Goal: Task Accomplishment & Management: Manage account settings

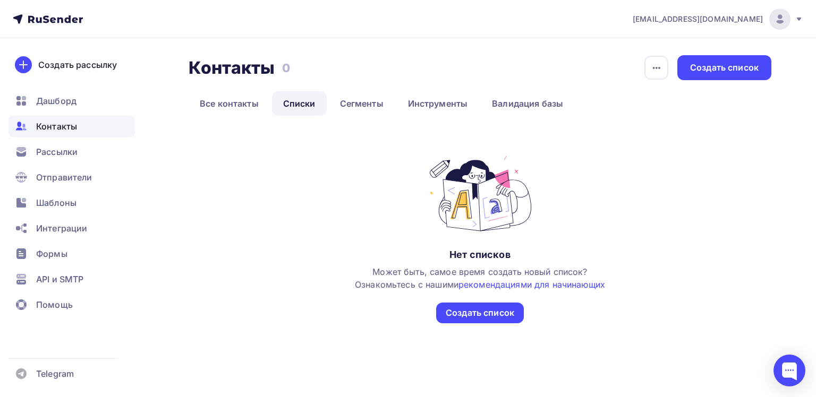
click at [363, 267] on div "Может быть, самое время создать новый список? Ознакомьтесь с нашими рекомендаци…" at bounding box center [480, 277] width 250 height 25
click at [333, 99] on link "Сегменты" at bounding box center [362, 103] width 66 height 24
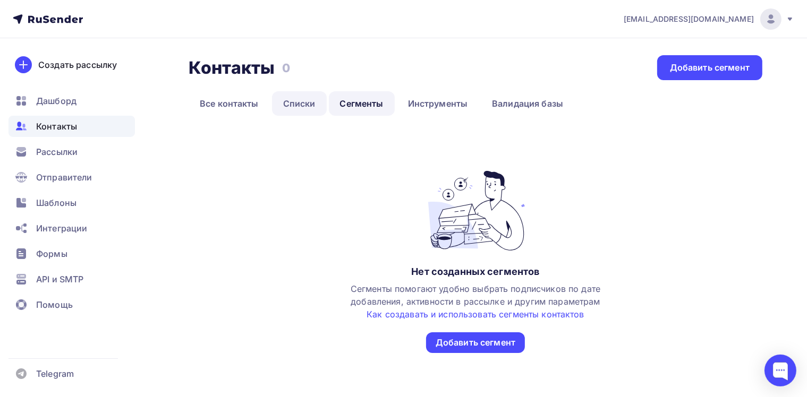
click at [306, 101] on link "Списки" at bounding box center [299, 103] width 55 height 24
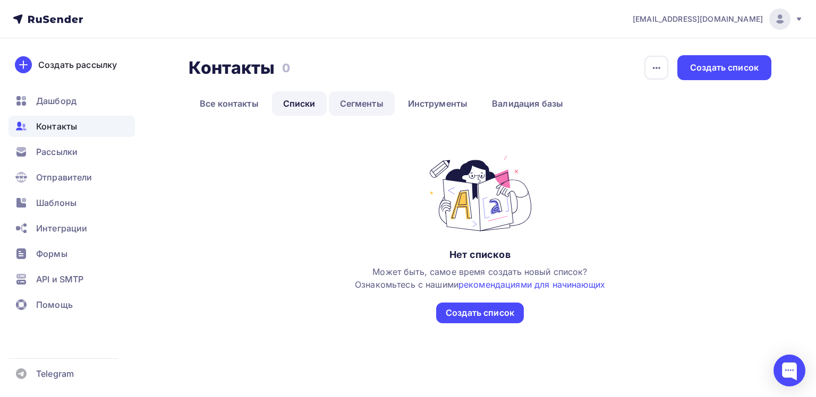
click at [358, 106] on link "Сегменты" at bounding box center [362, 103] width 66 height 24
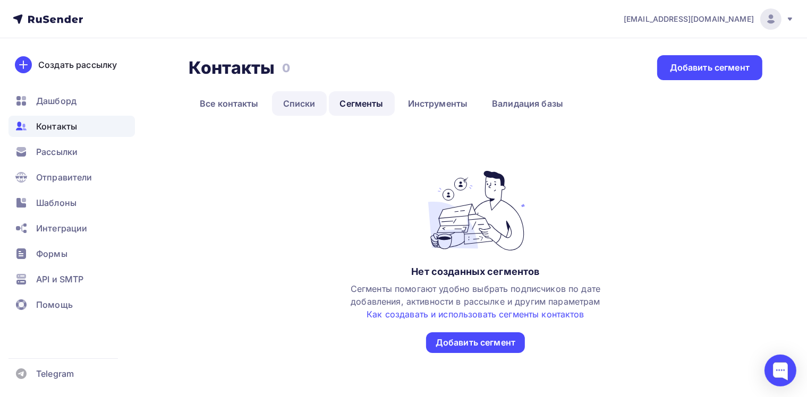
click at [302, 100] on link "Списки" at bounding box center [299, 103] width 55 height 24
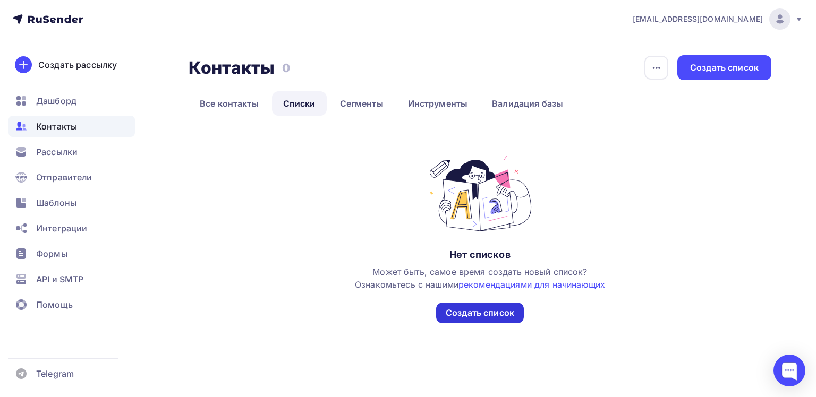
click at [482, 312] on div "Создать список" at bounding box center [479, 313] width 68 height 12
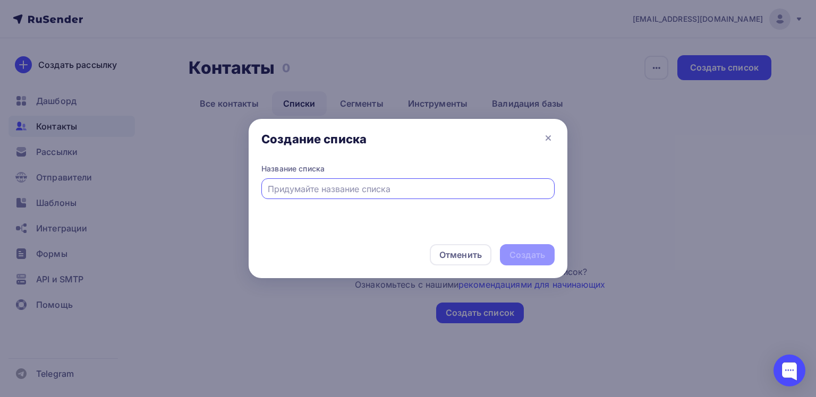
click at [296, 194] on input "text" at bounding box center [408, 189] width 281 height 13
paste input "EXPOT BASE DEMO IT 2025"
type input "EXPOT BASE DEMO IT 2025"
click at [505, 251] on div "Создать" at bounding box center [527, 254] width 55 height 21
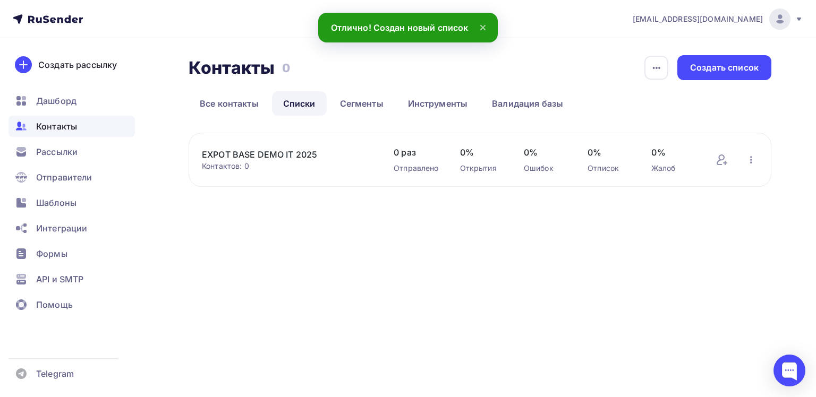
click at [287, 151] on link "EXPOT BASE DEMO IT 2025" at bounding box center [287, 154] width 170 height 13
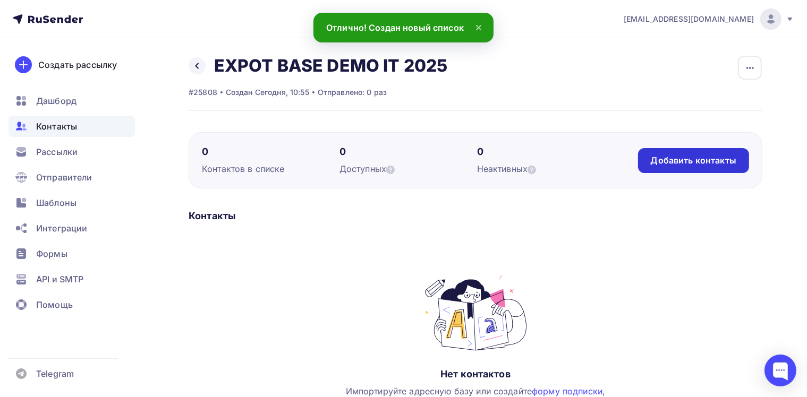
click at [657, 163] on div "Добавить контакты" at bounding box center [692, 161] width 85 height 12
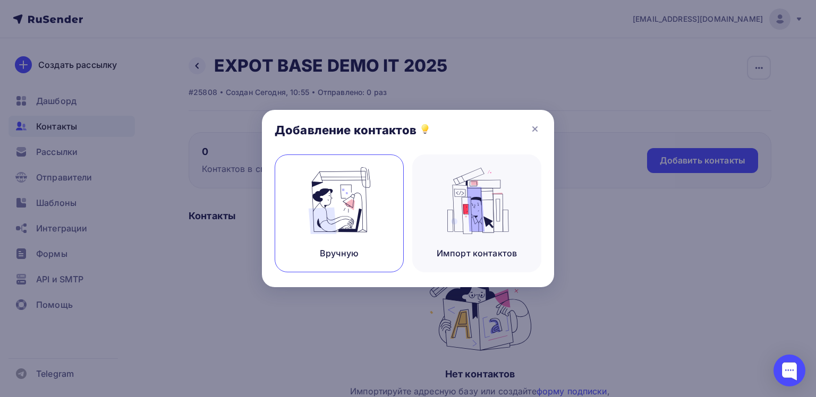
drag, startPoint x: 374, startPoint y: 230, endPoint x: 357, endPoint y: 240, distance: 19.8
click at [374, 229] on img at bounding box center [339, 200] width 71 height 67
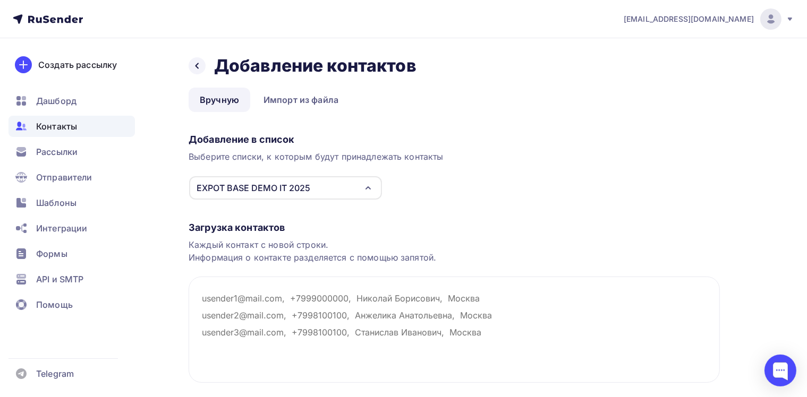
click at [451, 5] on nav "[EMAIL_ADDRESS][DOMAIN_NAME] Аккаунт Тарифы Выйти Создать рассылку [GEOGRAPHIC_…" at bounding box center [403, 19] width 807 height 38
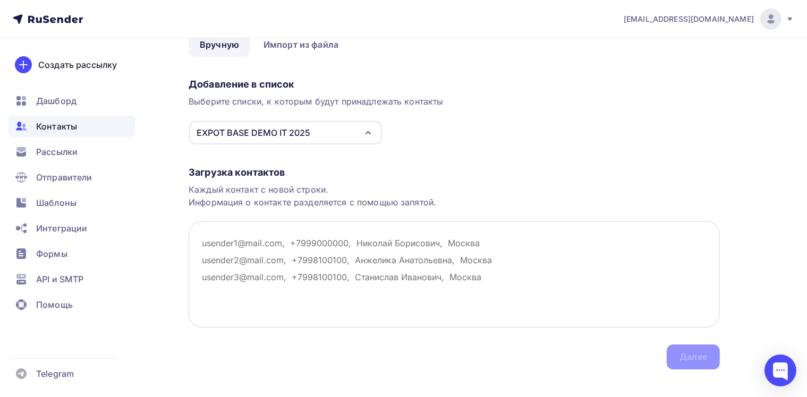
scroll to position [70, 0]
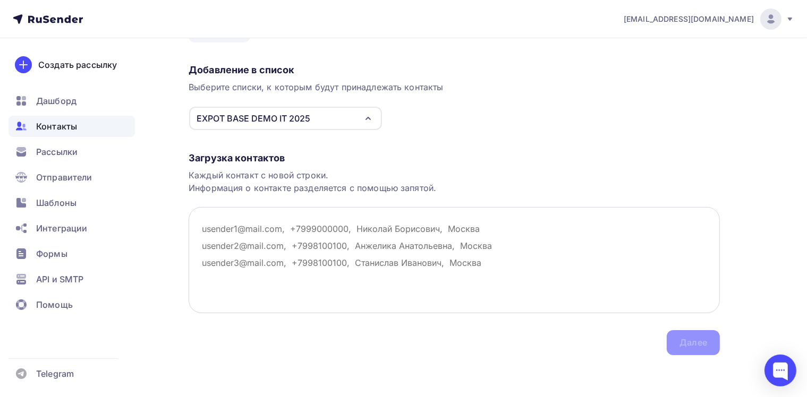
click at [261, 233] on textarea at bounding box center [453, 260] width 531 height 106
paste textarea "[EMAIL_ADDRESS][DOMAIN_NAME] [EMAIL_ADDRESS][DOMAIN_NAME] [EMAIL_ADDRESS][DOMAI…"
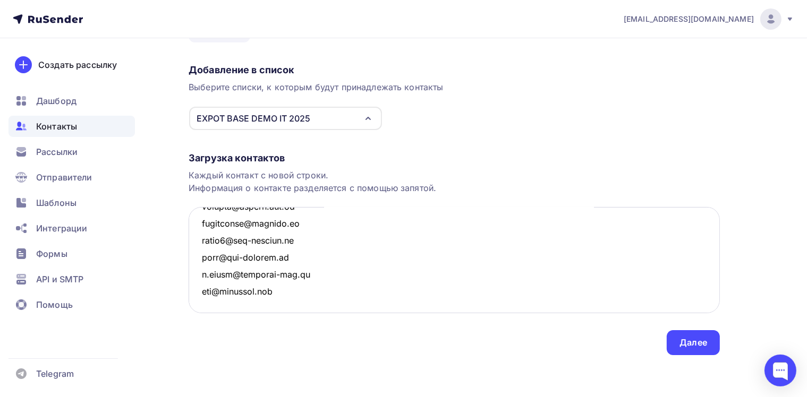
scroll to position [2655, 0]
type textarea "[EMAIL_ADDRESS][DOMAIN_NAME] [EMAIL_ADDRESS][DOMAIN_NAME] [EMAIL_ADDRESS][DOMAI…"
click at [694, 348] on div "Далее" at bounding box center [692, 342] width 53 height 25
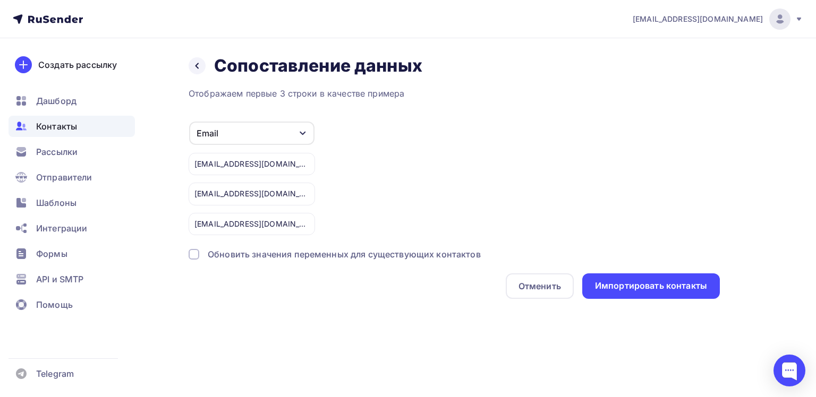
click at [272, 191] on div "[EMAIL_ADDRESS][DOMAIN_NAME]" at bounding box center [251, 194] width 126 height 22
click at [273, 166] on div "[EMAIL_ADDRESS][DOMAIN_NAME]" at bounding box center [251, 164] width 126 height 22
click at [607, 281] on div "Импортировать контакты" at bounding box center [651, 286] width 112 height 12
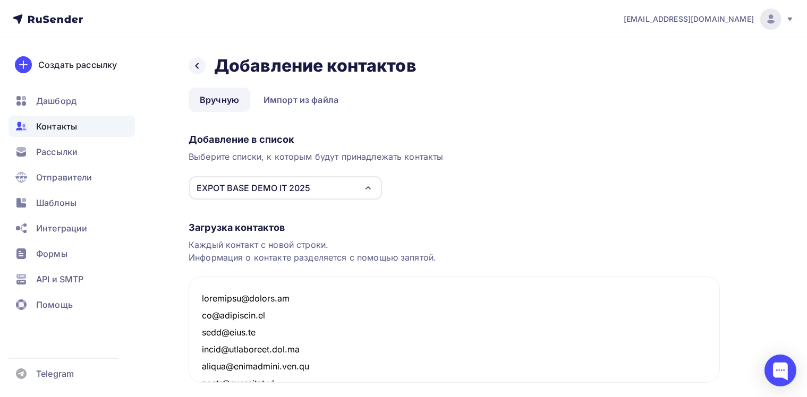
scroll to position [2655, 0]
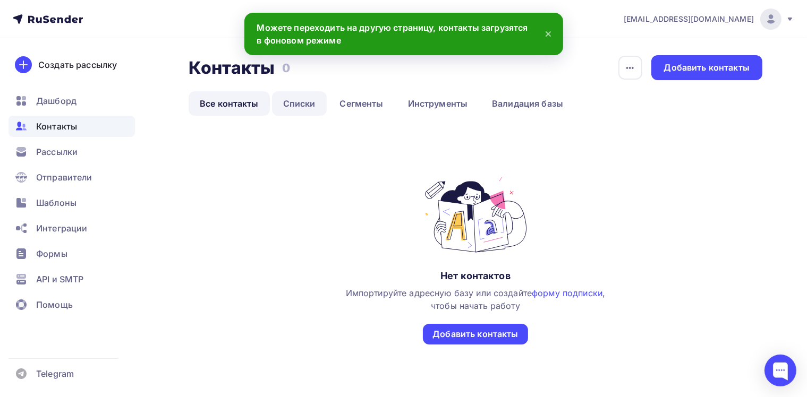
click at [302, 110] on link "Списки" at bounding box center [299, 103] width 55 height 24
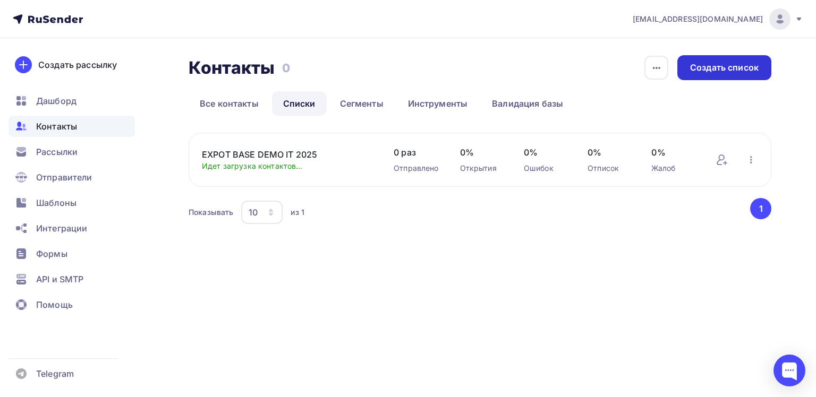
click at [731, 72] on div "Создать список" at bounding box center [724, 68] width 68 height 12
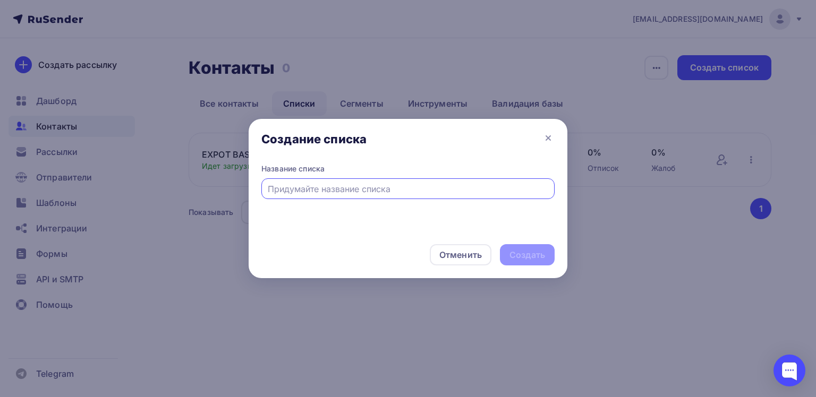
paste input "Vidmk Владельцы продакшена"
type input "Vidmk Владельцы продакшена"
click at [512, 249] on div "Создать" at bounding box center [527, 255] width 36 height 12
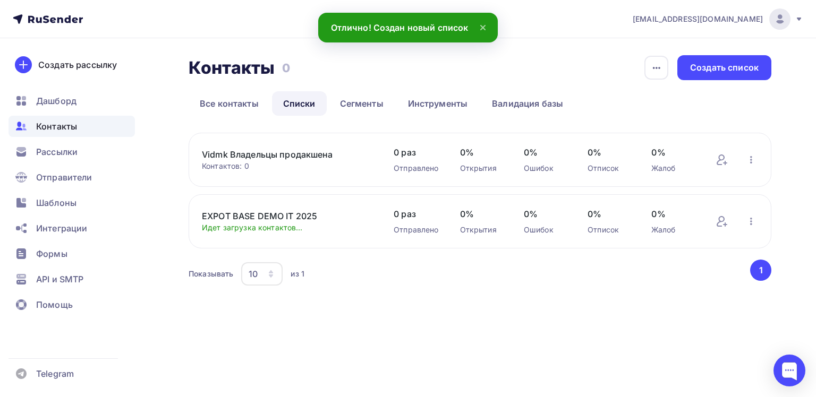
click at [332, 157] on link "Vidmk Владельцы продакшена" at bounding box center [287, 154] width 170 height 13
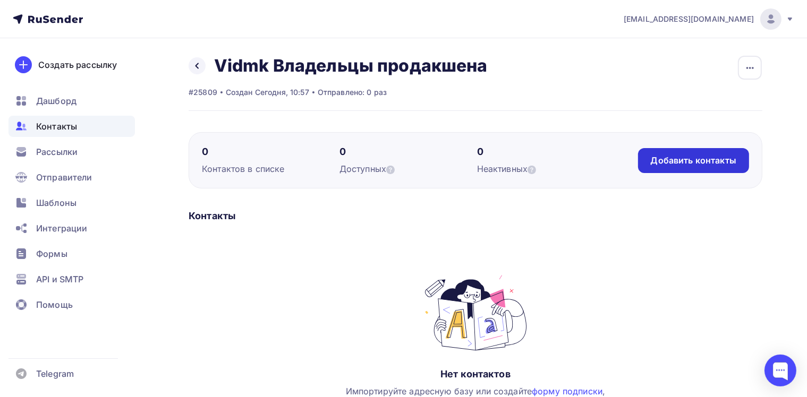
click at [694, 165] on div "Добавить контакты" at bounding box center [692, 161] width 85 height 12
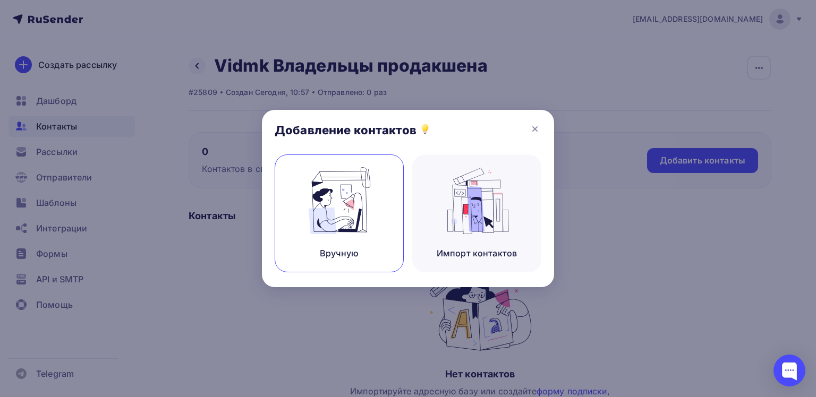
click at [343, 242] on div "Вручную" at bounding box center [338, 214] width 129 height 118
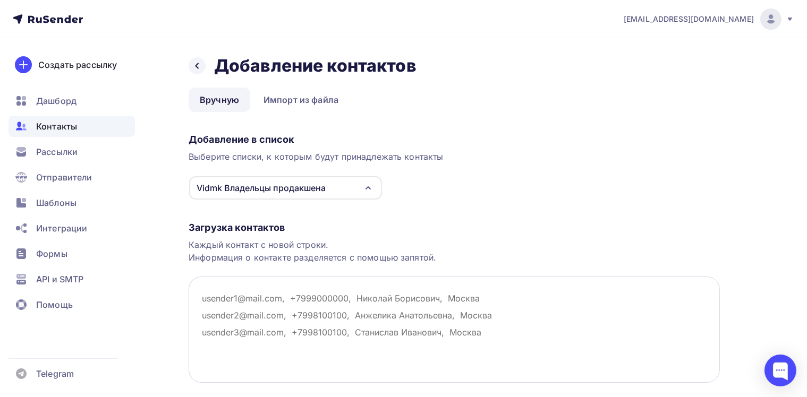
click at [241, 287] on textarea at bounding box center [453, 330] width 531 height 106
paste textarea "[PERSON_NAME][EMAIL_ADDRESS][DOMAIN_NAME] [EMAIL_ADDRESS][DOMAIN_NAME] [EMAIL_A…"
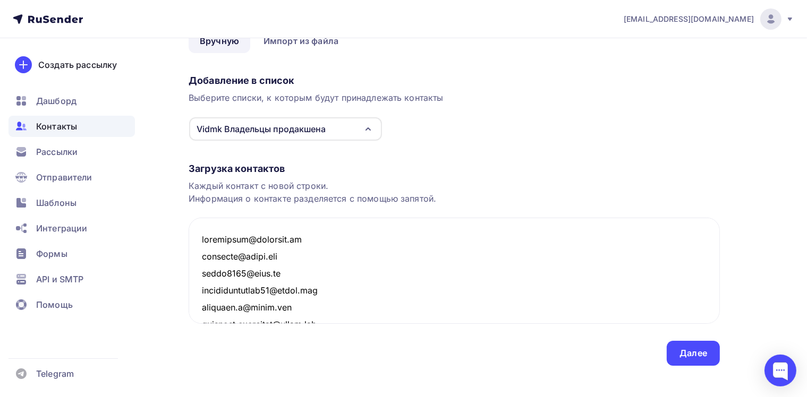
scroll to position [70, 0]
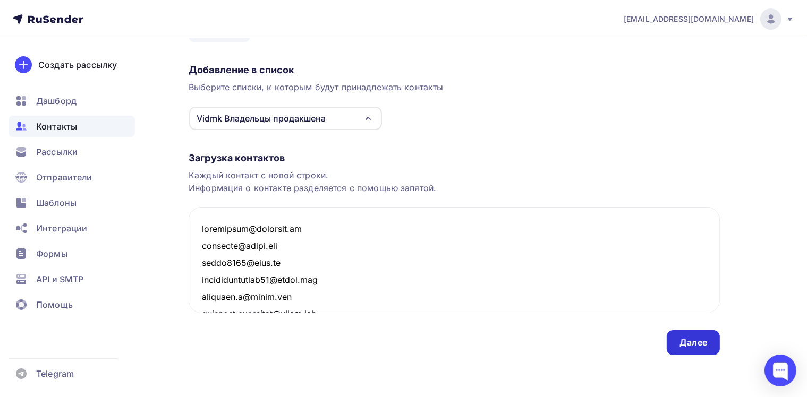
type textarea "[PERSON_NAME][EMAIL_ADDRESS][DOMAIN_NAME] [EMAIL_ADDRESS][DOMAIN_NAME] [EMAIL_A…"
click at [687, 341] on div "Далее" at bounding box center [693, 343] width 28 height 12
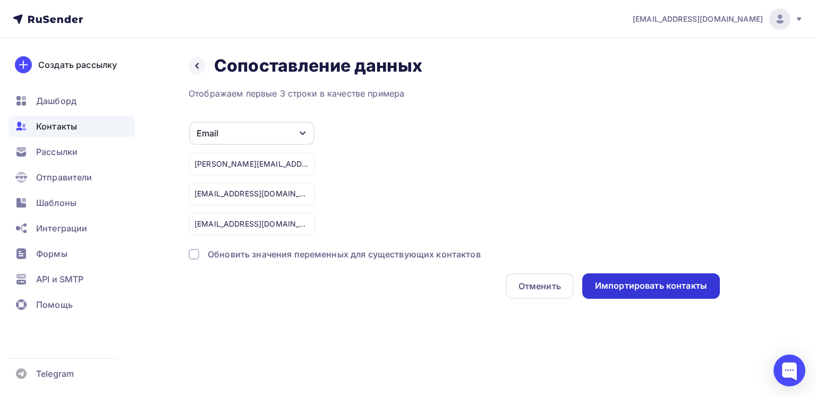
click at [601, 284] on div "Импортировать контакты" at bounding box center [651, 286] width 112 height 12
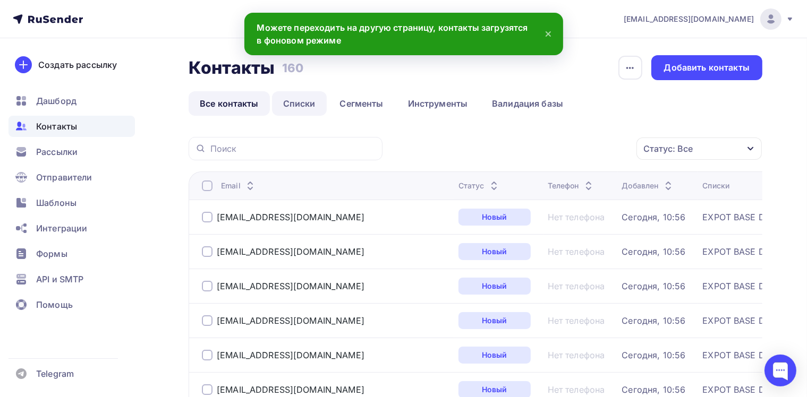
click at [289, 104] on link "Списки" at bounding box center [299, 103] width 55 height 24
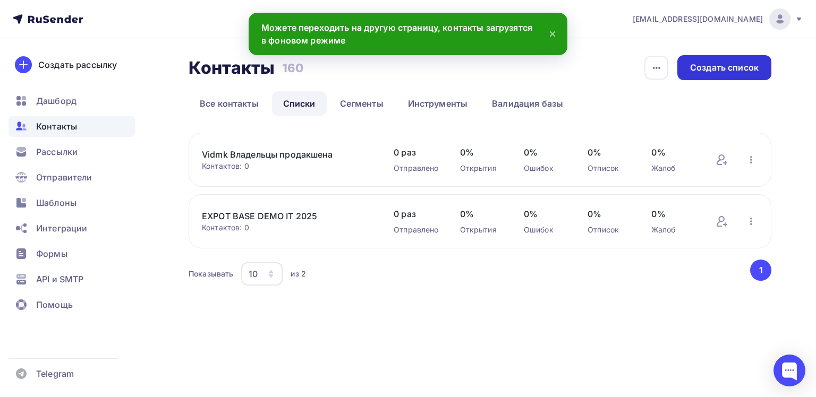
click at [727, 69] on div "Создать список" at bounding box center [724, 68] width 68 height 12
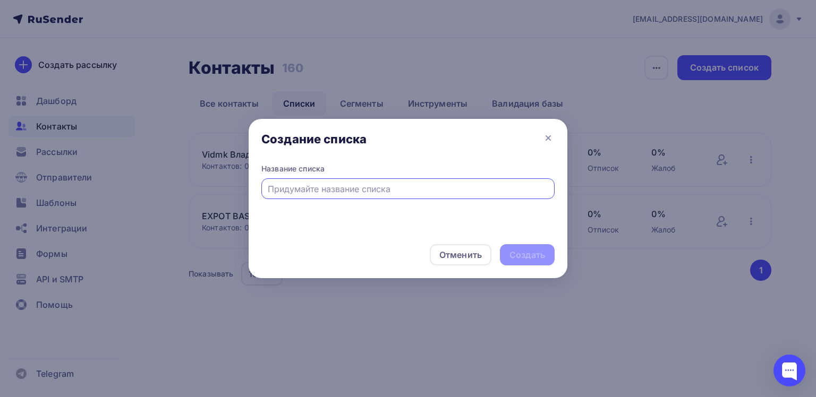
paste input "Creative Ceo аудитория"
type input "Creative Ceo аудитория"
click at [524, 251] on div "Создать" at bounding box center [527, 255] width 36 height 12
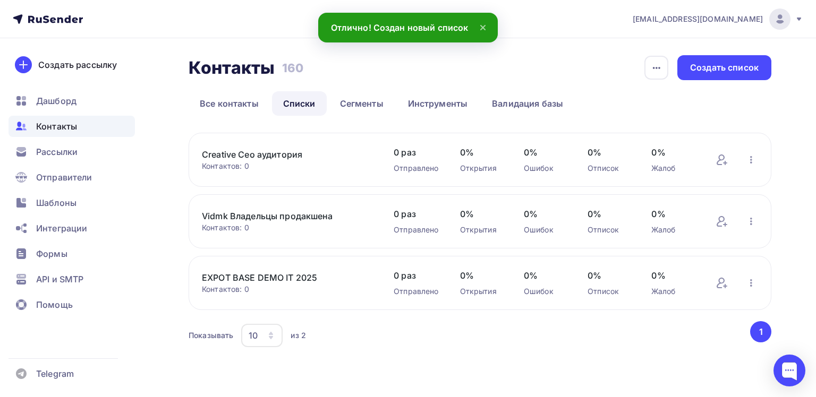
click at [294, 150] on link "Creative Ceo аудитория" at bounding box center [287, 154] width 170 height 13
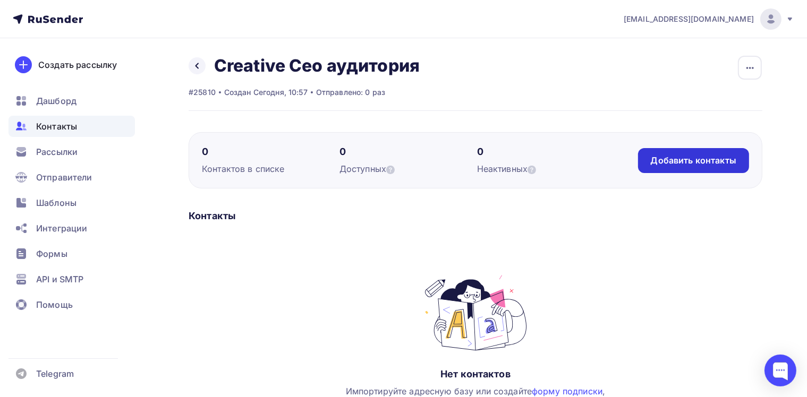
click at [716, 168] on div "Добавить контакты" at bounding box center [693, 160] width 111 height 25
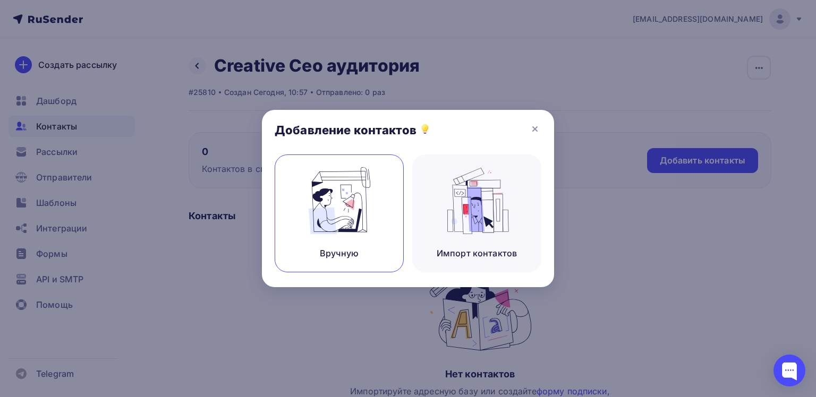
click at [379, 213] on div "Вручную" at bounding box center [338, 214] width 129 height 118
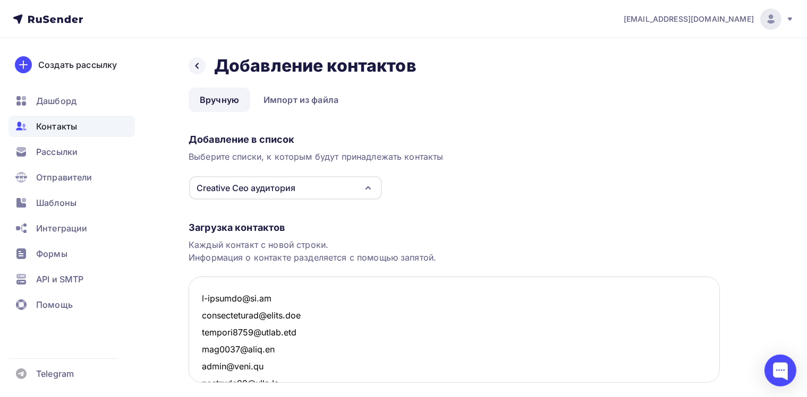
drag, startPoint x: 229, startPoint y: 301, endPoint x: 223, endPoint y: 284, distance: 18.6
click at [223, 284] on textarea at bounding box center [453, 330] width 531 height 106
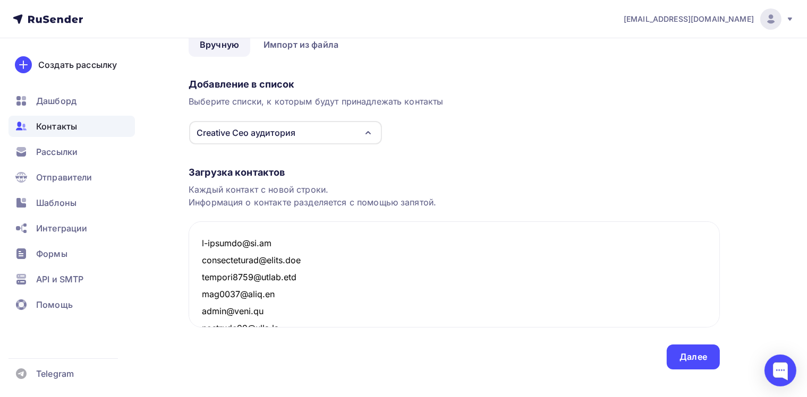
scroll to position [70, 0]
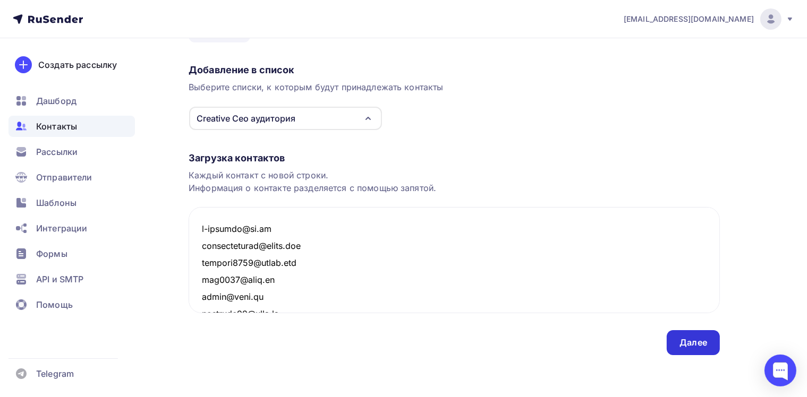
type textarea "[EMAIL_ADDRESS][DOMAIN_NAME] [EMAIL_ADDRESS][DOMAIN_NAME] [EMAIL_ADDRESS][DOMAI…"
click at [688, 347] on div "Далее" at bounding box center [693, 343] width 28 height 12
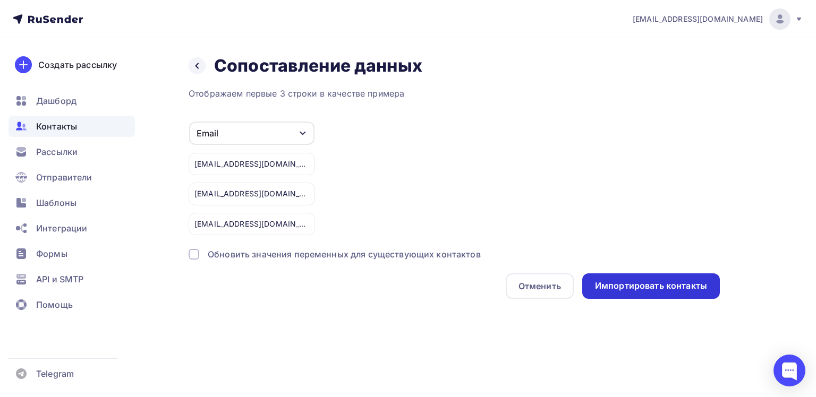
click at [617, 287] on div "Импортировать контакты" at bounding box center [651, 286] width 112 height 12
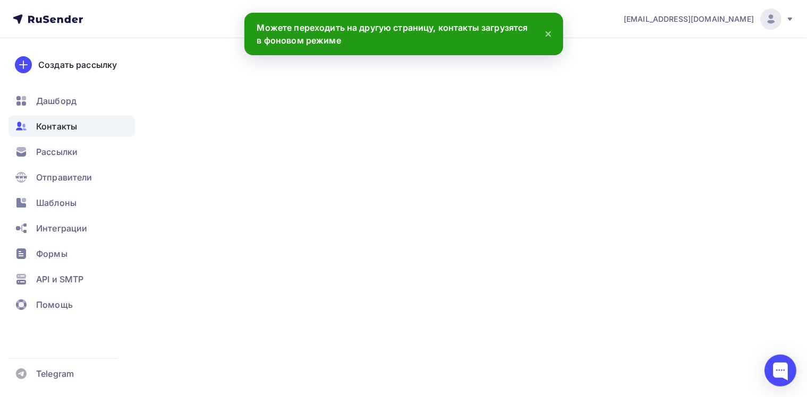
scroll to position [3046, 0]
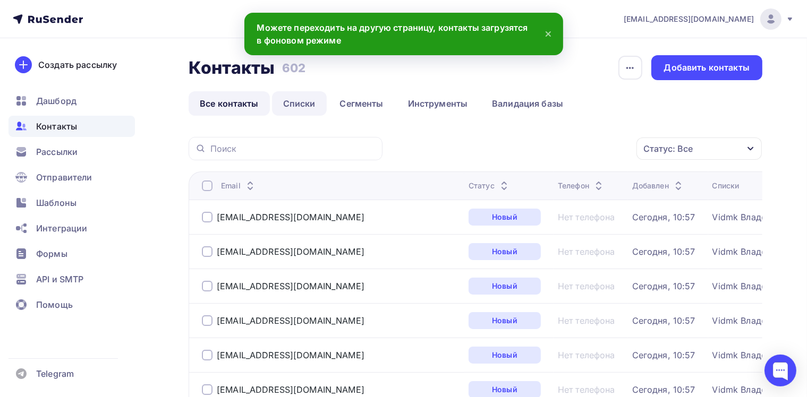
click at [308, 97] on link "Списки" at bounding box center [299, 103] width 55 height 24
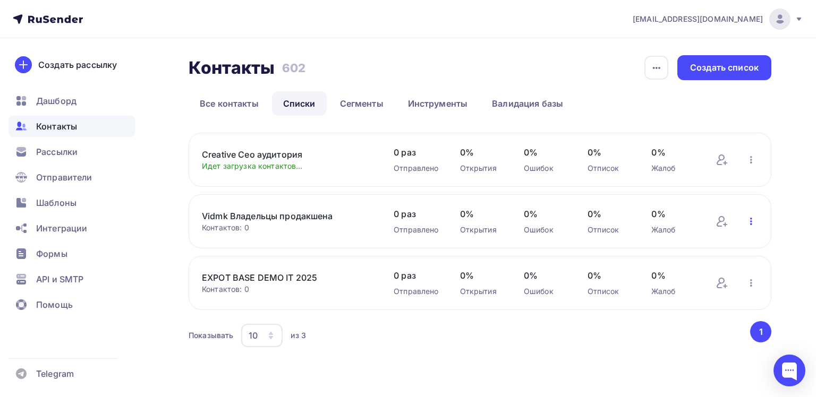
click at [751, 219] on icon "button" at bounding box center [750, 221] width 13 height 13
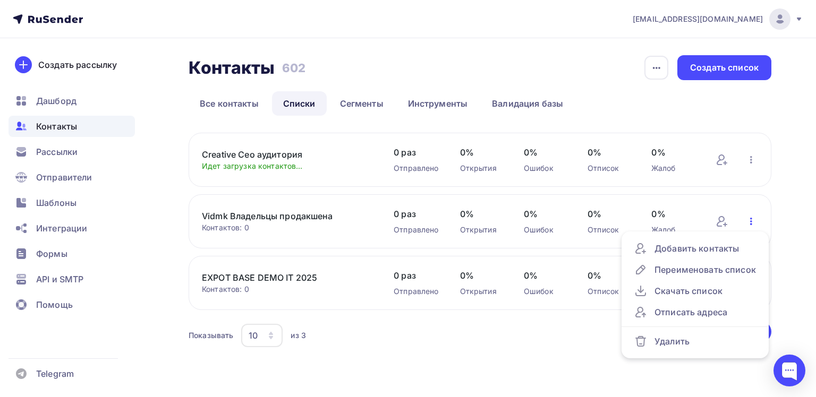
click at [750, 218] on icon "button" at bounding box center [751, 221] width 2 height 7
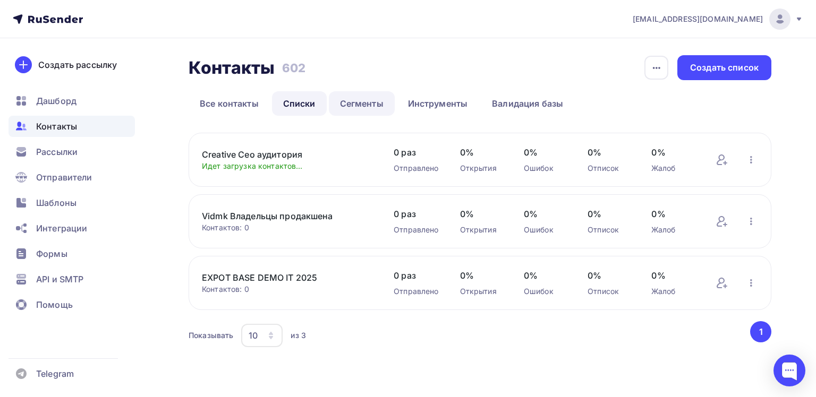
drag, startPoint x: 396, startPoint y: 93, endPoint x: 365, endPoint y: 100, distance: 31.0
click at [394, 93] on ul "Все контакты Списки Сегменты Инструменты Валидация базы" at bounding box center [479, 103] width 582 height 24
click at [359, 101] on link "Сегменты" at bounding box center [362, 103] width 66 height 24
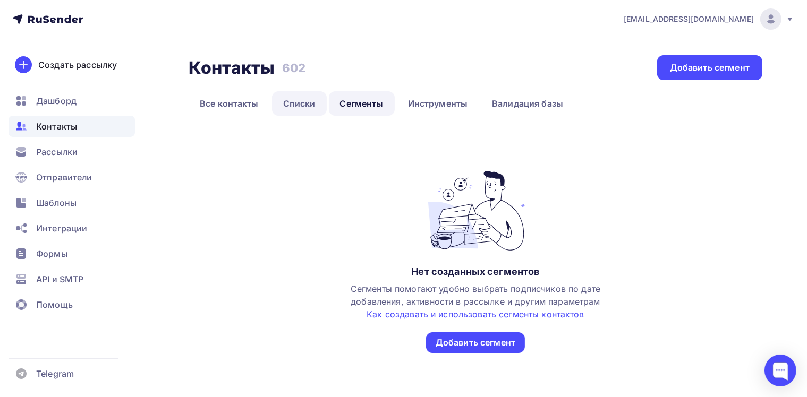
click at [298, 104] on link "Списки" at bounding box center [299, 103] width 55 height 24
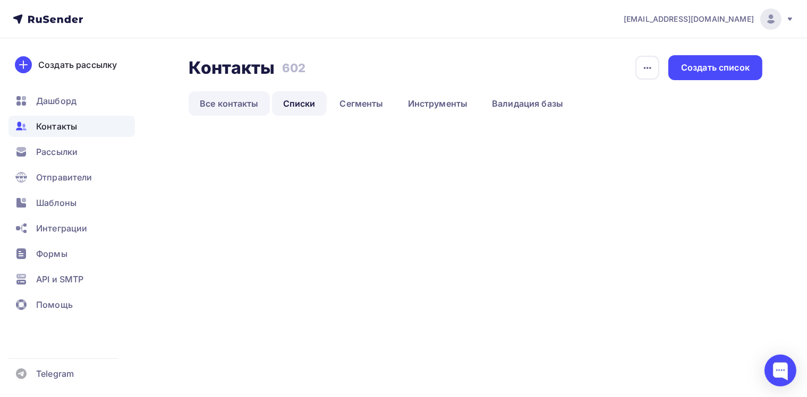
click at [220, 100] on link "Все контакты" at bounding box center [228, 103] width 81 height 24
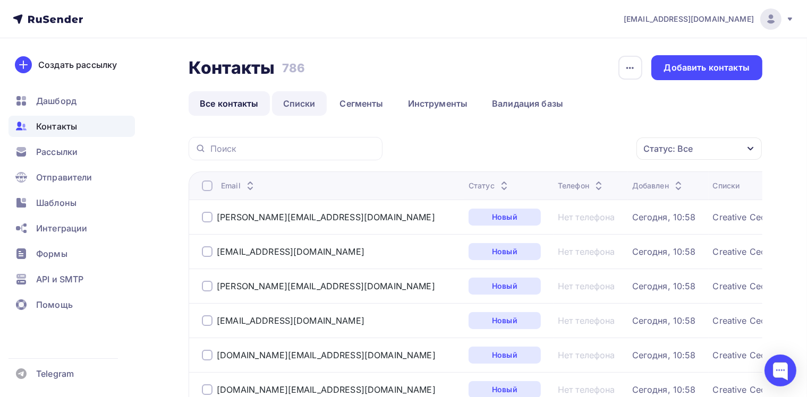
click at [314, 98] on link "Списки" at bounding box center [299, 103] width 55 height 24
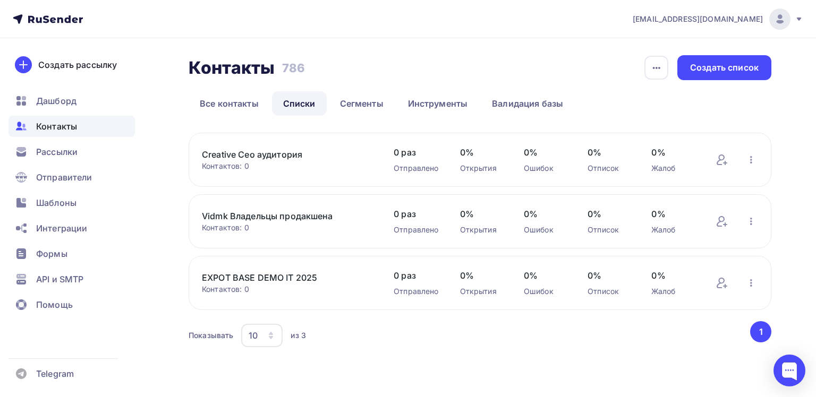
click at [278, 278] on link "EXPOT BASE DEMO IT 2025" at bounding box center [287, 277] width 170 height 13
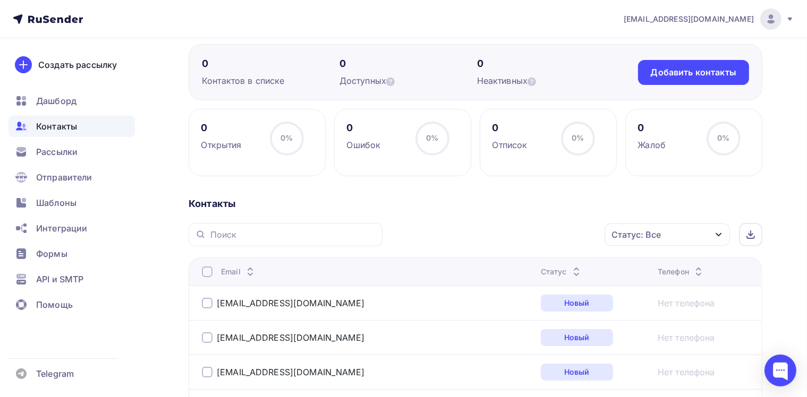
scroll to position [106, 0]
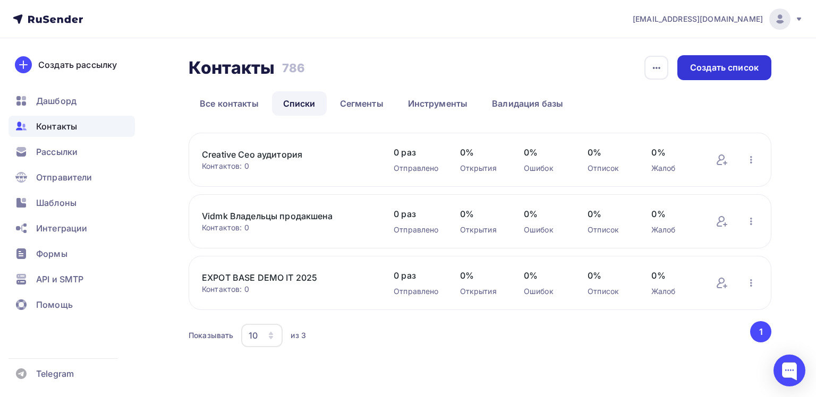
click at [699, 79] on div "Создать список" at bounding box center [724, 67] width 94 height 25
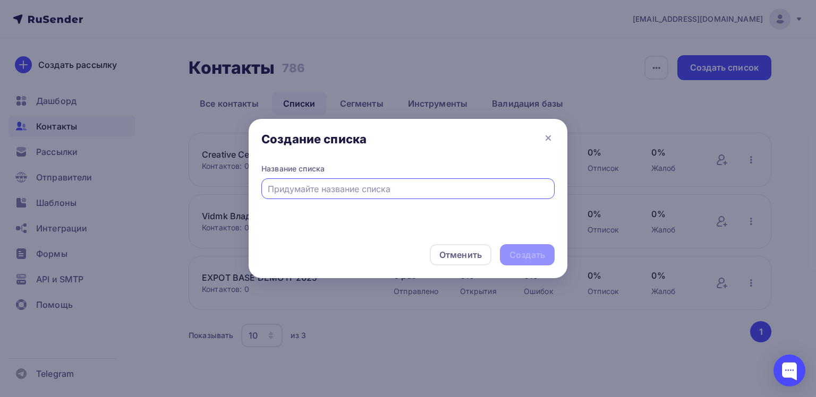
paste input "Машиностроительные и производства, оборудование от Юры"
type input "Машиностроительные и производства, оборудование от Юры"
click at [515, 251] on div "Создать" at bounding box center [527, 255] width 36 height 12
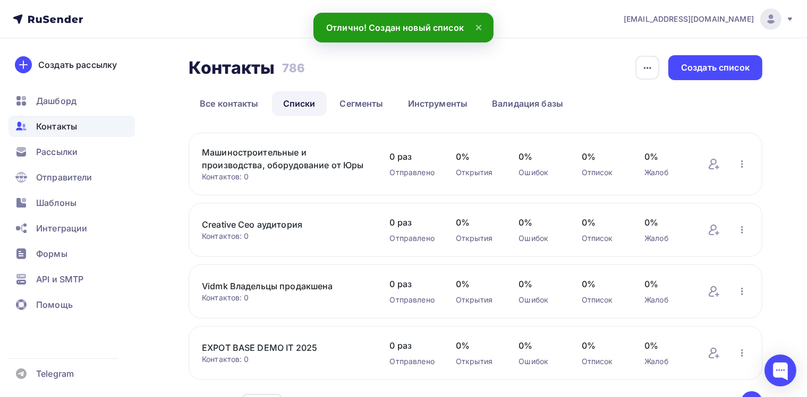
click at [332, 150] on link "Машиностроительные и производства, оборудование от Юры" at bounding box center [285, 158] width 167 height 25
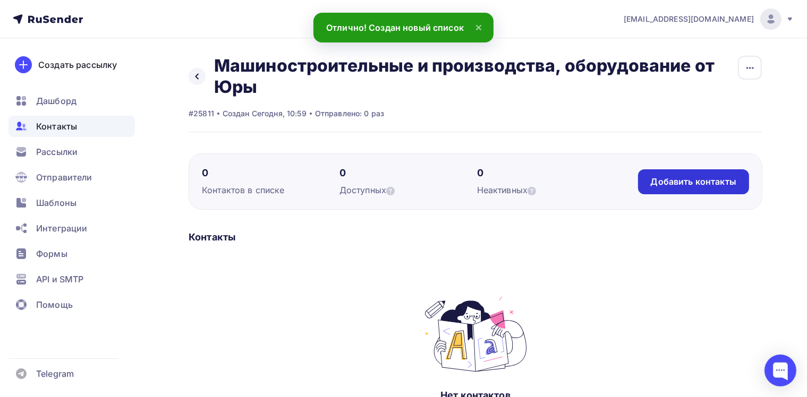
click at [676, 157] on div "0 [PERSON_NAME] в списке 0 Доступных 0 Неактивных Добавить контакты Добавить ко…" at bounding box center [474, 181] width 573 height 56
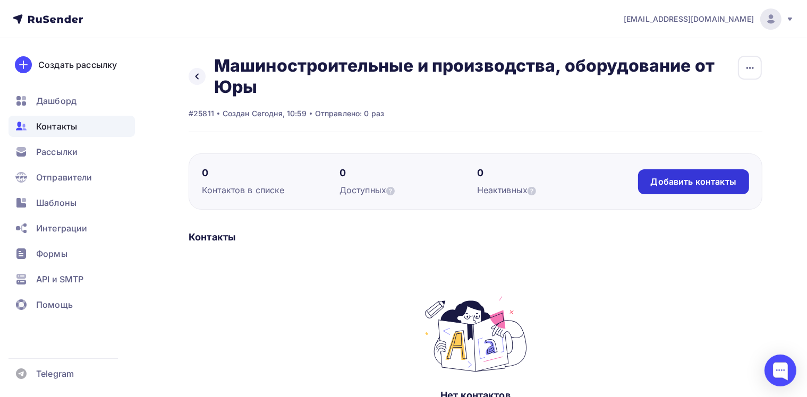
click at [649, 183] on div "Добавить контакты" at bounding box center [693, 181] width 111 height 25
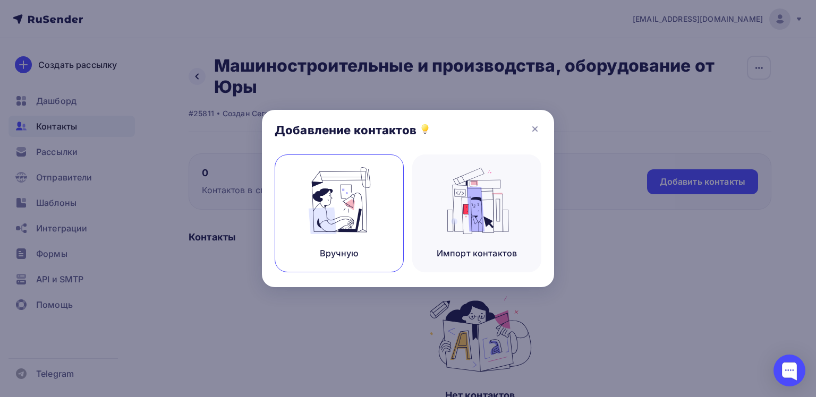
click at [348, 225] on img at bounding box center [339, 200] width 71 height 67
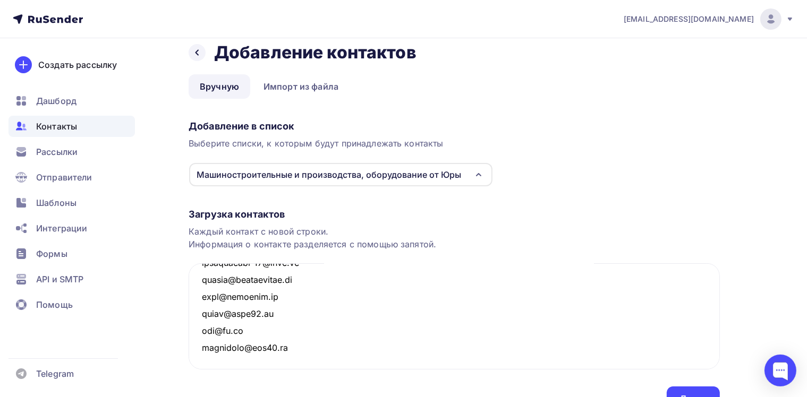
scroll to position [70, 0]
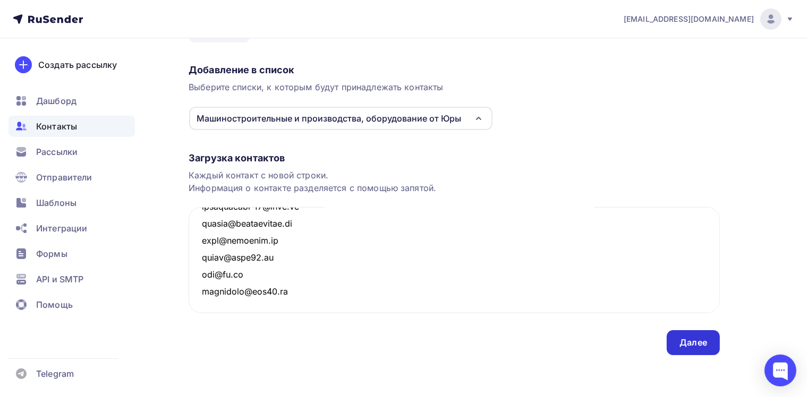
type textarea "[EMAIL_ADDRESS][DOMAIN_NAME] [EMAIL_ADDRESS][DOMAIN_NAME] [EMAIL_ADDRESS][DOMAI…"
click at [684, 344] on div "Далее" at bounding box center [693, 343] width 28 height 12
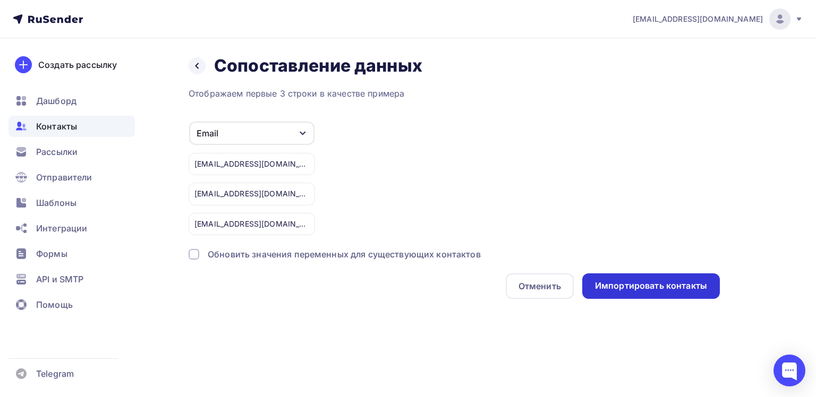
click at [628, 287] on div "Импортировать контакты" at bounding box center [651, 286] width 112 height 12
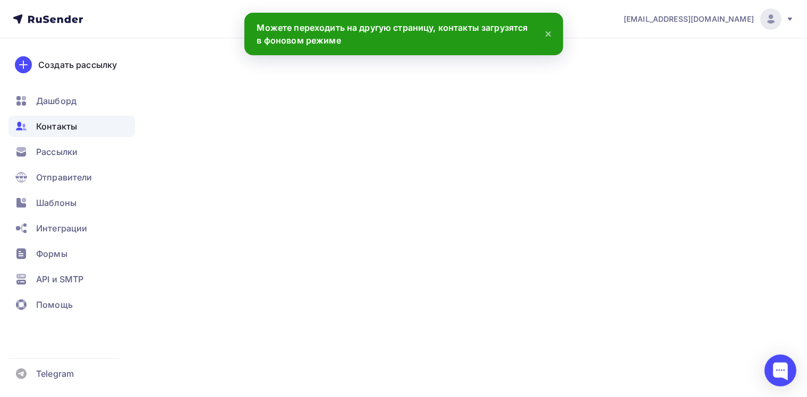
scroll to position [24046, 0]
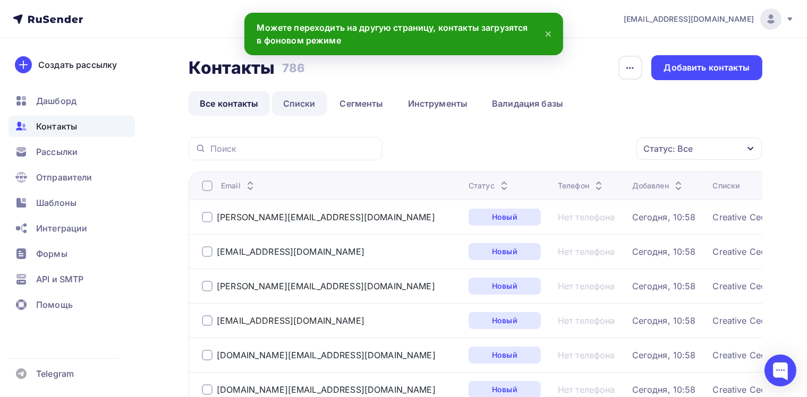
click at [290, 106] on link "Списки" at bounding box center [299, 103] width 55 height 24
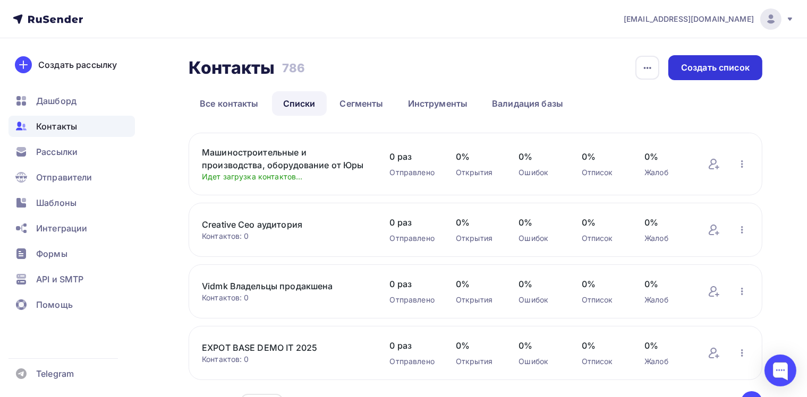
click at [714, 71] on div "Создать список" at bounding box center [715, 68] width 68 height 12
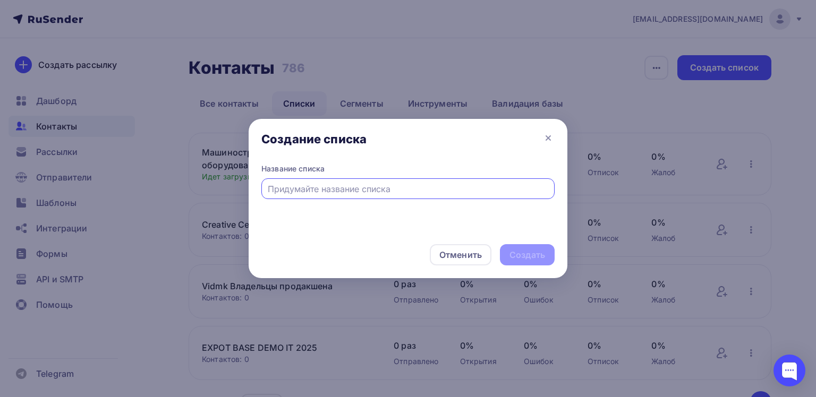
paste input "Продэкспо"
type input "Продэкспо"
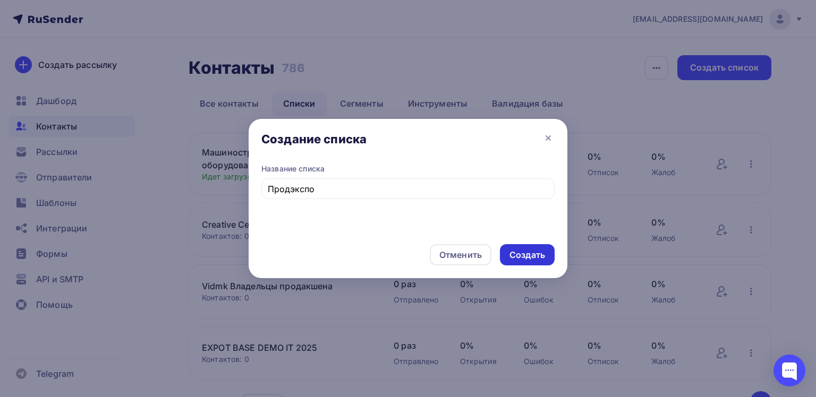
click at [514, 255] on div "Создать" at bounding box center [527, 255] width 36 height 12
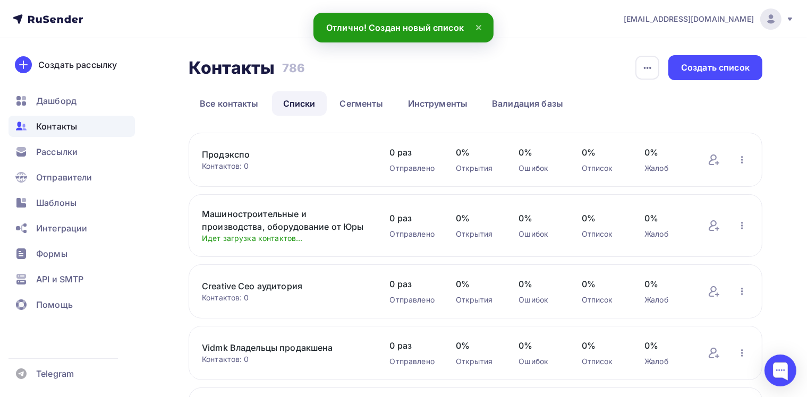
click at [288, 152] on link "Продэкспо" at bounding box center [285, 154] width 167 height 13
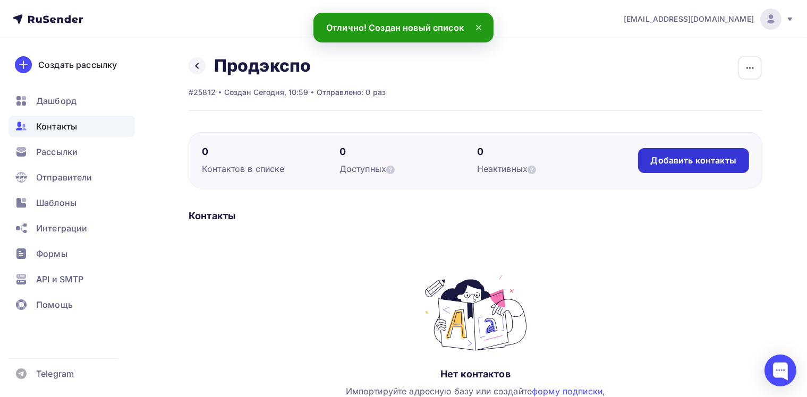
click at [704, 162] on div "Добавить контакты" at bounding box center [692, 161] width 85 height 12
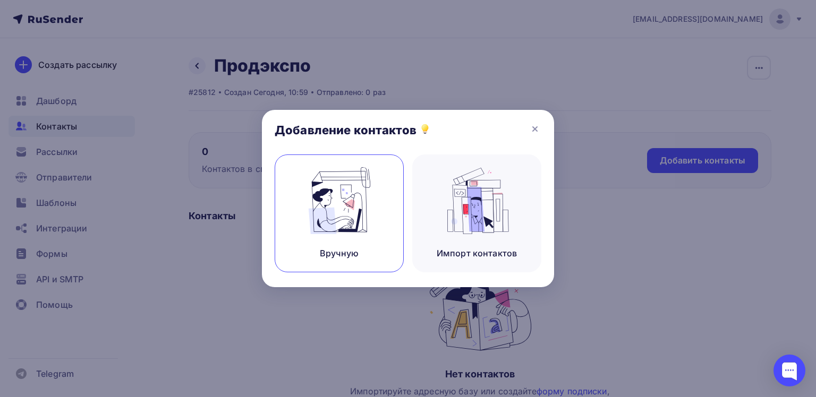
click at [345, 220] on img at bounding box center [339, 200] width 71 height 67
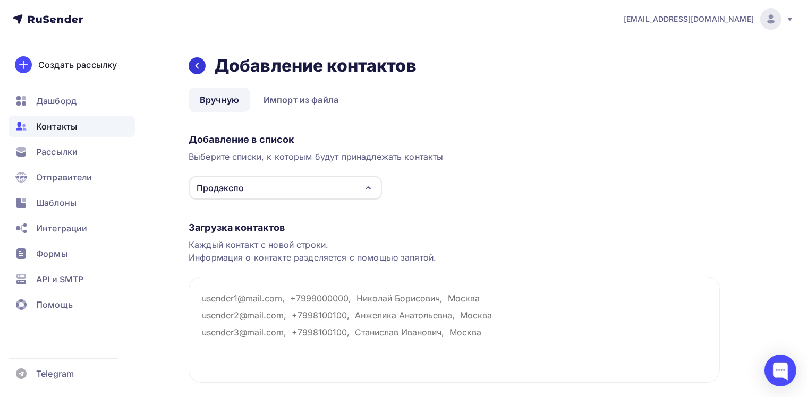
click at [200, 66] on icon at bounding box center [197, 66] width 8 height 8
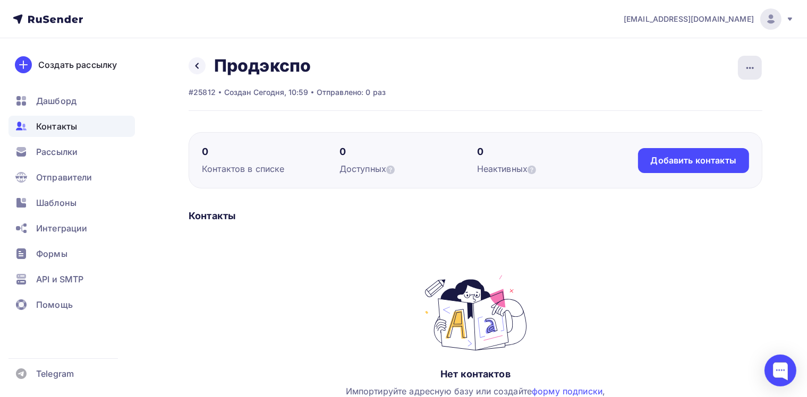
click at [749, 65] on icon "button" at bounding box center [749, 68] width 13 height 13
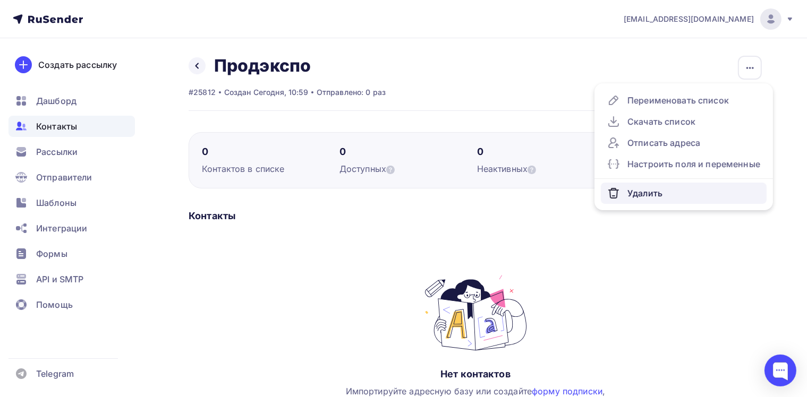
click at [649, 191] on div "Удалить" at bounding box center [683, 193] width 153 height 13
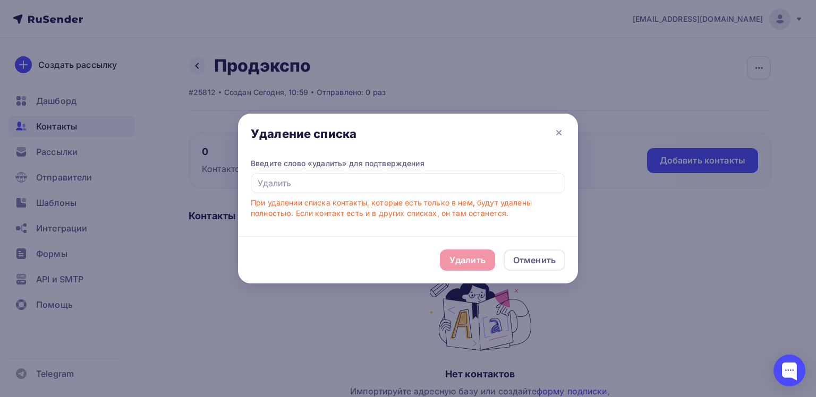
click at [479, 260] on div "Удалить Отменить" at bounding box center [408, 259] width 340 height 47
click at [364, 182] on input "text" at bounding box center [408, 183] width 314 height 20
click at [462, 257] on div "Удалить Отменить" at bounding box center [408, 259] width 340 height 47
click at [316, 184] on input "text" at bounding box center [408, 183] width 314 height 20
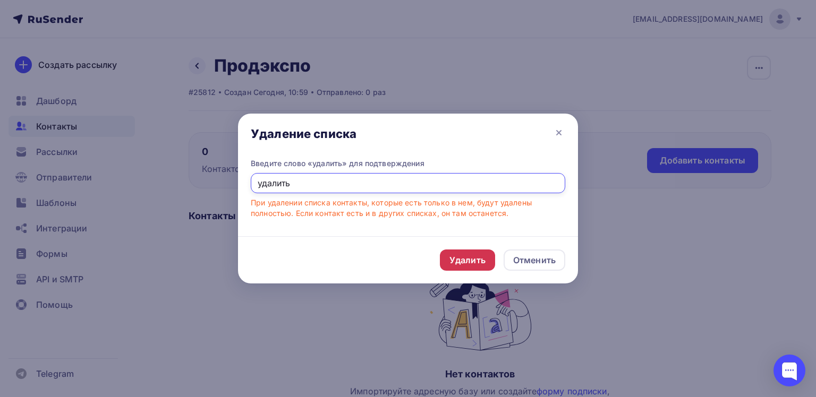
type input "удалить"
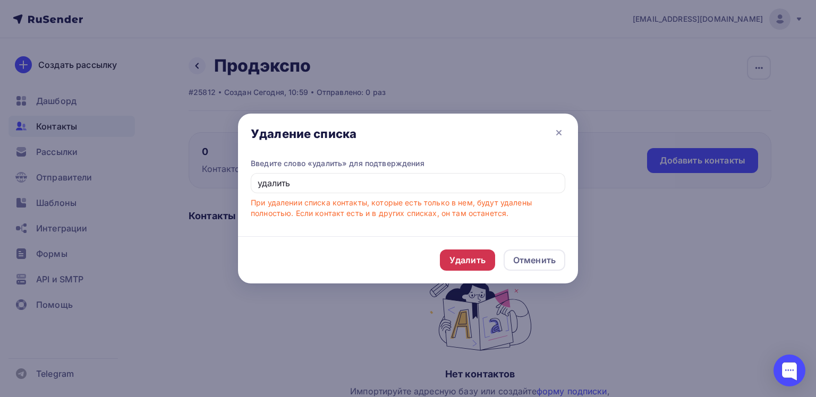
click at [488, 258] on div "Удалить" at bounding box center [467, 260] width 55 height 21
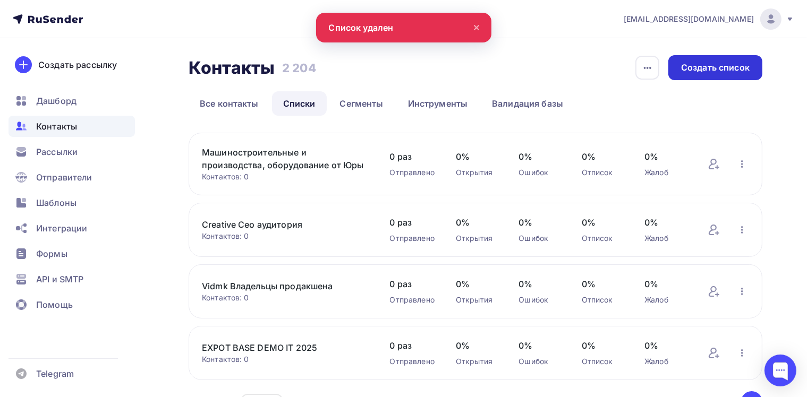
click at [718, 70] on div "Создать список" at bounding box center [715, 68] width 68 height 12
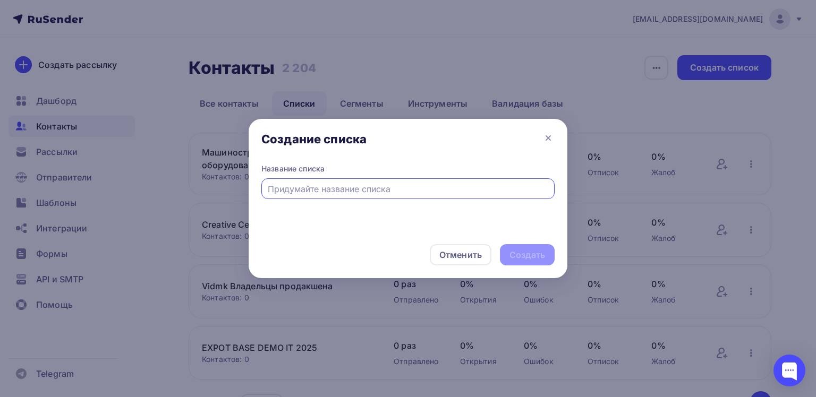
paste input "Застройщики"
type input "Застройщики"
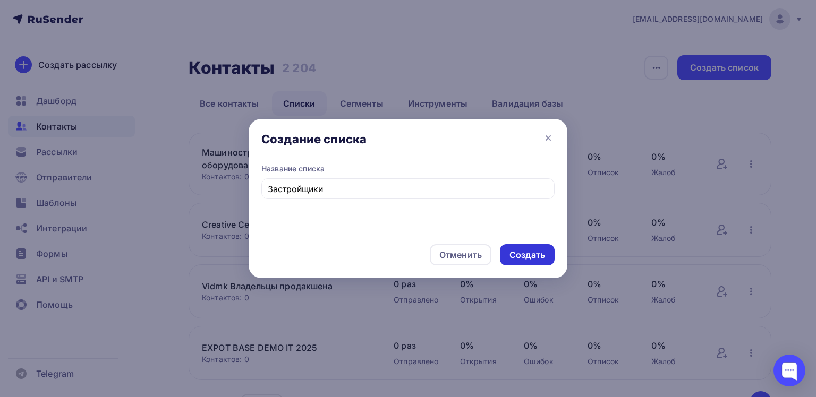
click at [518, 254] on div "Создать" at bounding box center [527, 255] width 36 height 12
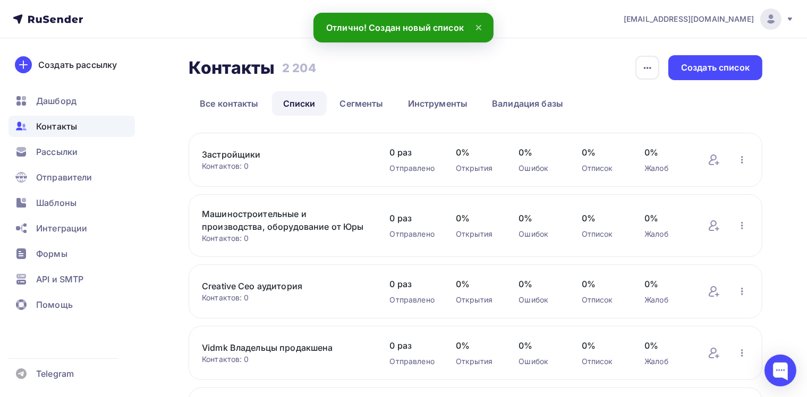
click at [248, 154] on link "Застройщики" at bounding box center [285, 154] width 167 height 13
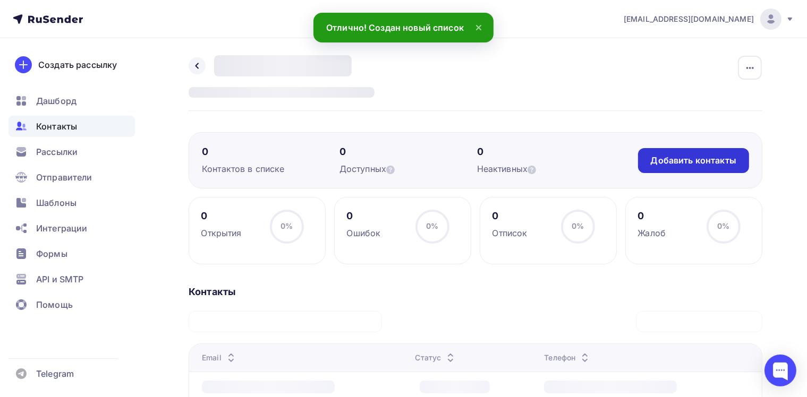
click at [680, 161] on div "Добавить контакты" at bounding box center [692, 161] width 85 height 12
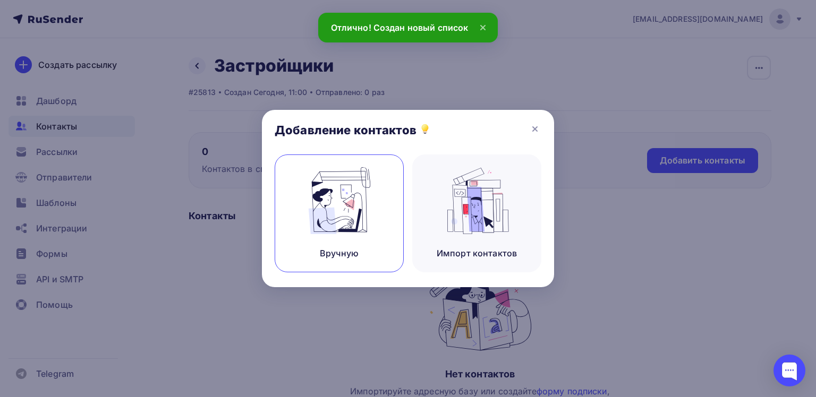
click at [347, 240] on div "Вручную" at bounding box center [338, 214] width 129 height 118
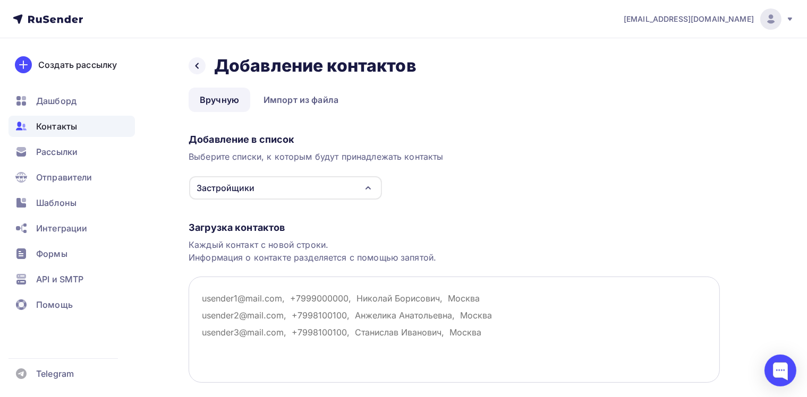
click at [248, 290] on textarea at bounding box center [453, 330] width 531 height 106
paste textarea "[EMAIL_ADDRESS][DOMAIN_NAME] [EMAIL_ADDRESS][DOMAIN_NAME] [EMAIL_ADDRESS][DOMAI…"
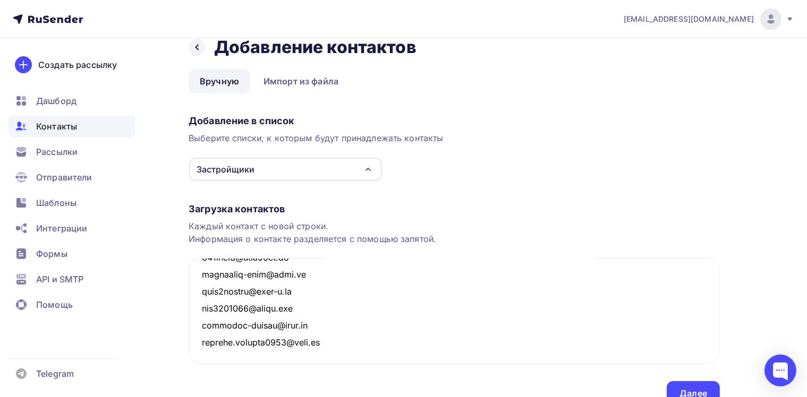
scroll to position [70, 0]
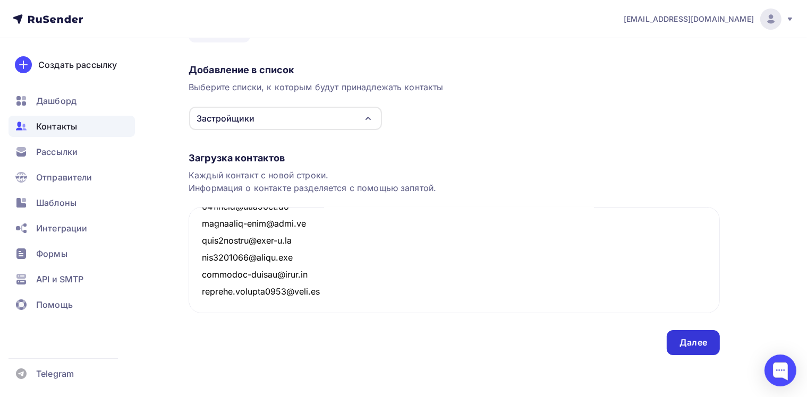
type textarea "[EMAIL_ADDRESS][DOMAIN_NAME] [EMAIL_ADDRESS][DOMAIN_NAME] [EMAIL_ADDRESS][DOMAI…"
click at [688, 344] on div "Далее" at bounding box center [693, 343] width 28 height 12
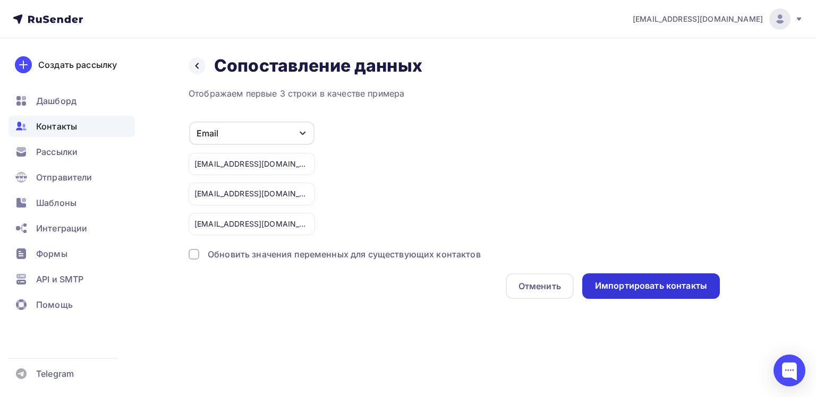
click at [621, 280] on div "Импортировать контакты" at bounding box center [651, 286] width 112 height 12
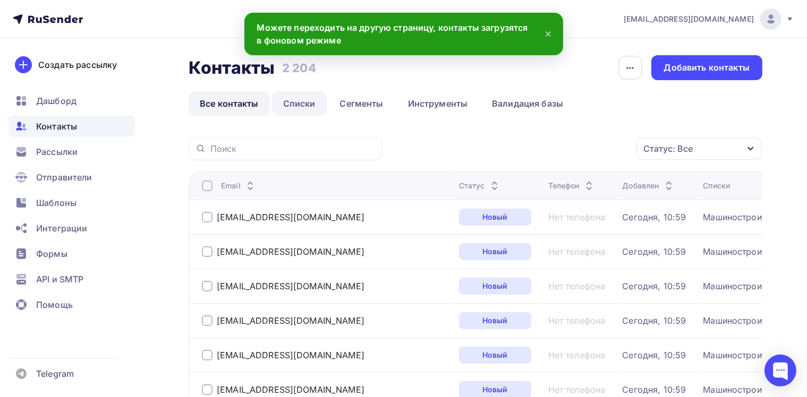
click at [304, 105] on link "Списки" at bounding box center [299, 103] width 55 height 24
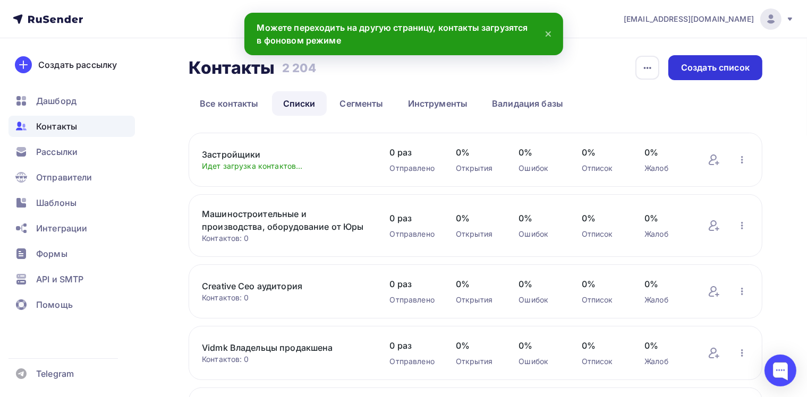
click at [725, 74] on div "Создать список" at bounding box center [715, 67] width 94 height 25
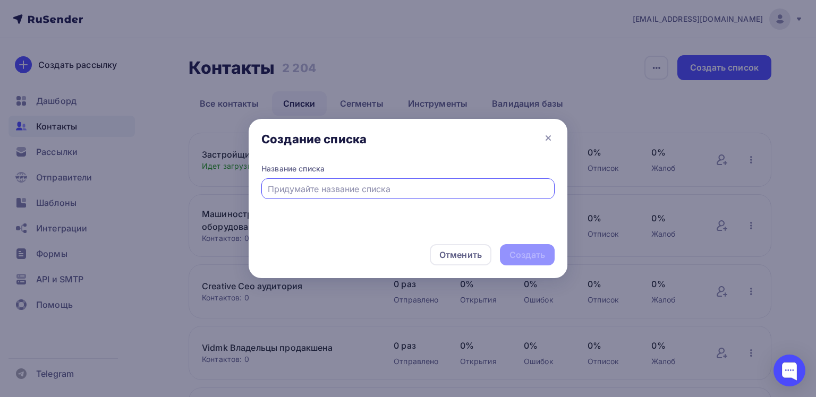
click at [355, 188] on input "text" at bounding box center [408, 189] width 281 height 13
paste input "Погрузчики и трактора"
type input "Погрузчики и трактора"
click at [510, 254] on div "Создать" at bounding box center [527, 255] width 36 height 12
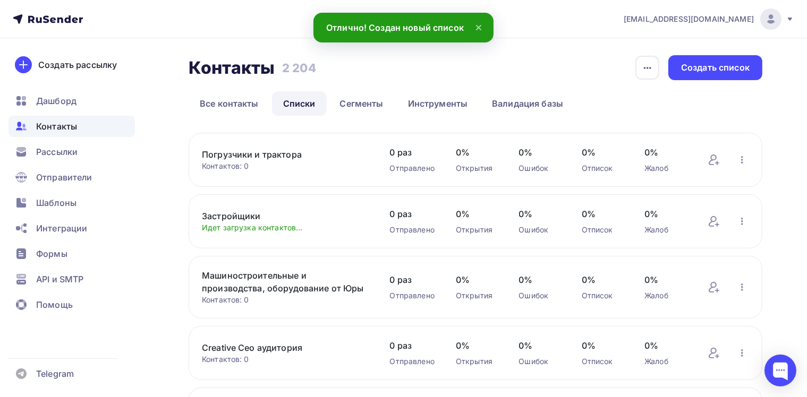
click at [267, 151] on link "Погрузчики и трактора" at bounding box center [285, 154] width 167 height 13
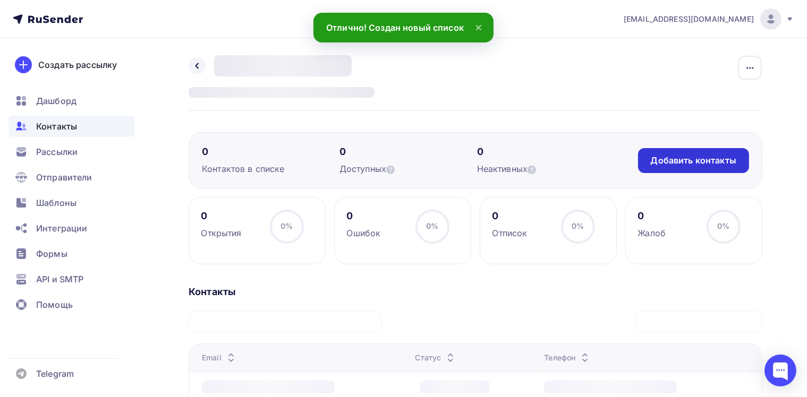
click at [690, 164] on div "Добавить контакты" at bounding box center [692, 161] width 85 height 12
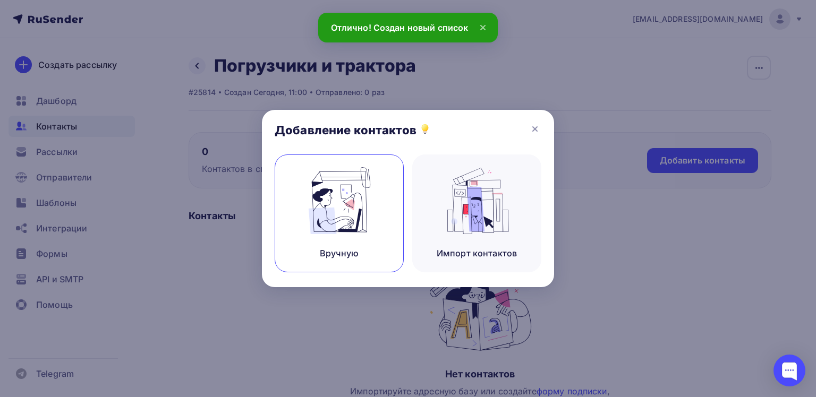
click at [338, 195] on img at bounding box center [339, 200] width 71 height 67
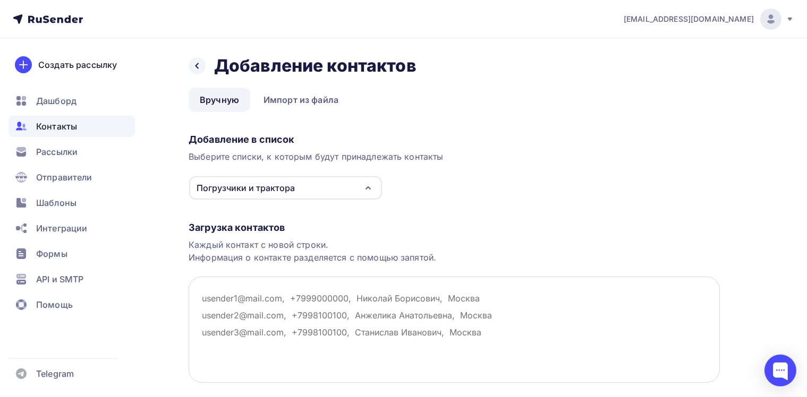
click at [263, 302] on textarea at bounding box center [453, 330] width 531 height 106
paste textarea "[EMAIL_ADDRESS][DOMAIN_NAME] [EMAIL_ADDRESS][DOMAIN_NAME] [EMAIL_ADDRESS][DOMAI…"
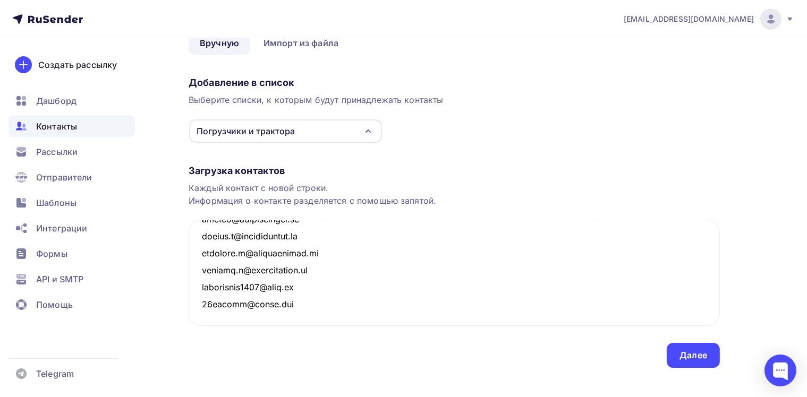
scroll to position [70, 0]
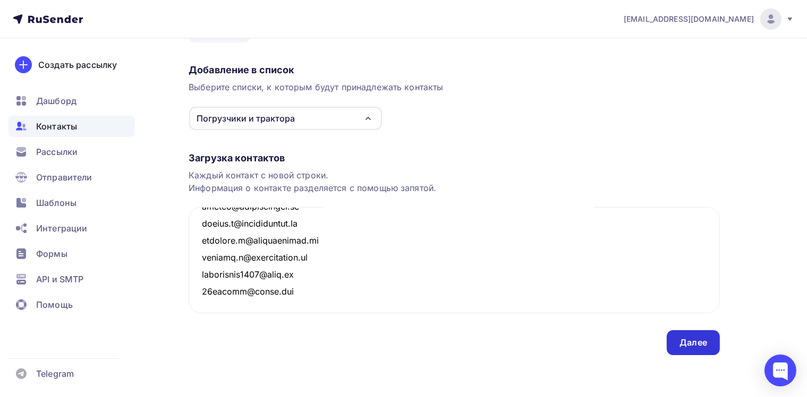
type textarea "[EMAIL_ADDRESS][DOMAIN_NAME] [EMAIL_ADDRESS][DOMAIN_NAME] [EMAIL_ADDRESS][DOMAI…"
click at [692, 344] on div "Далее" at bounding box center [693, 343] width 28 height 12
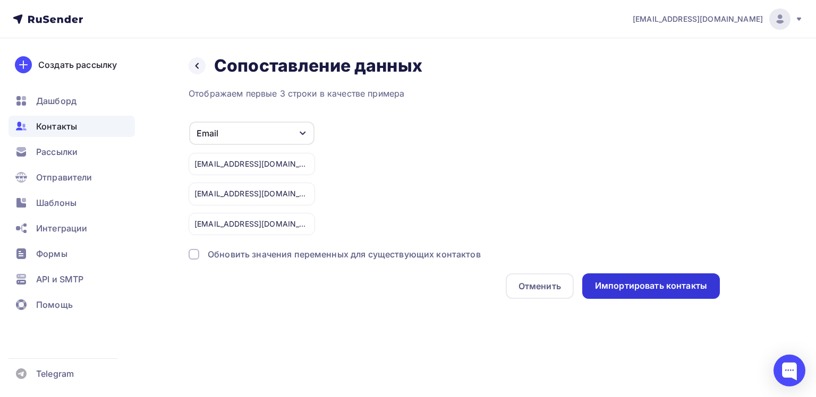
click at [653, 285] on div "Импортировать контакты" at bounding box center [651, 286] width 112 height 12
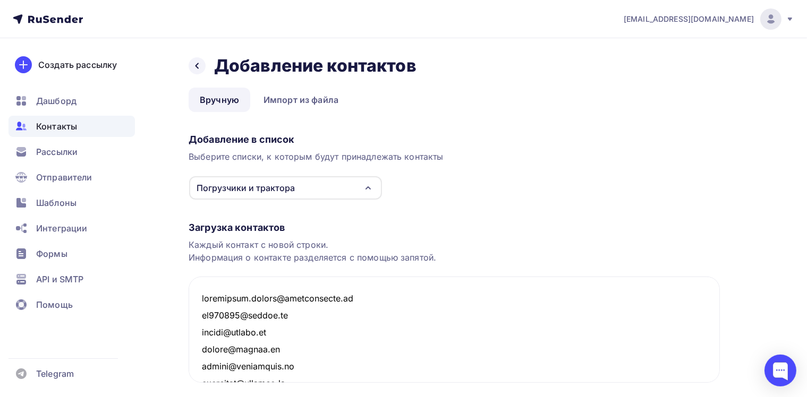
scroll to position [19544, 0]
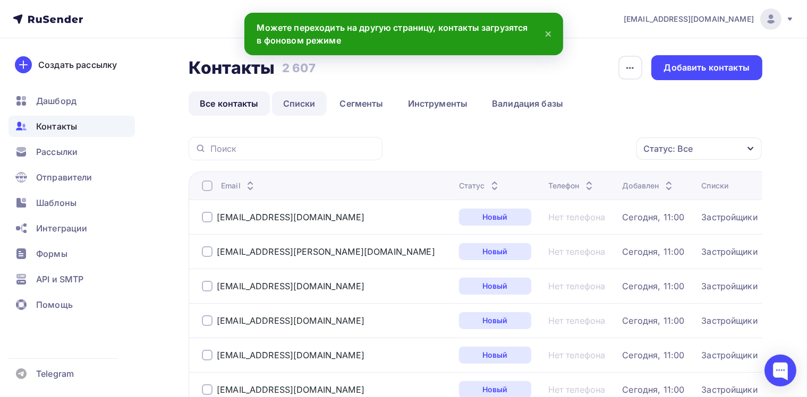
click at [286, 94] on link "Списки" at bounding box center [299, 103] width 55 height 24
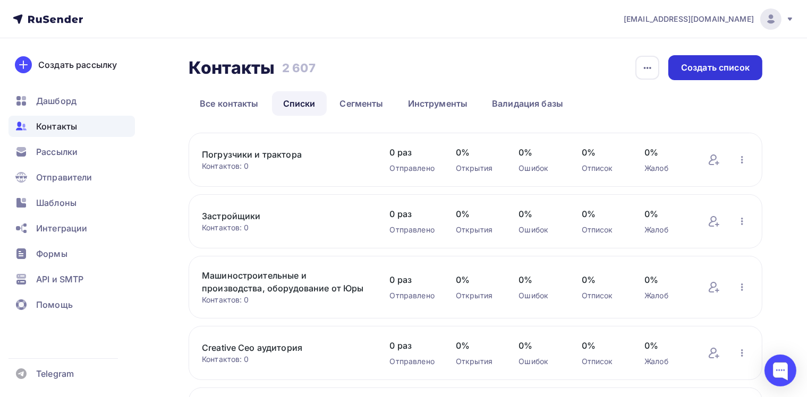
click at [699, 68] on div "Создать список" at bounding box center [715, 68] width 68 height 12
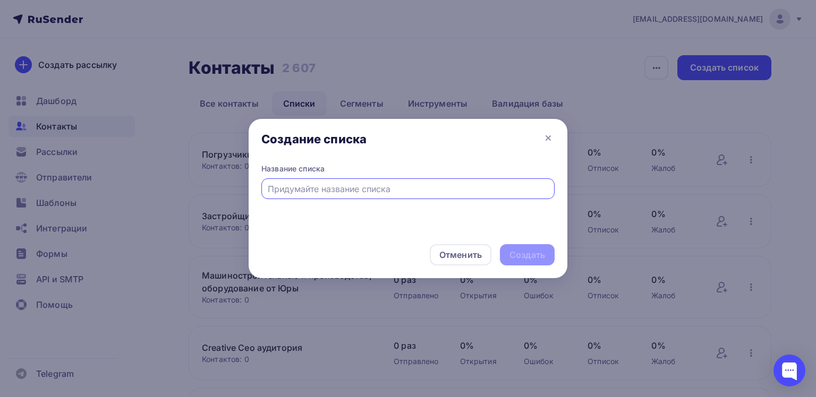
paste input "Морское направление"
type input "Морское направление"
click at [514, 250] on div "Создать" at bounding box center [527, 255] width 36 height 12
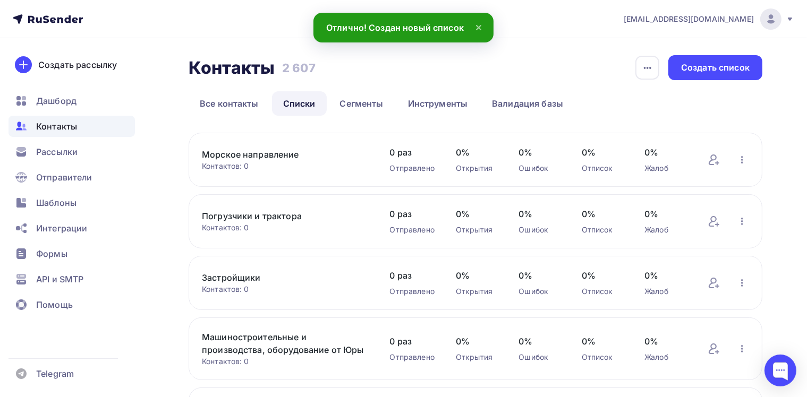
click at [277, 156] on link "Морское направление" at bounding box center [285, 154] width 167 height 13
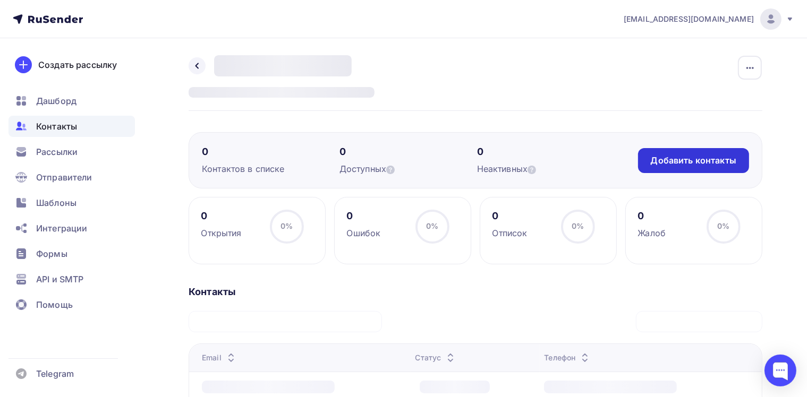
click at [676, 158] on div "Добавить контакты" at bounding box center [692, 161] width 85 height 12
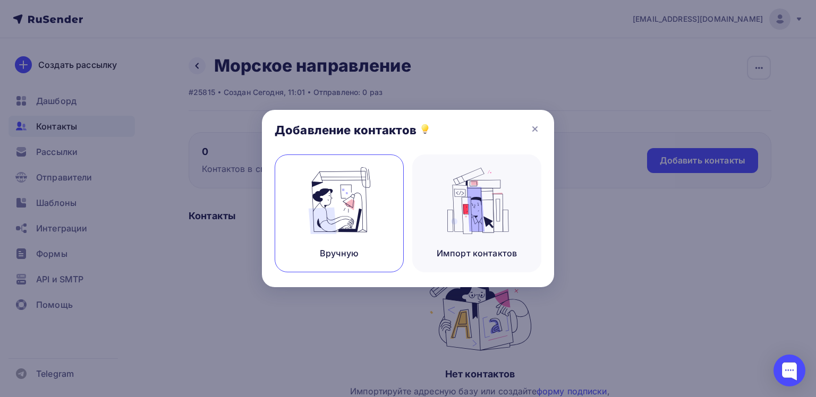
click at [346, 217] on img at bounding box center [339, 200] width 71 height 67
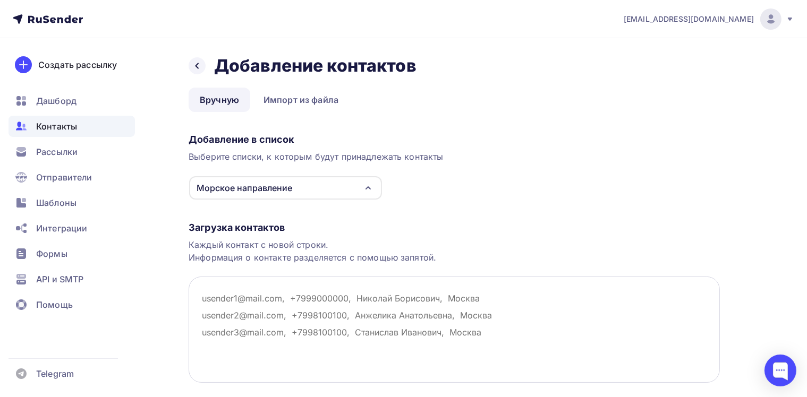
click at [218, 297] on textarea at bounding box center [453, 330] width 531 height 106
paste textarea "[EMAIL_ADDRESS][DOMAIN_NAME] [EMAIL_ADDRESS][DOMAIN_NAME] [DOMAIN_NAME][EMAIL_A…"
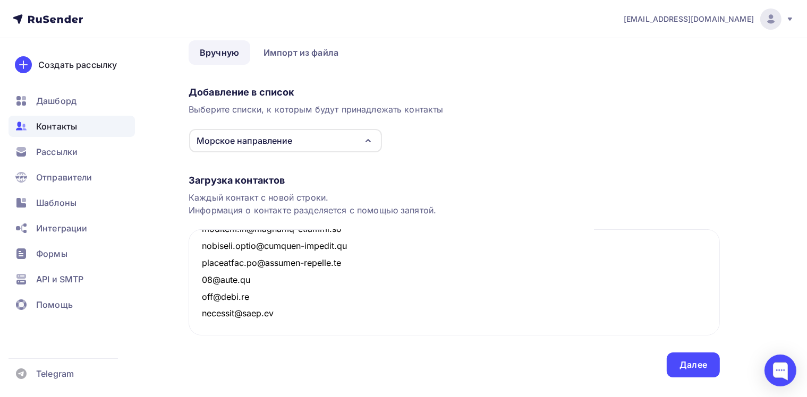
scroll to position [70, 0]
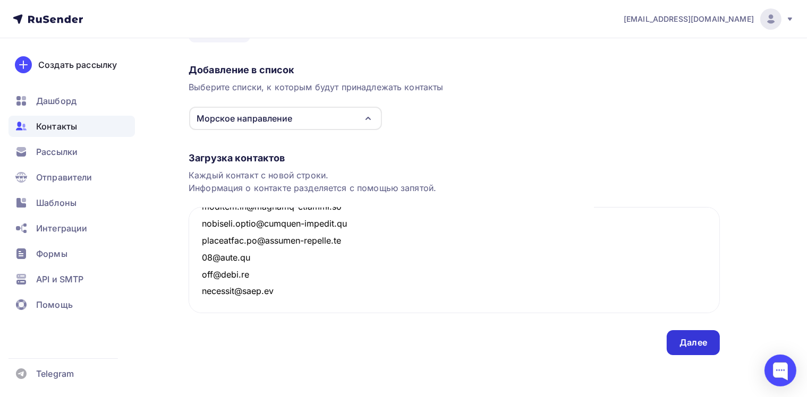
type textarea "[EMAIL_ADDRESS][DOMAIN_NAME] [EMAIL_ADDRESS][DOMAIN_NAME] [DOMAIN_NAME][EMAIL_A…"
click at [675, 341] on div "Далее" at bounding box center [692, 342] width 53 height 25
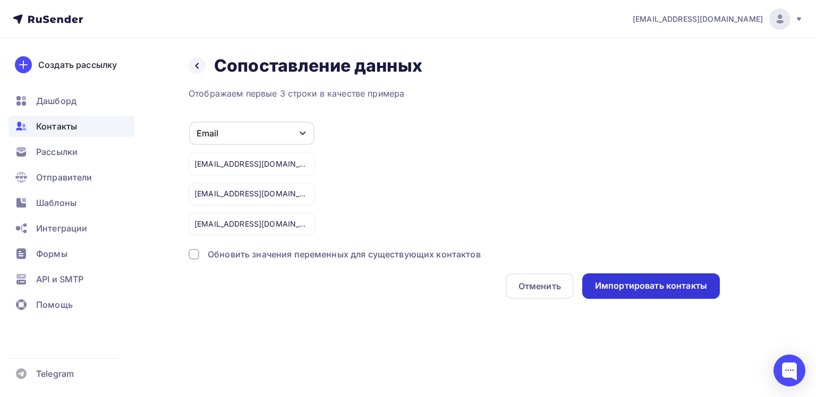
click at [617, 284] on div "Импортировать контакты" at bounding box center [651, 286] width 112 height 12
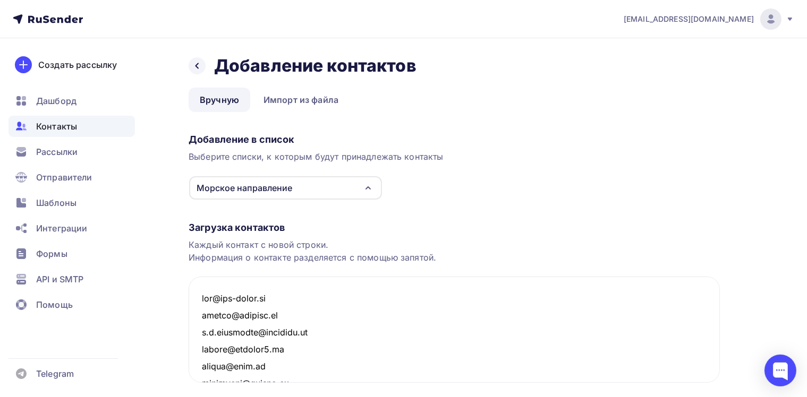
scroll to position [102864, 0]
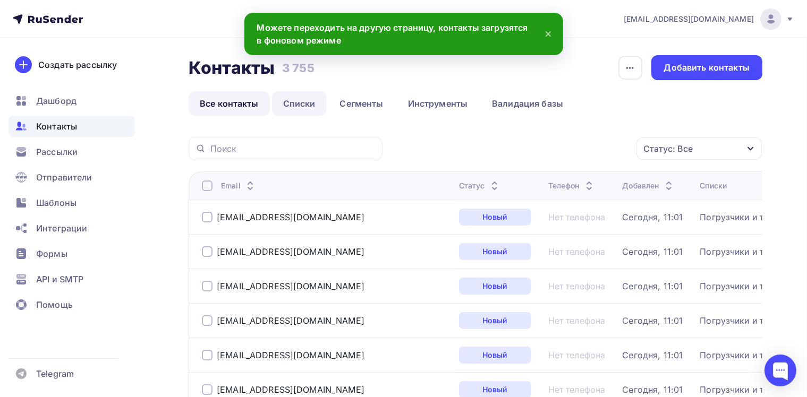
click at [278, 100] on link "Списки" at bounding box center [299, 103] width 55 height 24
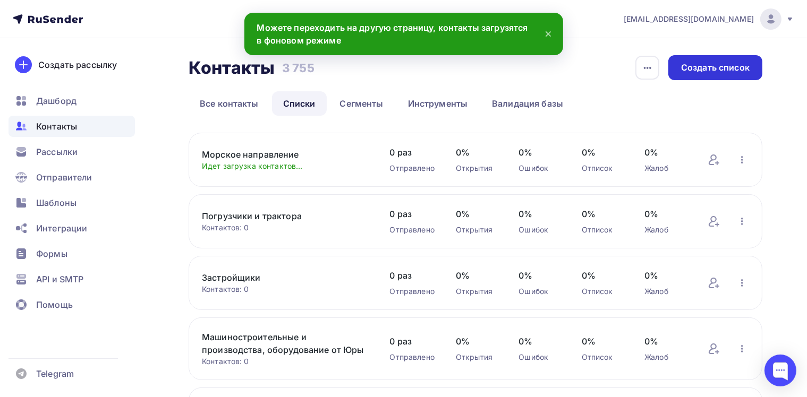
click at [705, 72] on div "Создать список" at bounding box center [715, 68] width 68 height 12
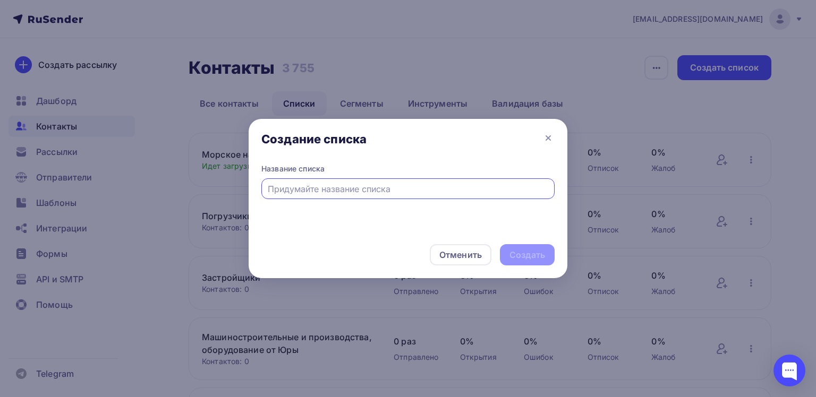
paste input "Типа НПЦ СЭС с маркетологом"
type input "Типа НПЦ СЭС с маркетологом"
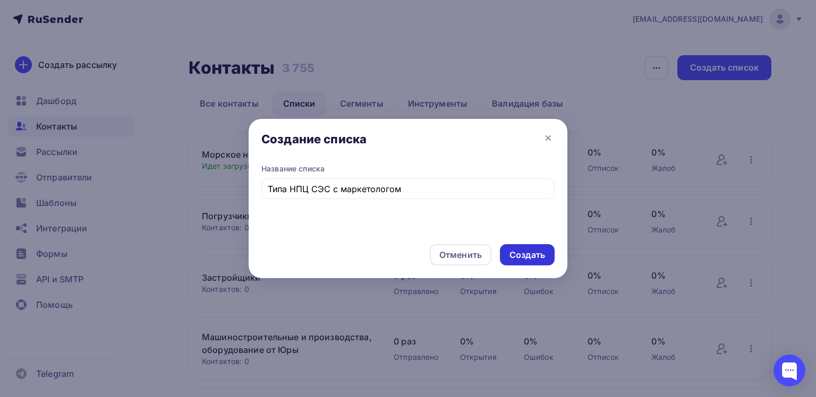
click at [512, 255] on div "Создать" at bounding box center [527, 255] width 36 height 12
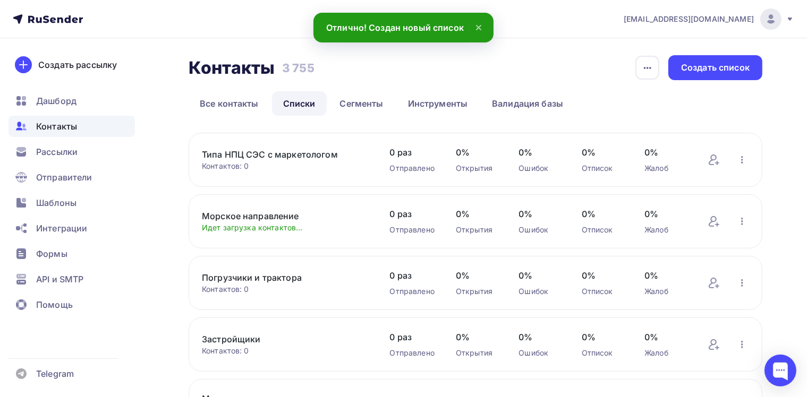
click at [241, 153] on link "Типа НПЦ СЭС с маркетологом" at bounding box center [285, 154] width 167 height 13
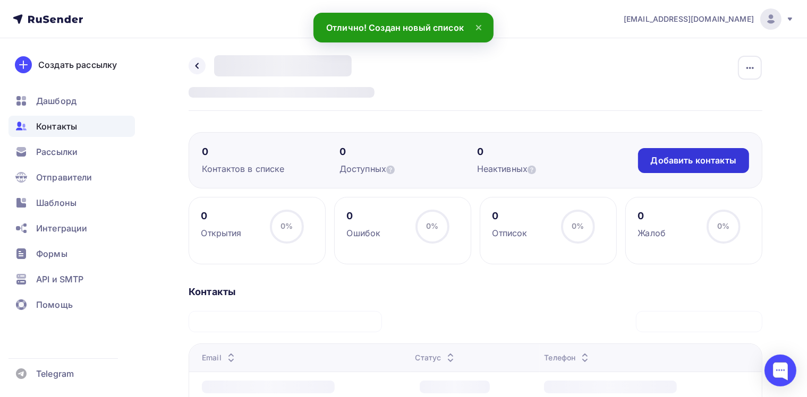
click at [693, 160] on div "Добавить контакты" at bounding box center [692, 161] width 85 height 12
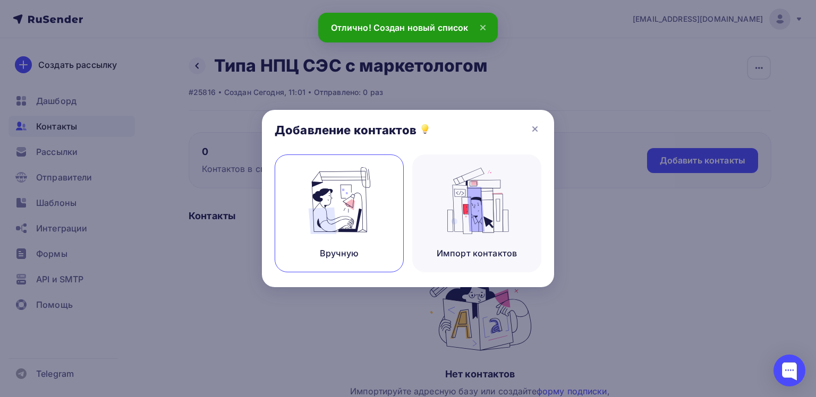
click at [346, 221] on img at bounding box center [339, 200] width 71 height 67
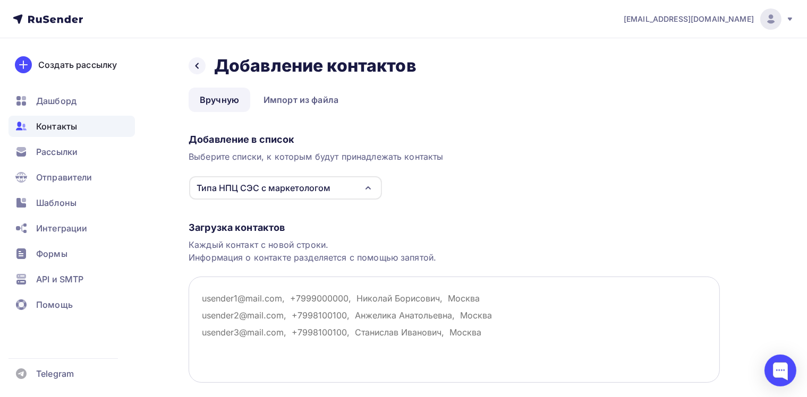
click at [240, 312] on textarea at bounding box center [453, 330] width 531 height 106
paste textarea "[EMAIL_ADDRESS][DOMAIN_NAME] [EMAIL_ADDRESS][DOMAIN_NAME] [EMAIL_ADDRESS][DOMAI…"
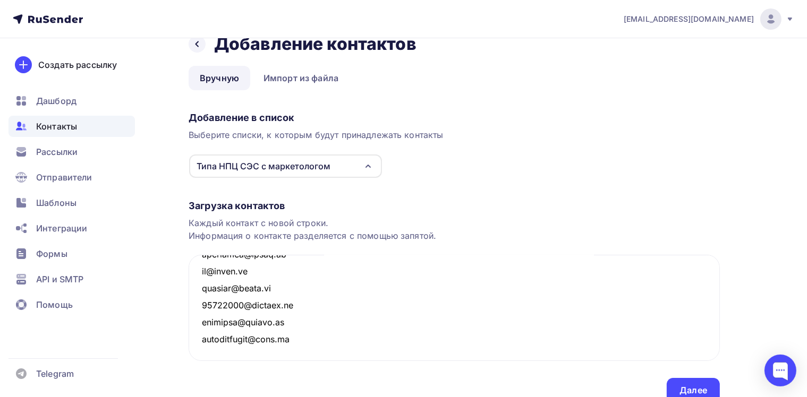
scroll to position [70, 0]
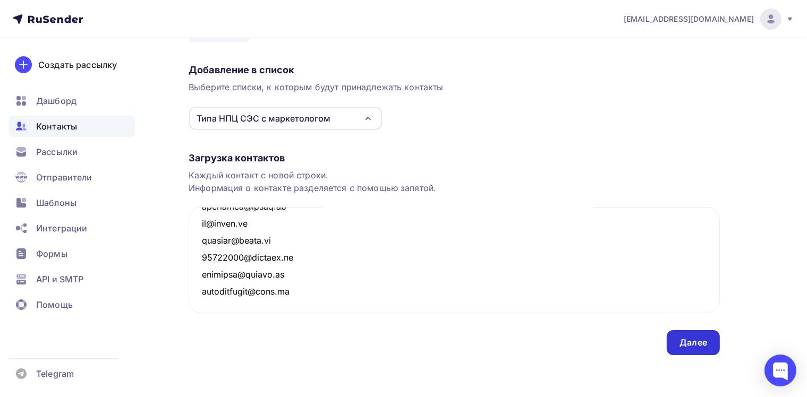
type textarea "[EMAIL_ADDRESS][DOMAIN_NAME] [EMAIL_ADDRESS][DOMAIN_NAME] [EMAIL_ADDRESS][DOMAI…"
click at [707, 334] on div "Далее" at bounding box center [692, 342] width 53 height 25
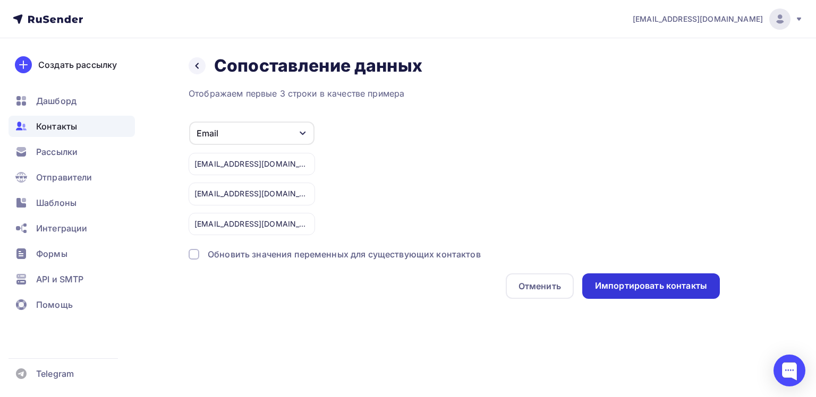
click at [608, 280] on div "Импортировать контакты" at bounding box center [651, 286] width 112 height 12
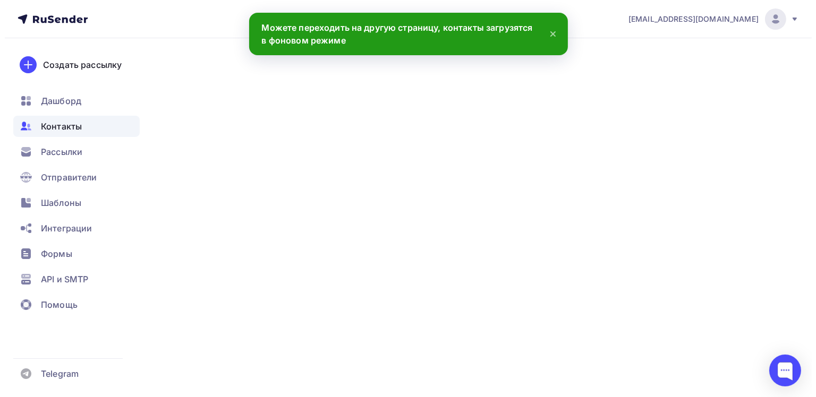
scroll to position [69682, 0]
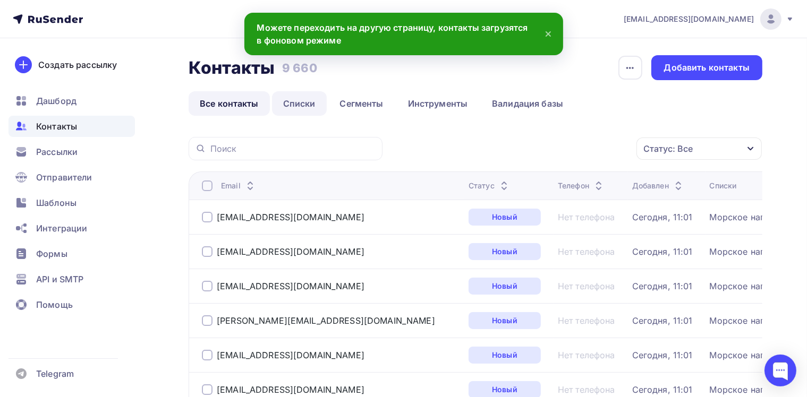
click at [306, 106] on link "Списки" at bounding box center [299, 103] width 55 height 24
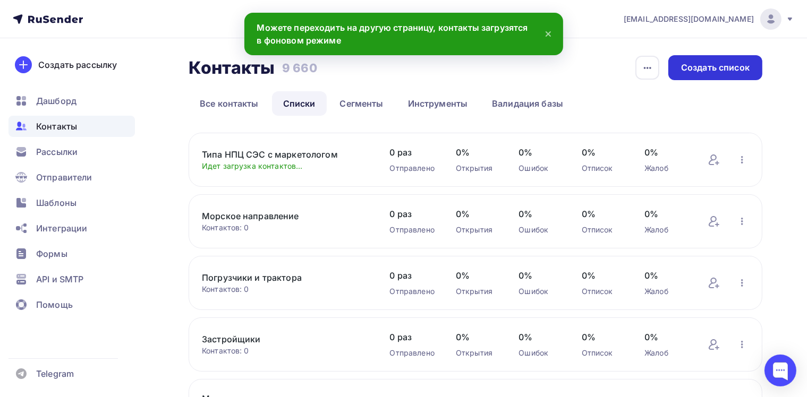
click at [707, 72] on div "Создать список" at bounding box center [715, 68] width 68 height 12
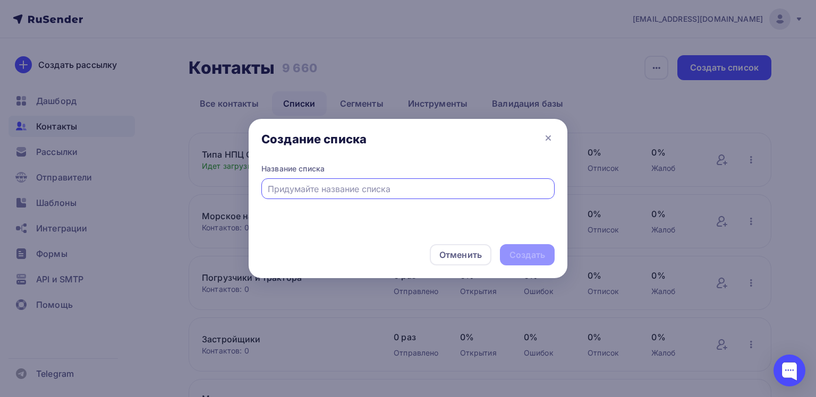
paste input "[PERSON_NAME][EMAIL_ADDRESS][PERSON_NAME][DOMAIN_NAME] [EMAIL_ADDRESS][DOMAIN_N…"
type input "[PERSON_NAME][EMAIL_ADDRESS][PERSON_NAME][DOMAIN_NAME] [EMAIL_ADDRESS][DOMAIN_N…"
click at [471, 259] on div "Отменить" at bounding box center [460, 254] width 42 height 13
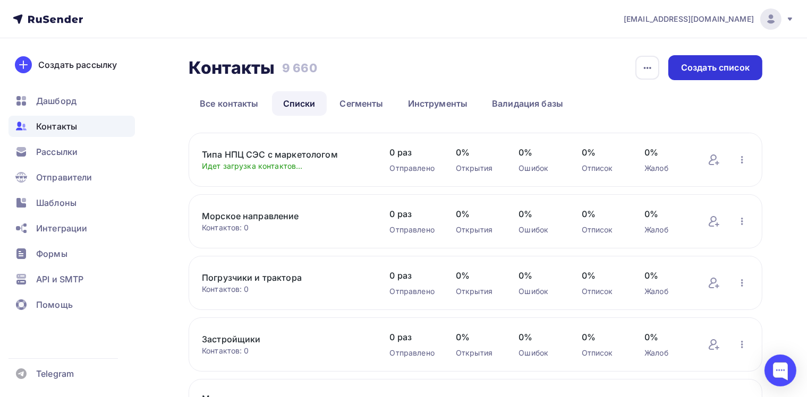
click at [694, 74] on div "Создать список" at bounding box center [715, 67] width 94 height 25
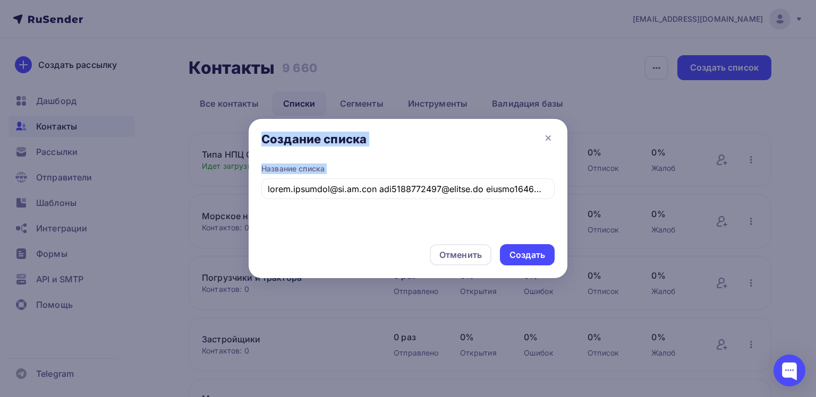
drag, startPoint x: 552, startPoint y: 189, endPoint x: 246, endPoint y: 187, distance: 305.3
click at [233, 189] on div "Создание списка Название списка Отменить Создать" at bounding box center [408, 198] width 816 height 397
click at [311, 193] on input "text" at bounding box center [408, 189] width 281 height 13
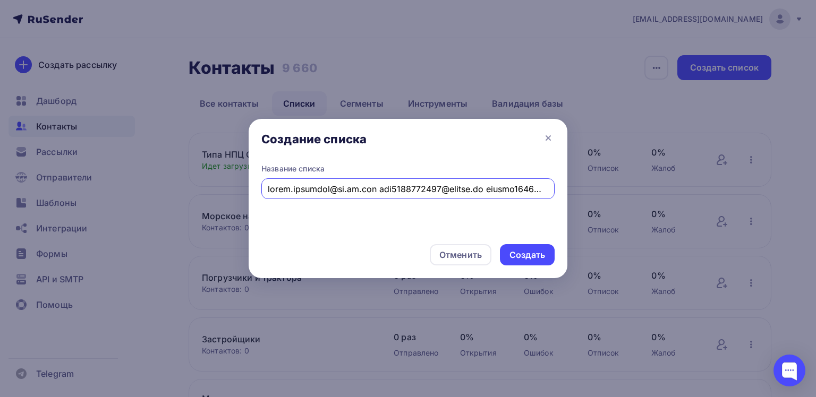
click at [311, 193] on input "text" at bounding box center [408, 189] width 281 height 13
paste input "Контакты битрикс июль 2024"
type input "Контакты битрикс июль 2024"
click at [509, 255] on div "Создать" at bounding box center [527, 255] width 36 height 12
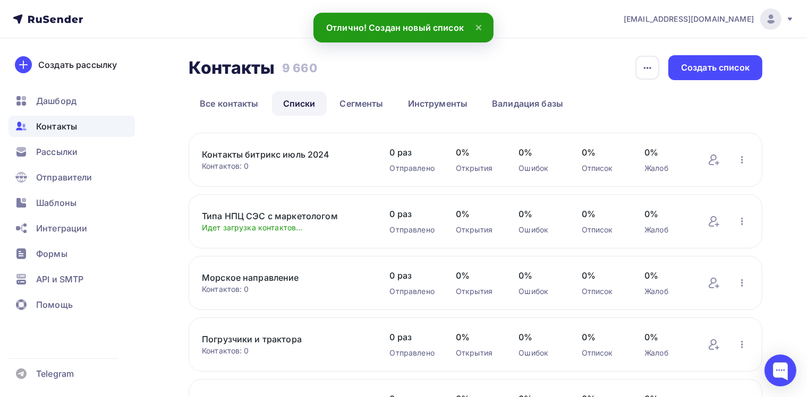
click at [270, 159] on link "Контакты битрикс июль 2024" at bounding box center [285, 154] width 167 height 13
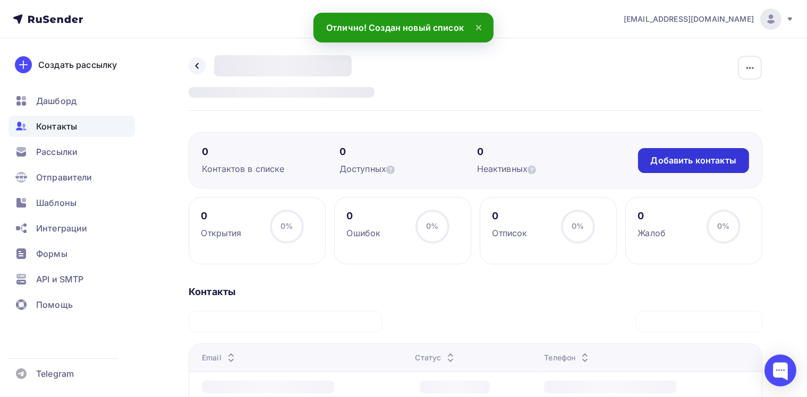
click at [653, 159] on div "Добавить контакты" at bounding box center [692, 161] width 85 height 12
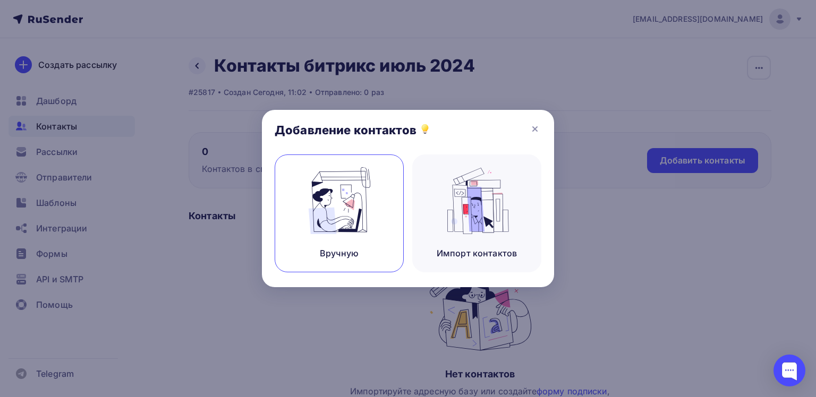
click at [380, 213] on div "Вручную" at bounding box center [338, 214] width 129 height 118
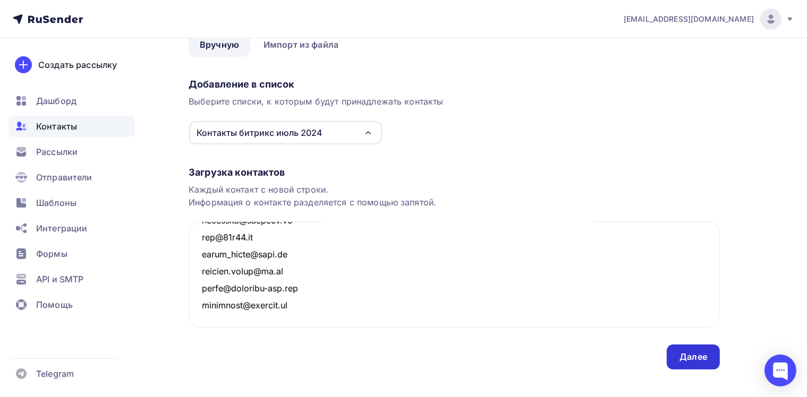
scroll to position [70, 0]
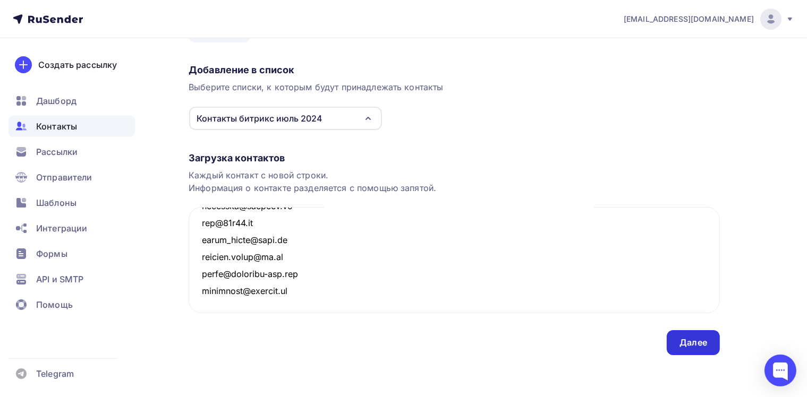
type textarea "[PERSON_NAME][EMAIL_ADDRESS][PERSON_NAME][DOMAIN_NAME] [EMAIL_ADDRESS][DOMAIN_N…"
click at [699, 345] on div "Далее" at bounding box center [693, 343] width 28 height 12
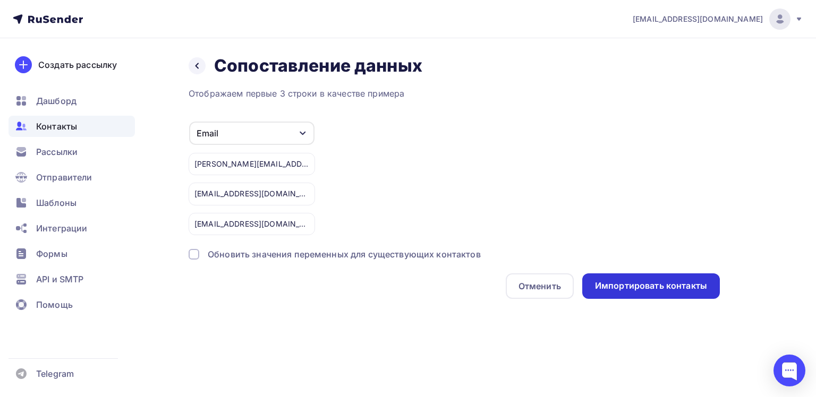
click at [633, 286] on div "Импортировать контакты" at bounding box center [651, 286] width 112 height 12
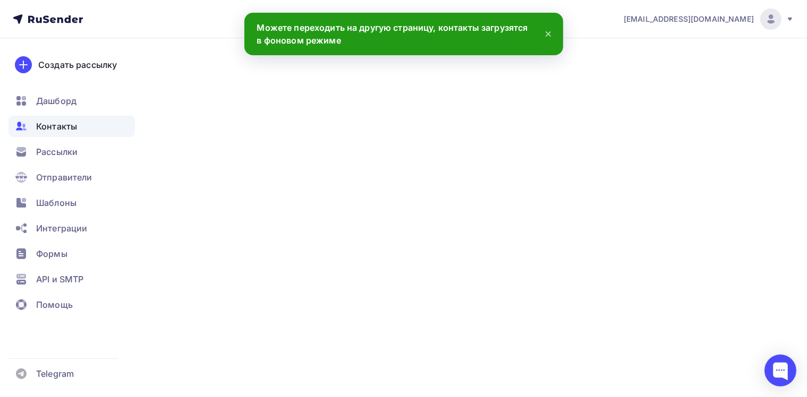
scroll to position [46592, 0]
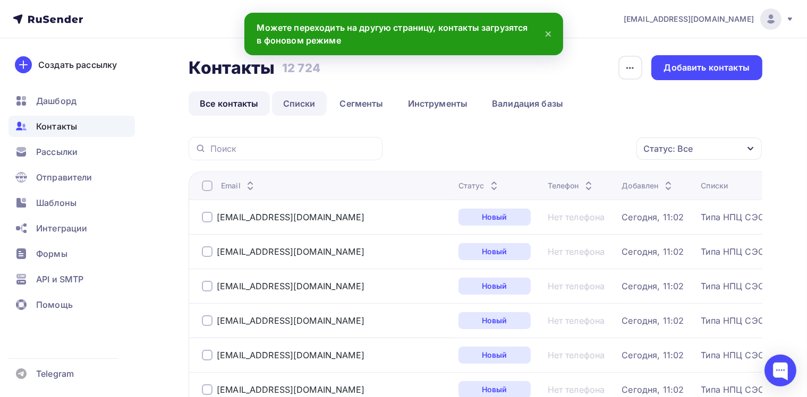
click at [294, 110] on link "Списки" at bounding box center [299, 103] width 55 height 24
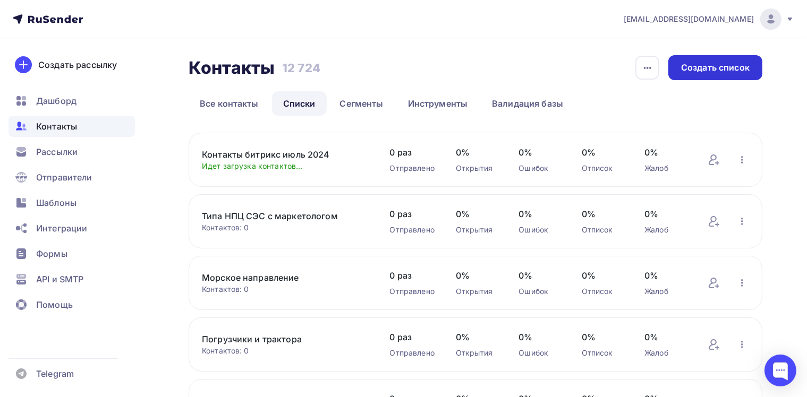
click at [700, 59] on div "Создать список" at bounding box center [715, 67] width 94 height 25
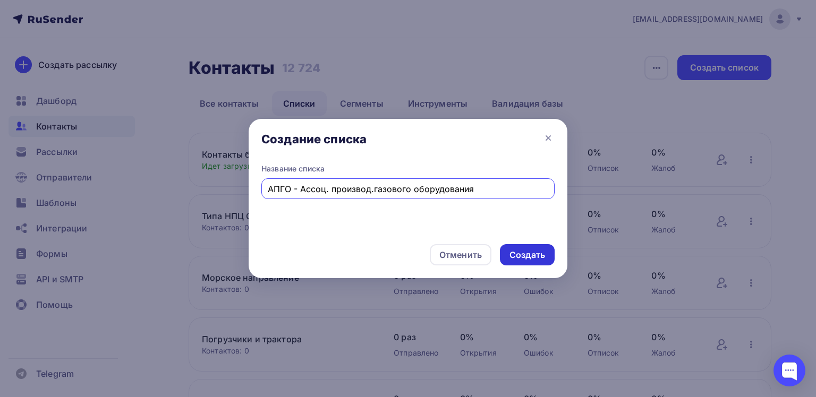
type input "АПГО - Ассоц. производ.газового оборудования"
click at [514, 249] on div "Создать" at bounding box center [527, 255] width 36 height 12
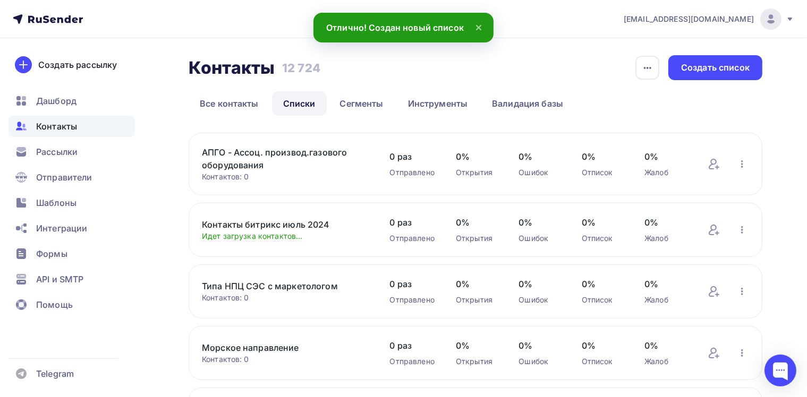
click at [255, 152] on link "АПГО - Ассоц. производ.газового оборудования" at bounding box center [285, 158] width 167 height 25
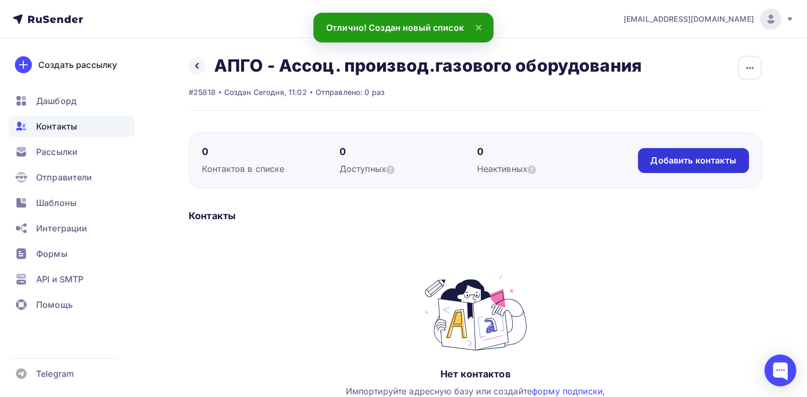
click at [676, 161] on div "Добавить контакты" at bounding box center [692, 161] width 85 height 12
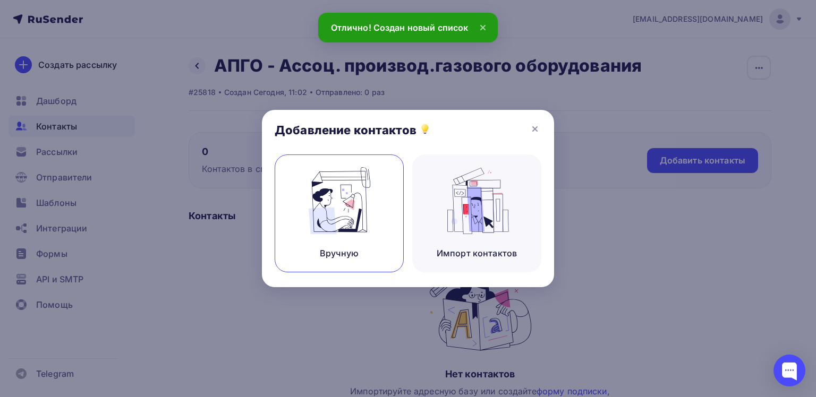
click at [353, 218] on img at bounding box center [339, 200] width 71 height 67
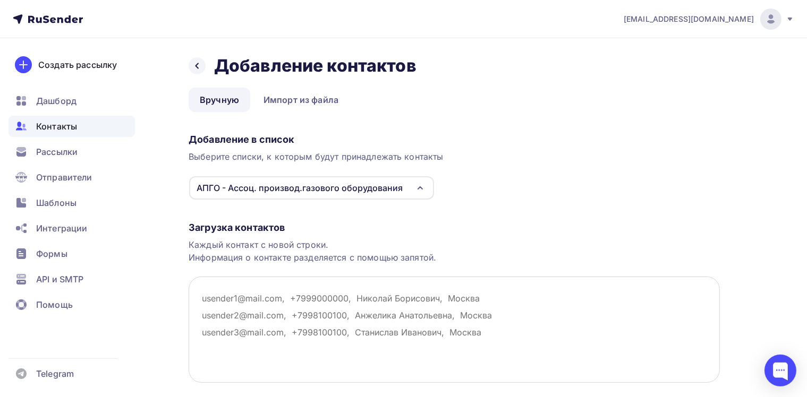
click at [253, 304] on textarea at bounding box center [453, 330] width 531 height 106
paste textarea "[EMAIL_ADDRESS][DOMAIN_NAME] [EMAIL_ADDRESS][DOMAIN_NAME] [EMAIL_ADDRESS][DOMAI…"
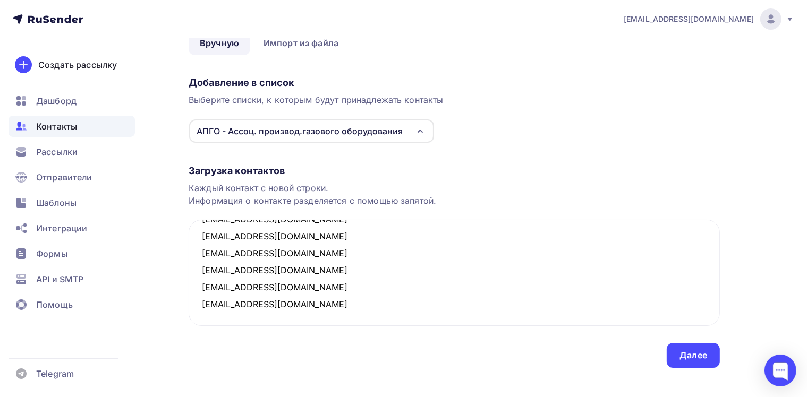
scroll to position [70, 0]
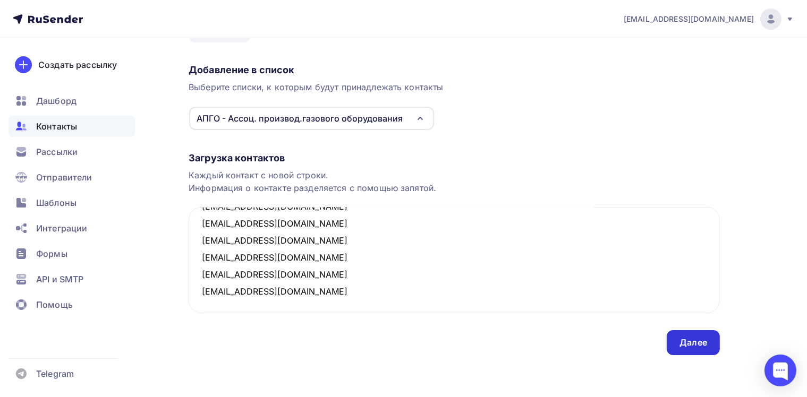
type textarea "[EMAIL_ADDRESS][DOMAIN_NAME] [EMAIL_ADDRESS][DOMAIN_NAME] [EMAIL_ADDRESS][DOMAI…"
click at [694, 347] on div "Далее" at bounding box center [693, 343] width 28 height 12
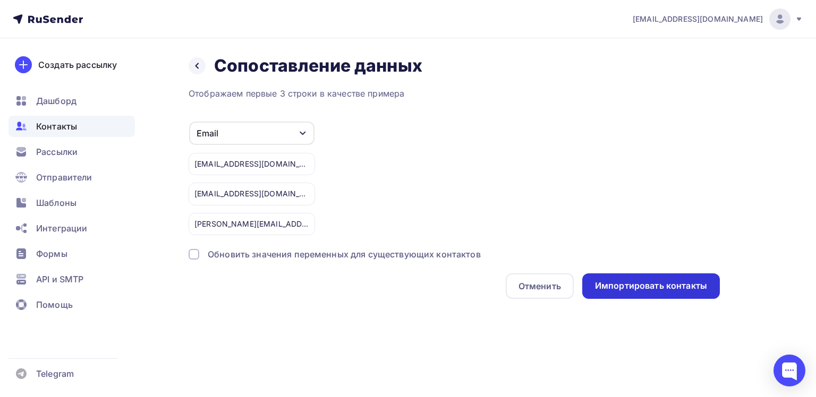
click at [637, 295] on div "Импортировать контакты" at bounding box center [651, 285] width 138 height 25
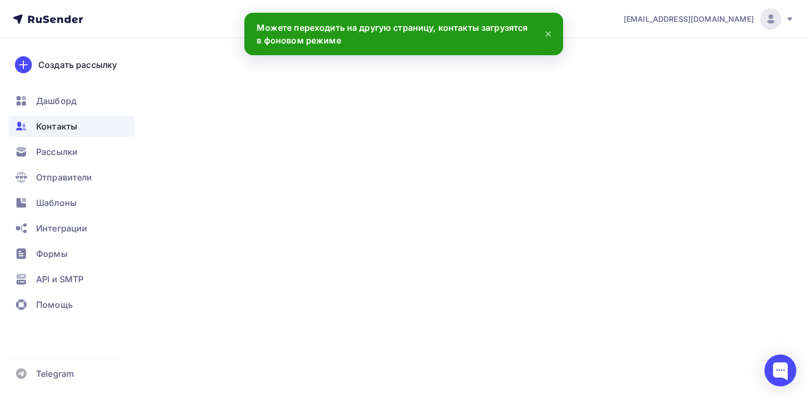
scroll to position [328, 0]
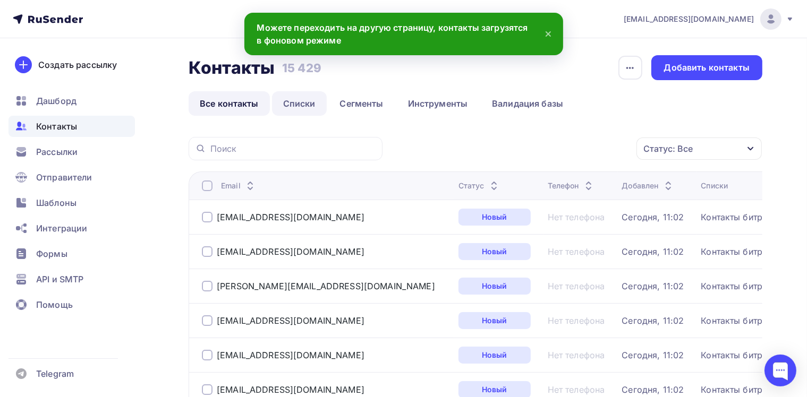
drag, startPoint x: 317, startPoint y: 104, endPoint x: 323, endPoint y: 111, distance: 9.5
click at [317, 104] on link "Списки" at bounding box center [299, 103] width 55 height 24
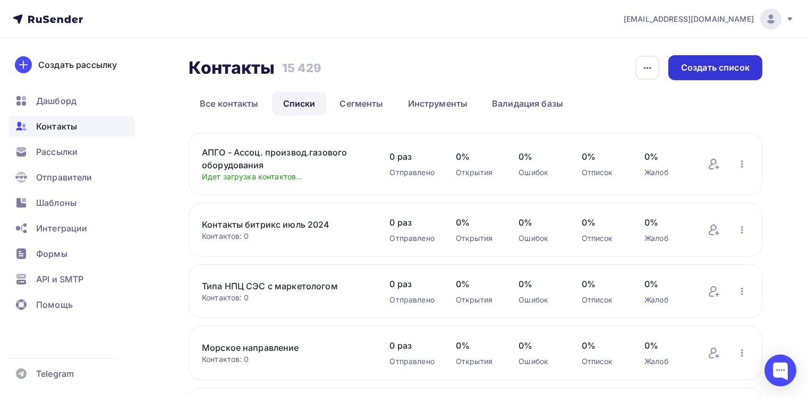
click at [686, 74] on div "Создать список" at bounding box center [715, 67] width 94 height 25
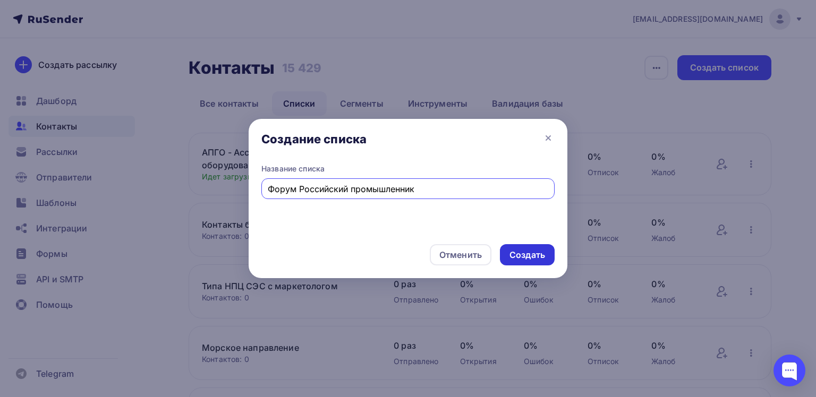
type input "Форум Российский промышленник"
click at [518, 254] on div "Создать" at bounding box center [527, 255] width 36 height 12
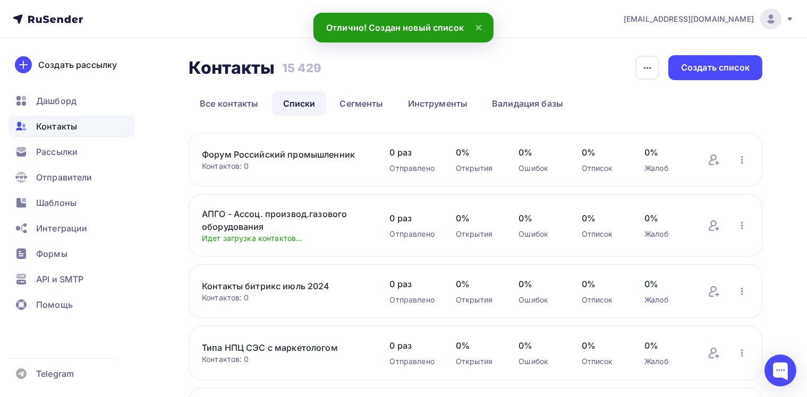
click at [302, 157] on link "Форум Российский промышленник" at bounding box center [285, 154] width 167 height 13
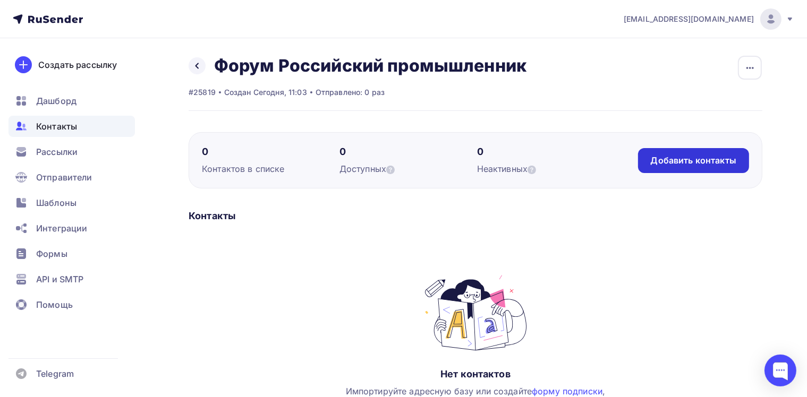
click at [673, 155] on div "Добавить контакты" at bounding box center [692, 161] width 85 height 12
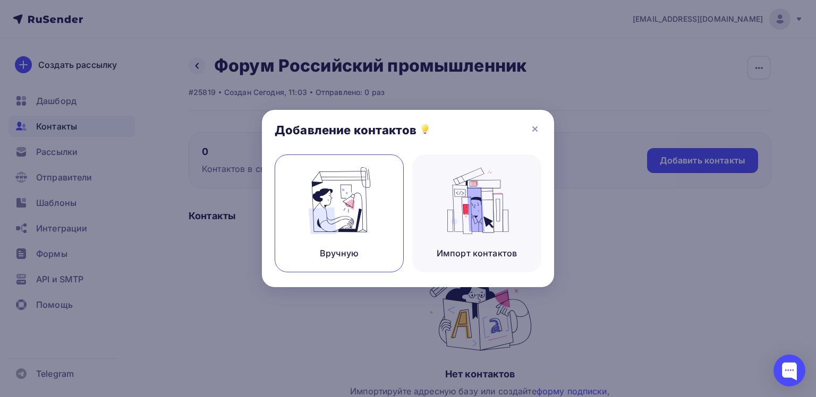
click at [343, 215] on img at bounding box center [339, 200] width 71 height 67
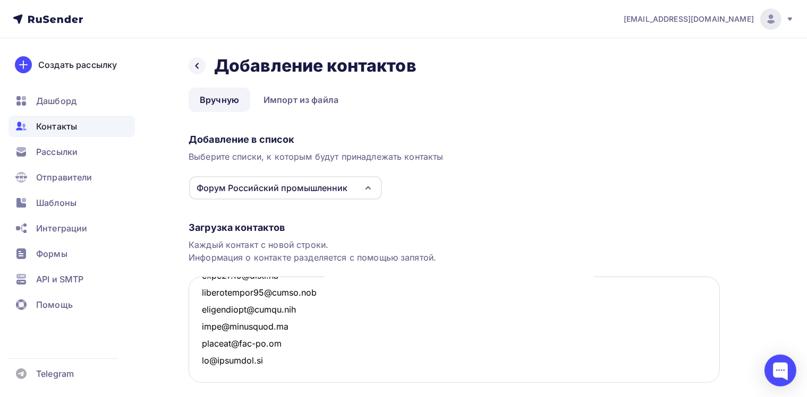
click at [265, 307] on textarea at bounding box center [453, 330] width 531 height 106
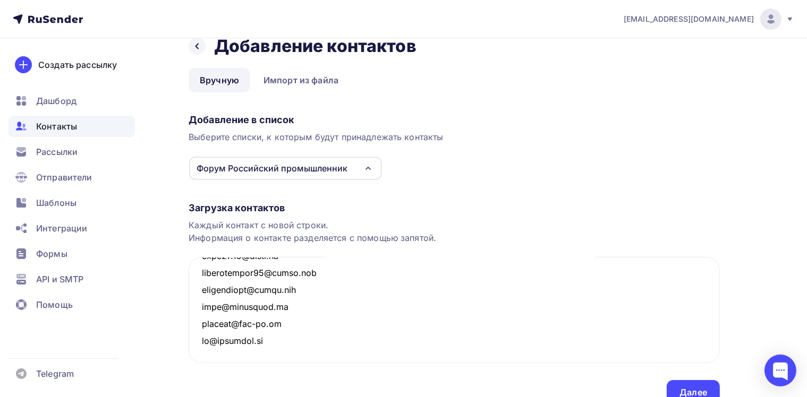
scroll to position [70, 0]
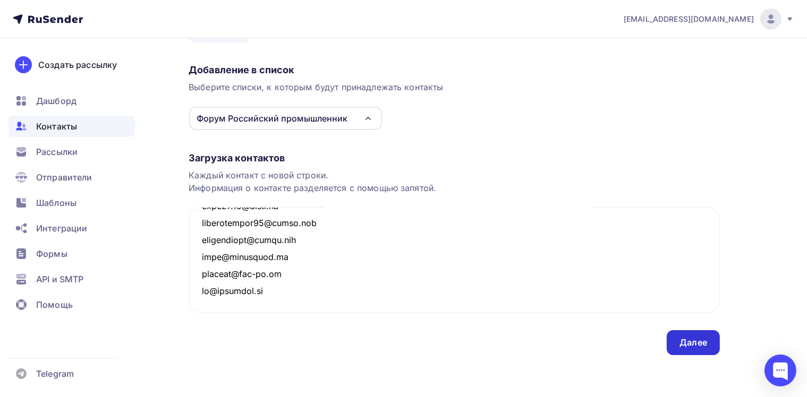
type textarea "[EMAIL_ADDRESS][DOMAIN_NAME] [EMAIL_ADDRESS][DOMAIN_NAME] [EMAIL_ADDRESS][DOMAI…"
click at [701, 339] on div "Далее" at bounding box center [693, 343] width 28 height 12
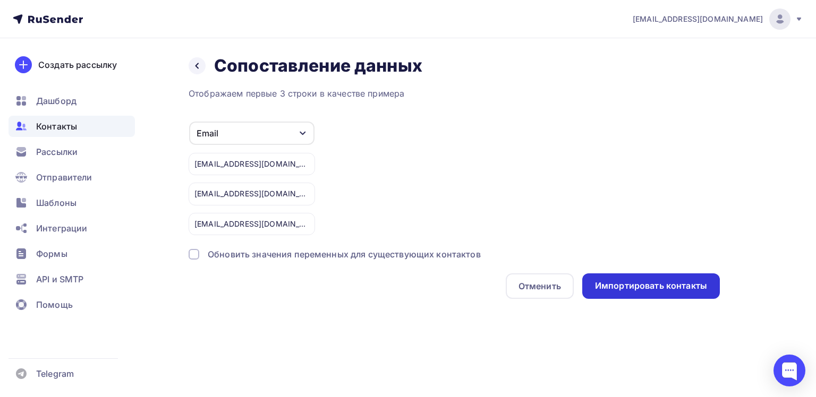
click at [624, 282] on div "Импортировать контакты" at bounding box center [651, 286] width 112 height 12
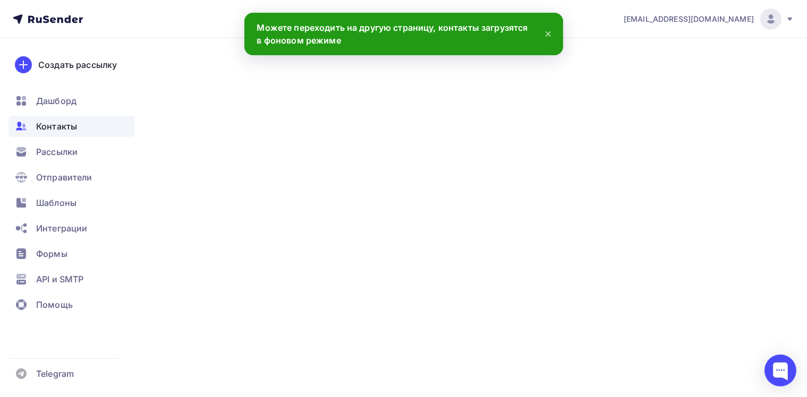
scroll to position [2315, 0]
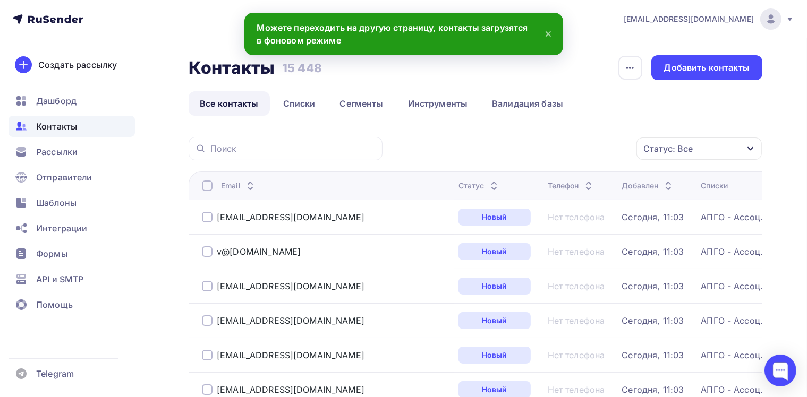
drag, startPoint x: 286, startPoint y: 96, endPoint x: 296, endPoint y: 178, distance: 82.4
click at [286, 96] on link "Списки" at bounding box center [299, 103] width 55 height 24
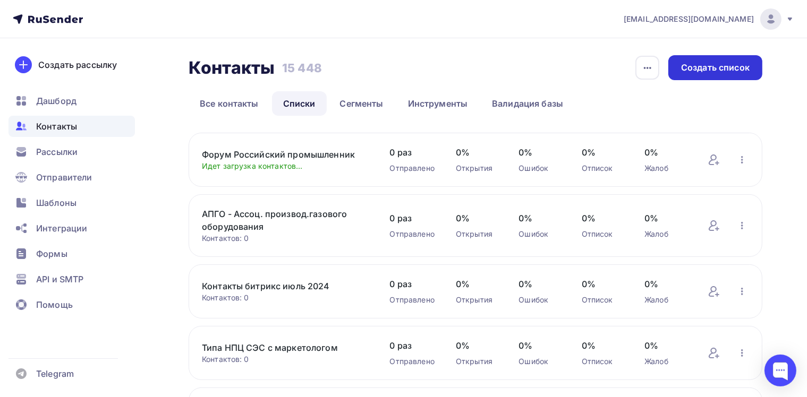
click at [714, 66] on div "Создать список" at bounding box center [715, 68] width 68 height 12
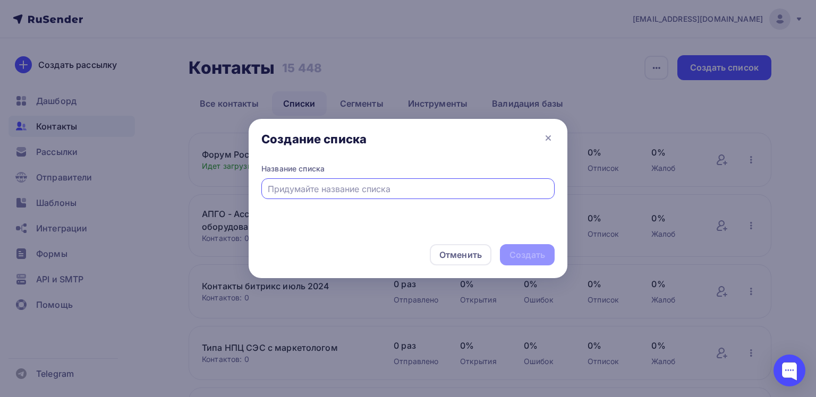
paste input "NAIS_2021"
type input "NAIS_2021"
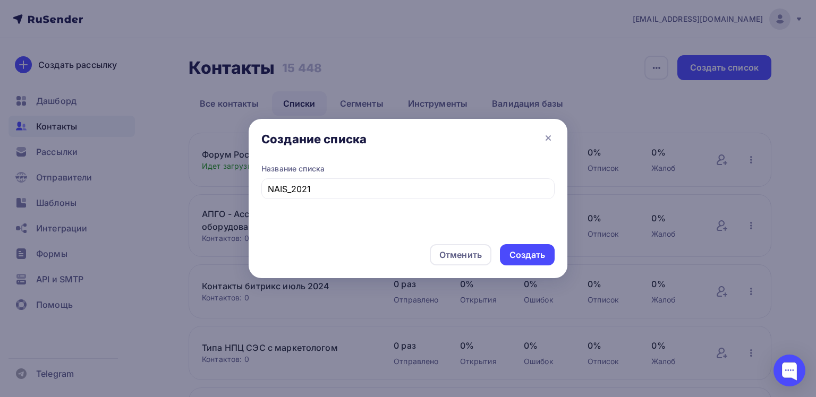
drag, startPoint x: 537, startPoint y: 258, endPoint x: 490, endPoint y: 253, distance: 47.6
click at [537, 257] on div "Создать" at bounding box center [527, 255] width 36 height 12
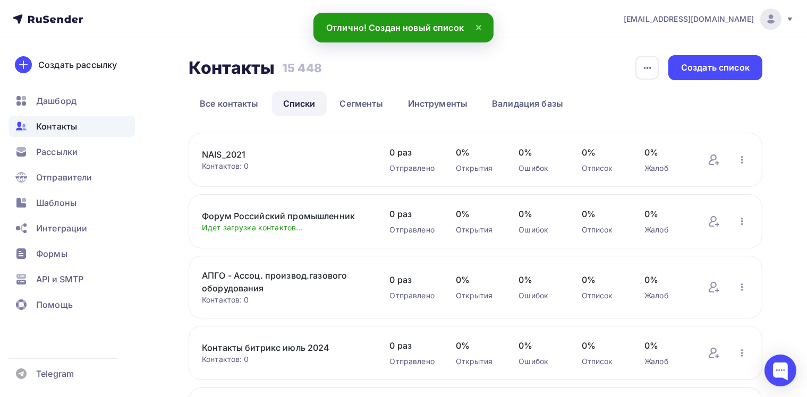
click at [236, 153] on link "NAIS_2021" at bounding box center [285, 154] width 167 height 13
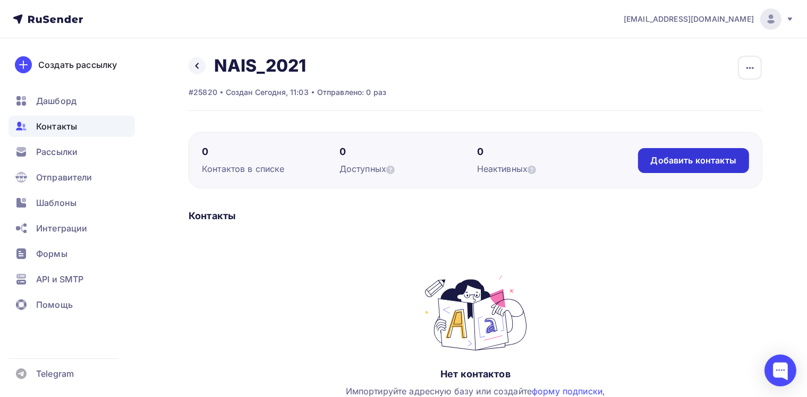
click at [653, 163] on div "Добавить контакты" at bounding box center [692, 161] width 85 height 12
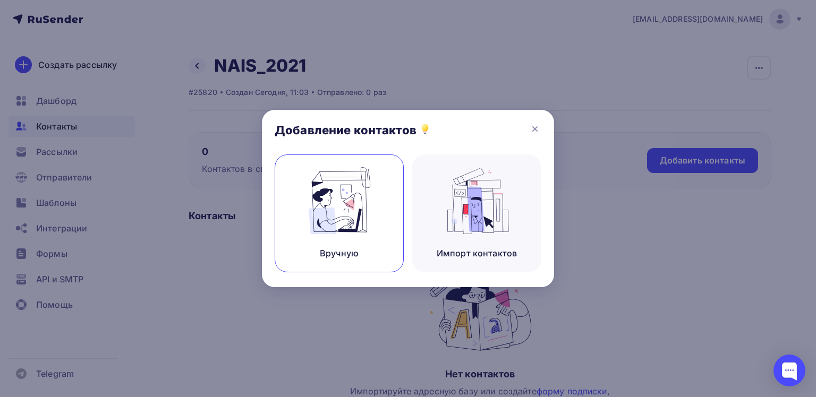
click at [333, 214] on img at bounding box center [339, 200] width 71 height 67
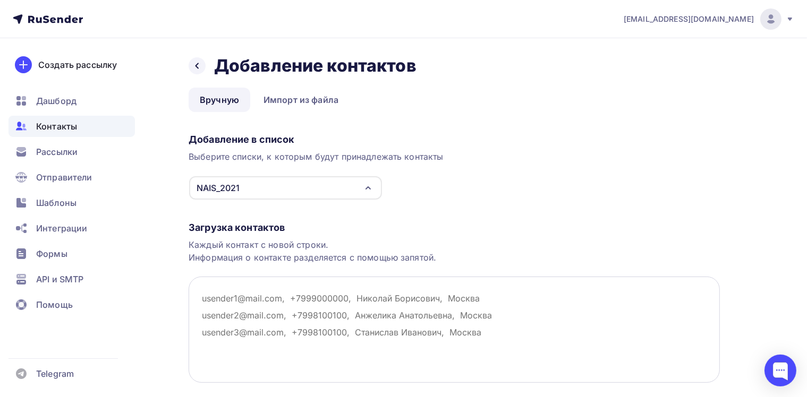
click at [242, 308] on textarea at bounding box center [453, 330] width 531 height 106
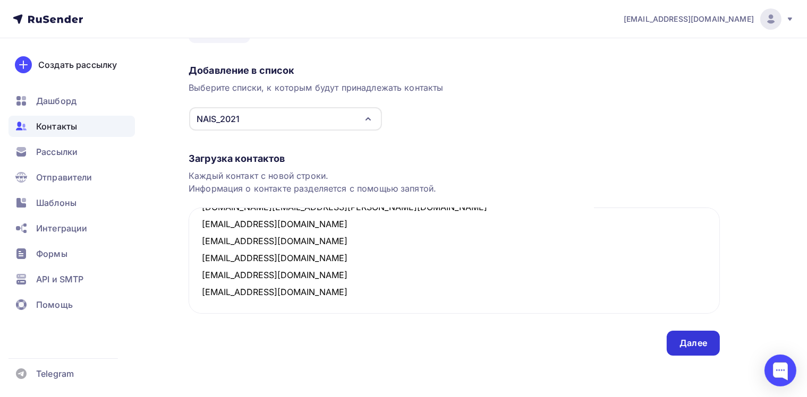
scroll to position [70, 0]
type textarea "[EMAIL_ADDRESS][PERSON_NAME][DOMAIN_NAME] [EMAIL_ADDRESS][DOMAIN_NAME] [EMAIL_A…"
drag, startPoint x: 682, startPoint y: 346, endPoint x: 610, endPoint y: 306, distance: 82.7
click at [682, 346] on div "Далее" at bounding box center [693, 343] width 28 height 12
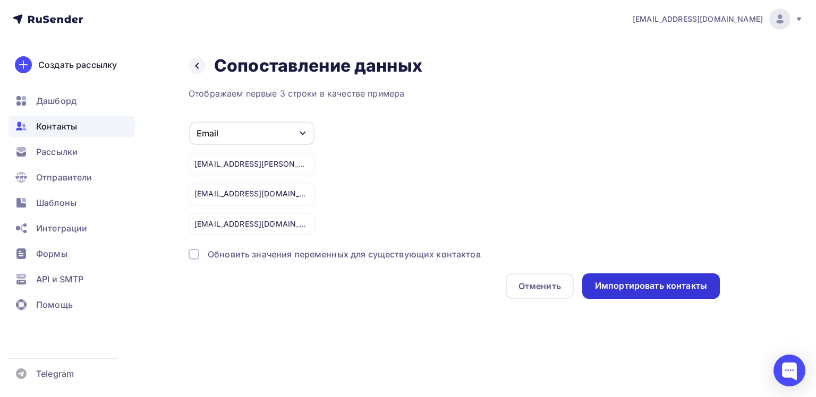
click at [627, 277] on div "Импортировать контакты" at bounding box center [651, 285] width 138 height 25
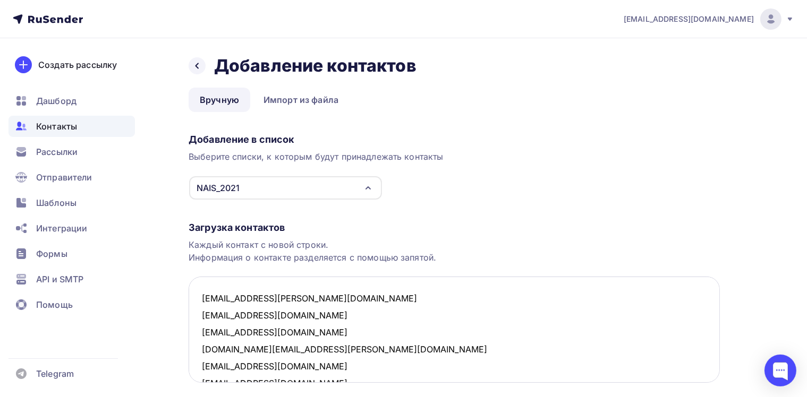
scroll to position [107, 0]
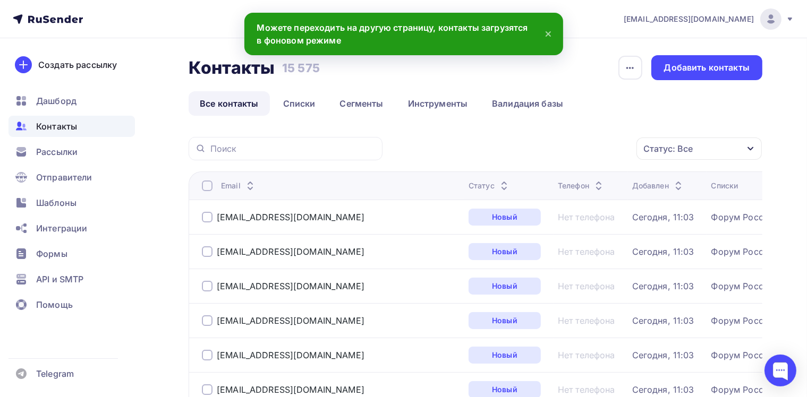
click at [293, 104] on link "Списки" at bounding box center [299, 103] width 55 height 24
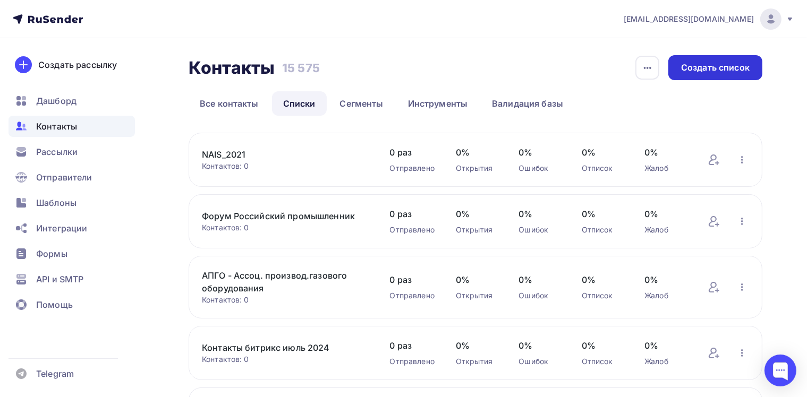
click at [720, 70] on div "Создать список" at bounding box center [715, 68] width 68 height 12
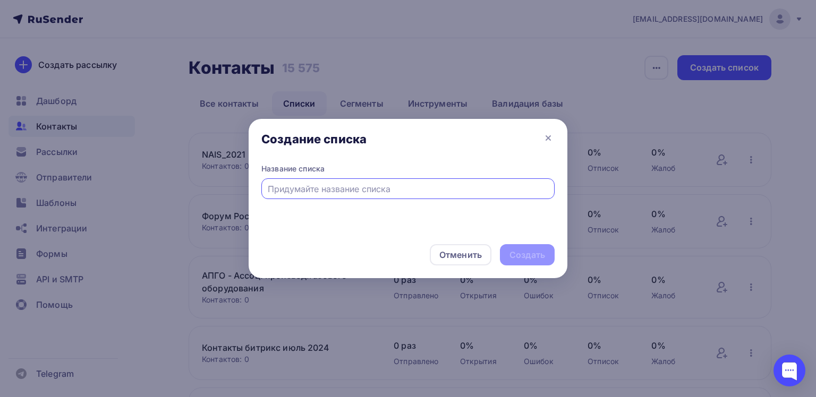
paste input "Aquathereum"
type input "Aquathereum"
click at [535, 256] on div "Создать" at bounding box center [527, 255] width 36 height 12
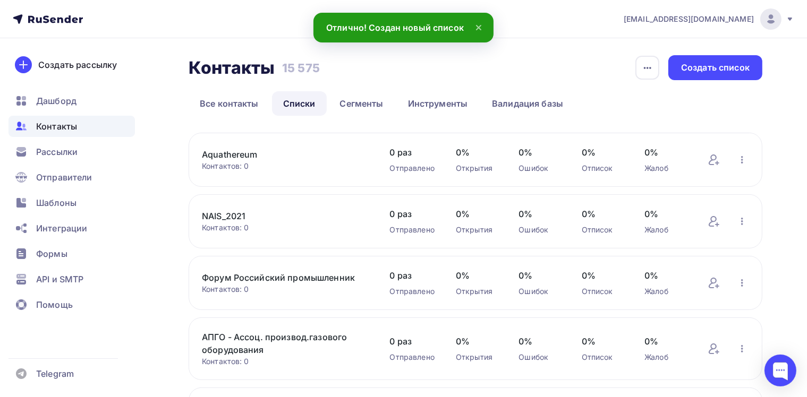
click at [229, 157] on link "Aquathereum" at bounding box center [285, 154] width 167 height 13
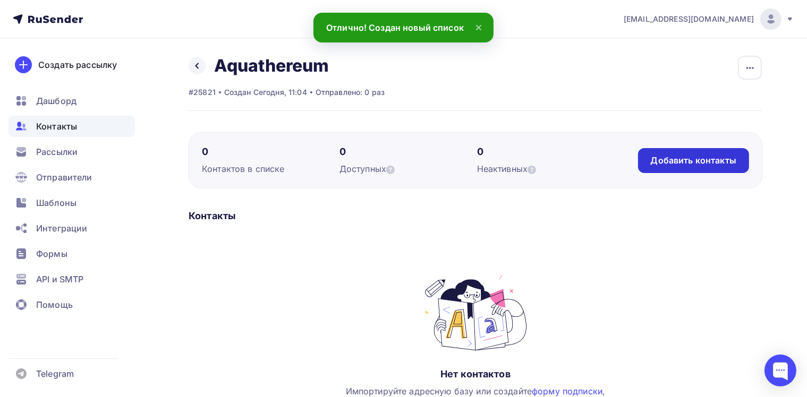
click at [664, 158] on div "Добавить контакты" at bounding box center [692, 161] width 85 height 12
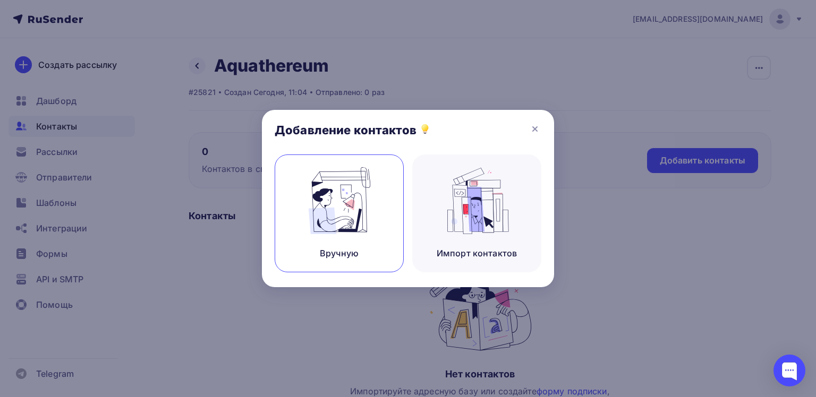
click at [370, 225] on img at bounding box center [339, 200] width 71 height 67
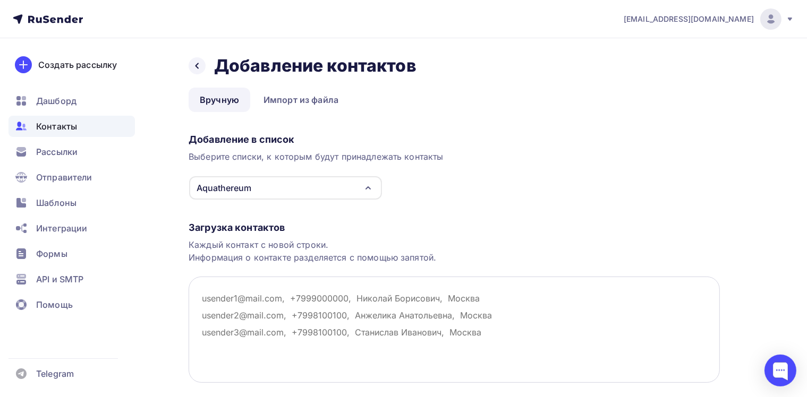
click at [244, 316] on textarea at bounding box center [453, 330] width 531 height 106
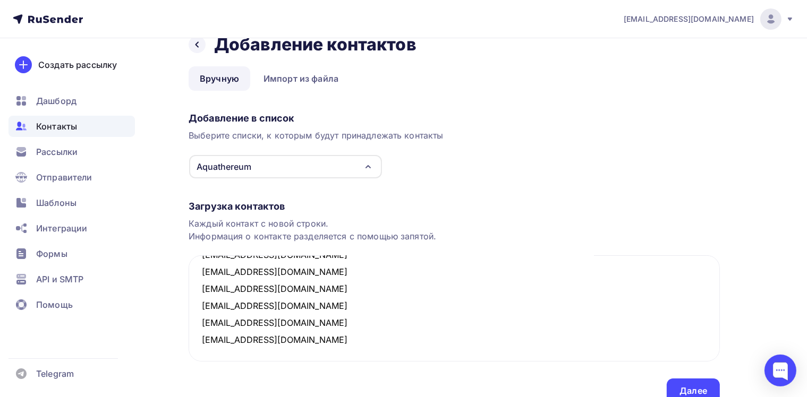
scroll to position [70, 0]
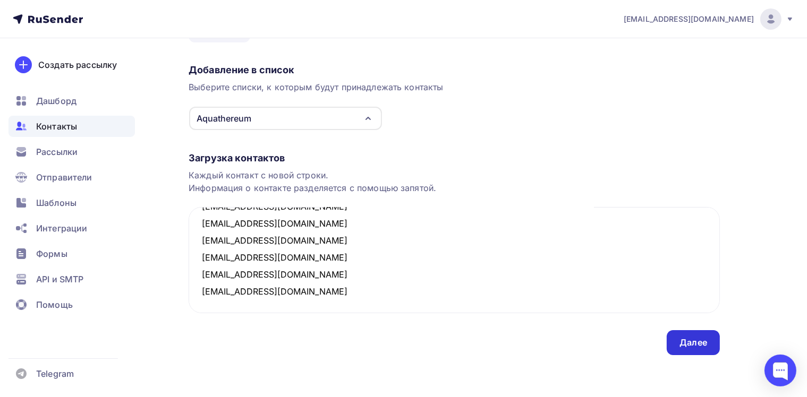
type textarea "[EMAIL_ADDRESS][DOMAIN_NAME] [EMAIL_ADDRESS][DOMAIN_NAME] [EMAIL_ADDRESS][DOMAI…"
click at [693, 344] on div "Далее" at bounding box center [693, 343] width 28 height 12
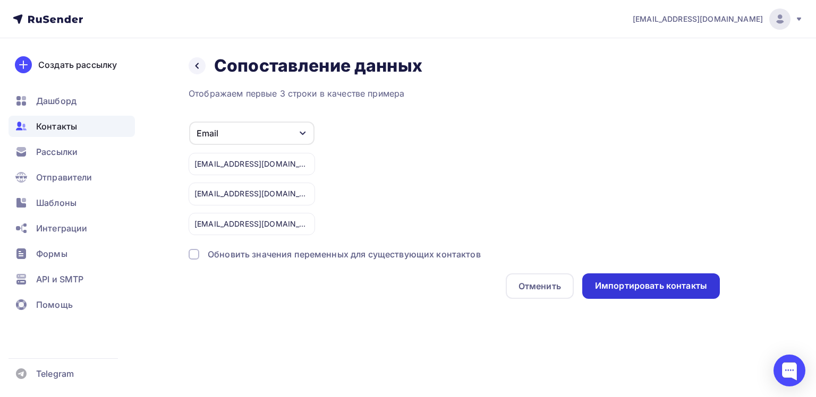
click at [650, 282] on div "Импортировать контакты" at bounding box center [651, 286] width 112 height 12
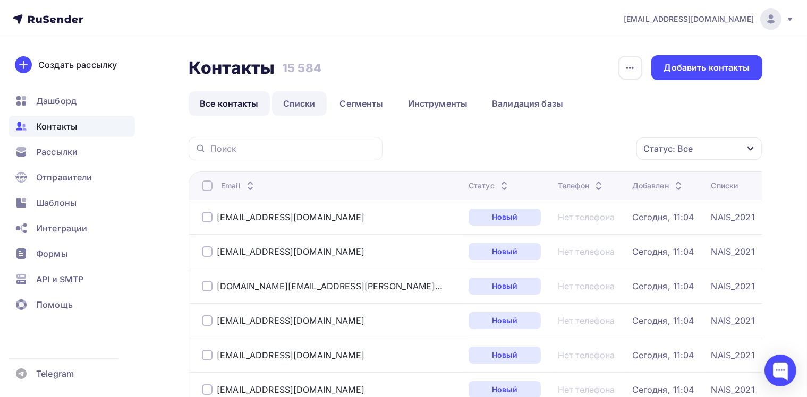
click at [306, 108] on link "Списки" at bounding box center [299, 103] width 55 height 24
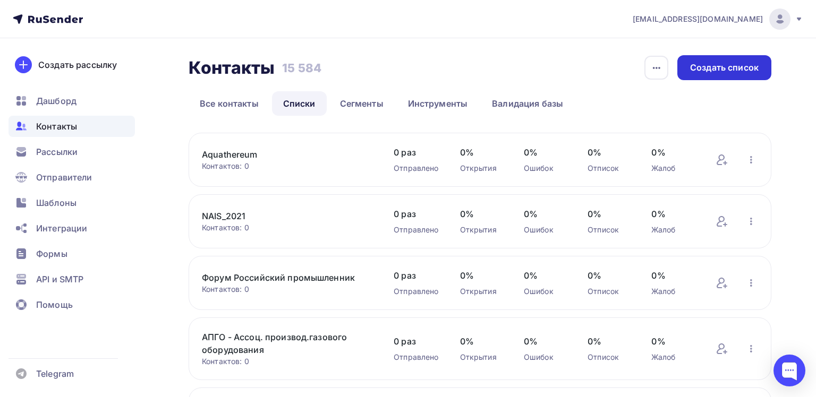
click at [720, 68] on div "Создать список" at bounding box center [724, 68] width 68 height 12
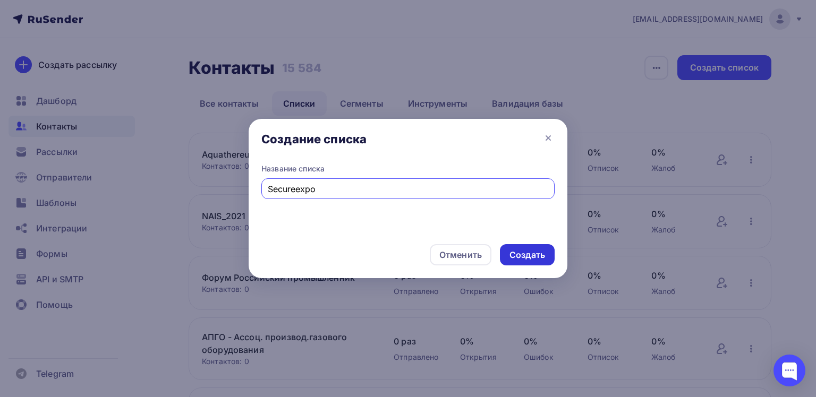
type input "Secureexpo"
click at [538, 254] on div "Создать" at bounding box center [527, 255] width 36 height 12
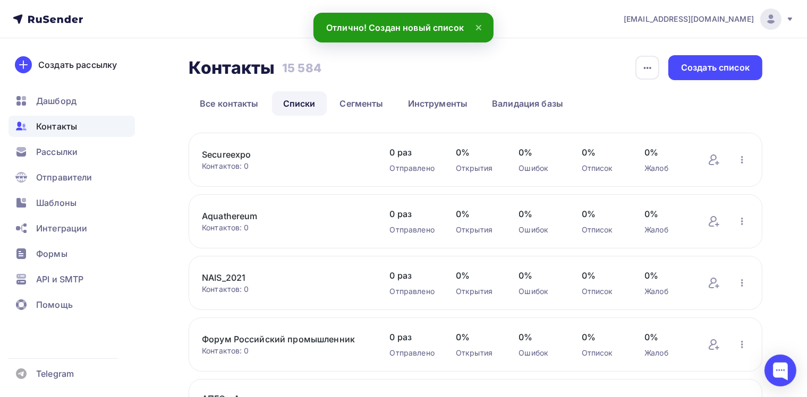
click at [236, 151] on link "Secureexpo" at bounding box center [285, 154] width 167 height 13
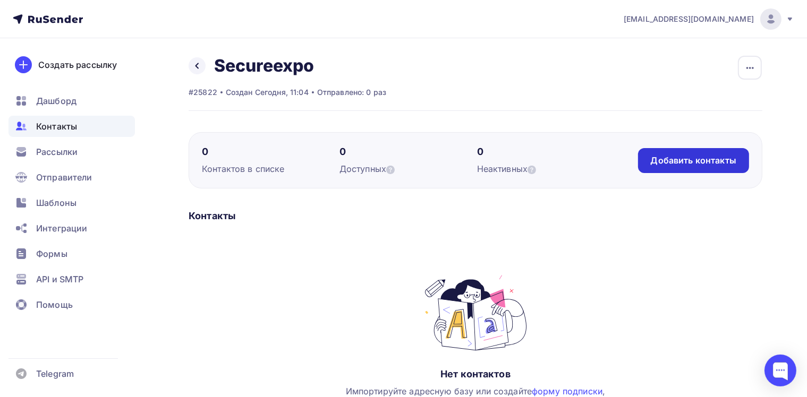
click at [650, 161] on div "Добавить контакты" at bounding box center [693, 160] width 111 height 25
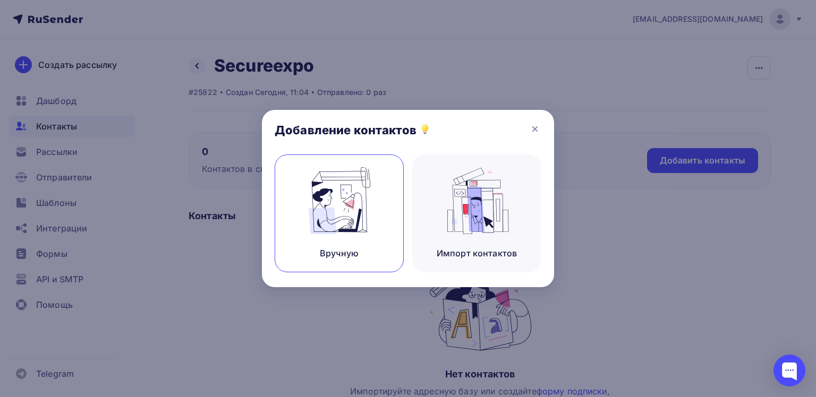
click at [308, 217] on img at bounding box center [339, 200] width 71 height 67
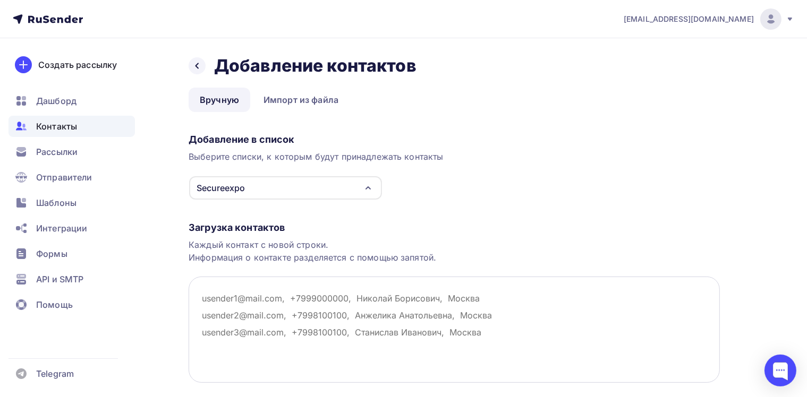
click at [248, 293] on textarea at bounding box center [453, 330] width 531 height 106
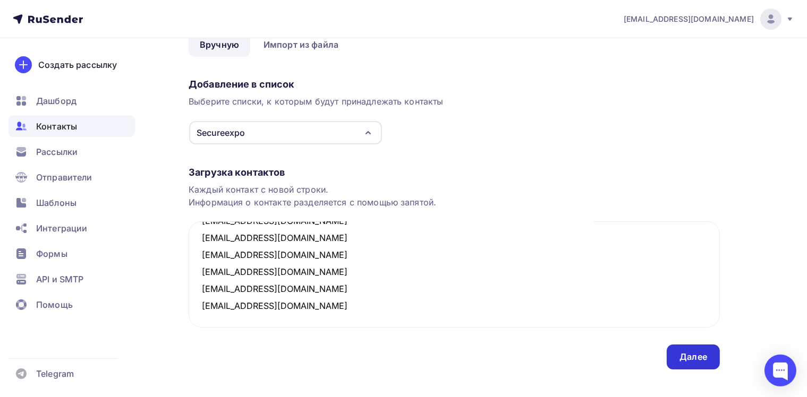
scroll to position [70, 0]
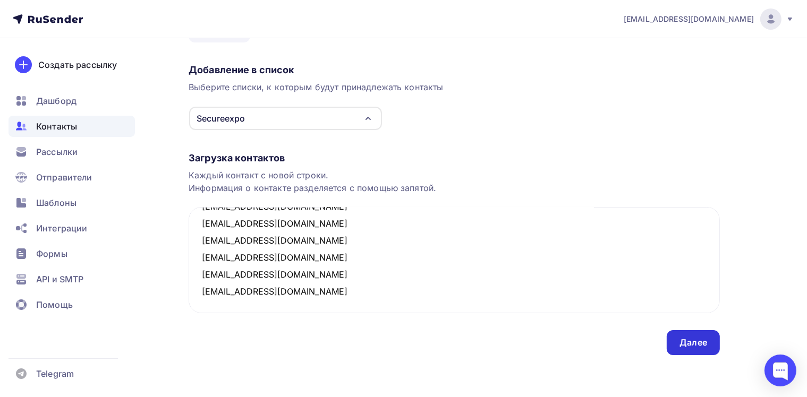
type textarea "[EMAIL_ADDRESS][DOMAIN_NAME] [EMAIL_ADDRESS][DOMAIN_NAME] [EMAIL_ADDRESS][DOMAI…"
click at [683, 344] on div "Далее" at bounding box center [693, 343] width 28 height 12
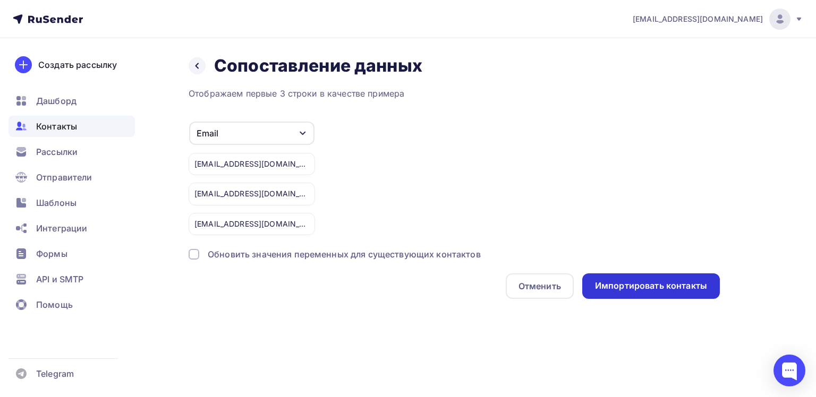
click at [652, 289] on div "Импортировать контакты" at bounding box center [651, 286] width 112 height 12
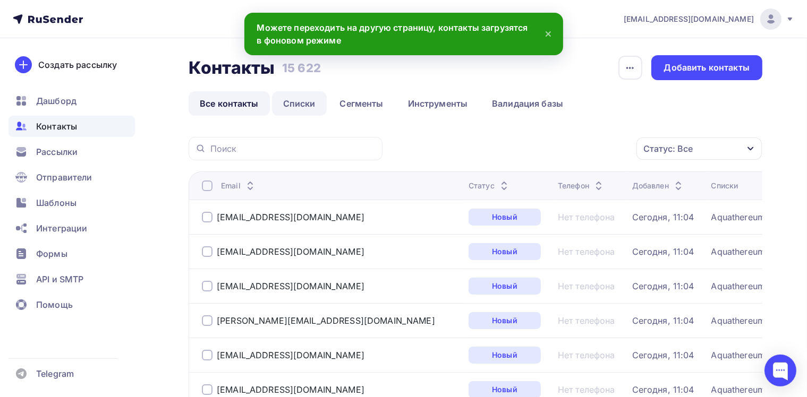
click at [293, 101] on link "Списки" at bounding box center [299, 103] width 55 height 24
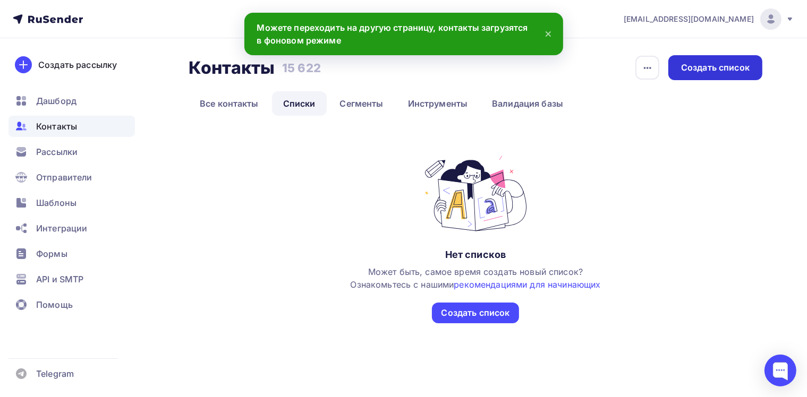
click at [711, 68] on div "Создать список" at bounding box center [715, 68] width 68 height 12
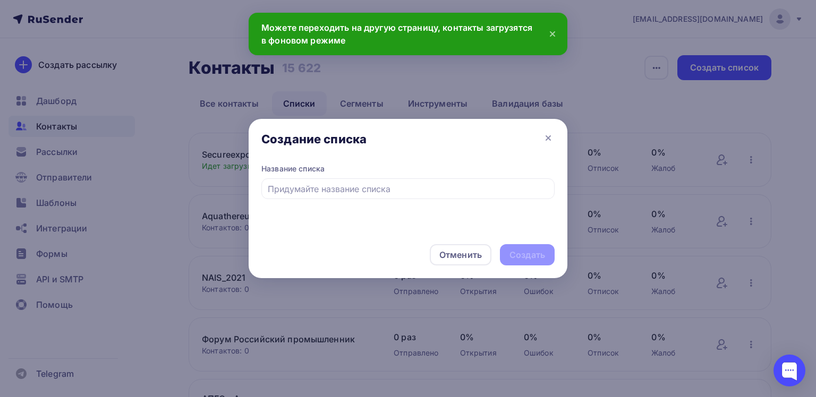
click at [693, 7] on div at bounding box center [408, 198] width 816 height 397
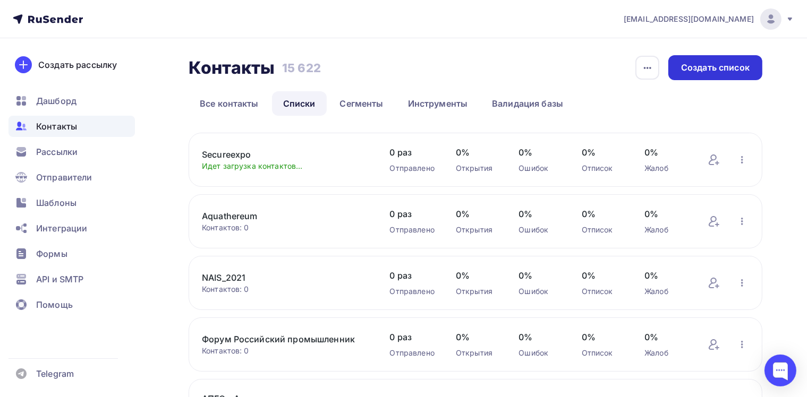
click at [694, 68] on div "Создать список" at bounding box center [715, 68] width 68 height 12
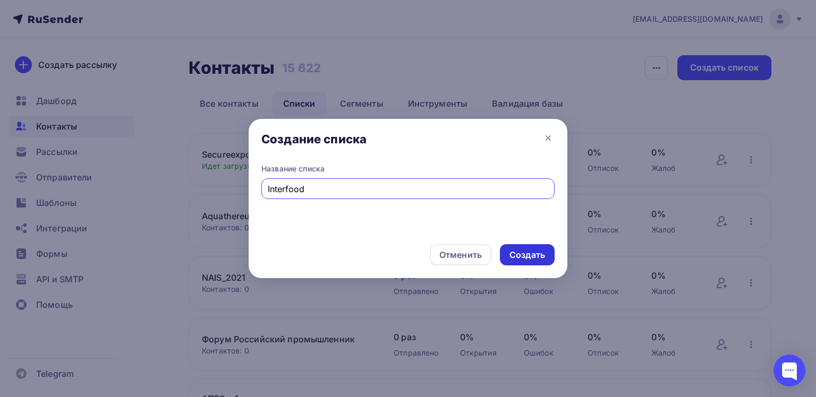
type input "Interfood"
drag, startPoint x: 531, startPoint y: 255, endPoint x: 446, endPoint y: 279, distance: 88.8
click at [531, 255] on div "Создать" at bounding box center [527, 255] width 36 height 12
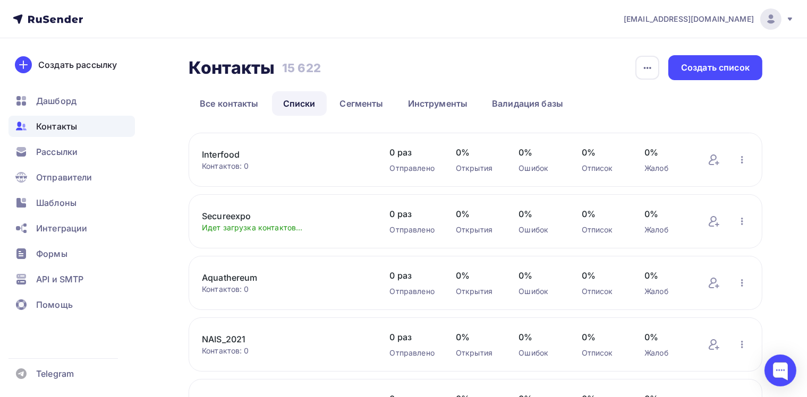
click at [234, 153] on link "Interfood" at bounding box center [285, 154] width 167 height 13
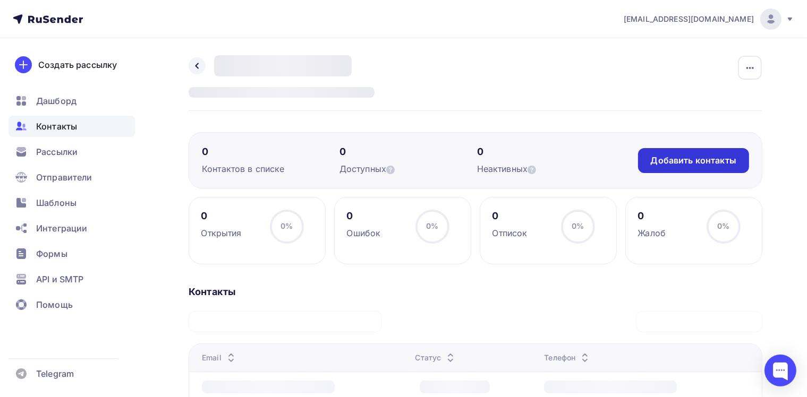
click at [679, 159] on div "Добавить контакты" at bounding box center [692, 161] width 85 height 12
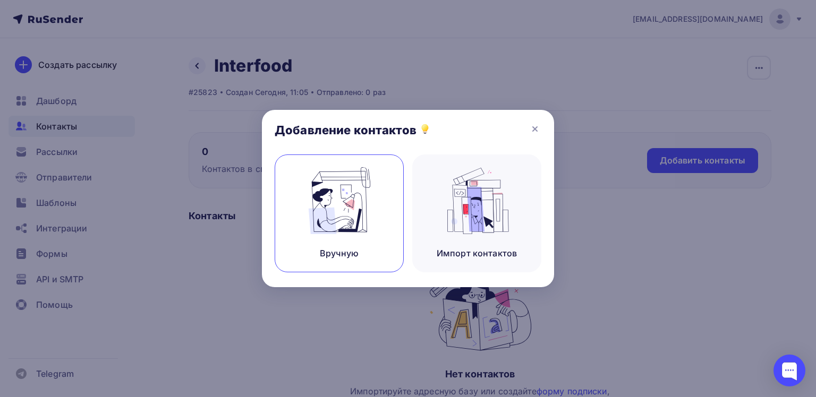
click at [349, 219] on img at bounding box center [339, 200] width 71 height 67
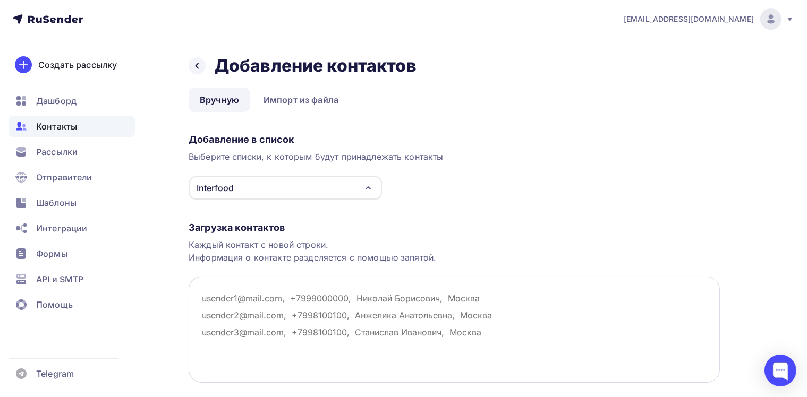
click at [282, 290] on textarea at bounding box center [453, 330] width 531 height 106
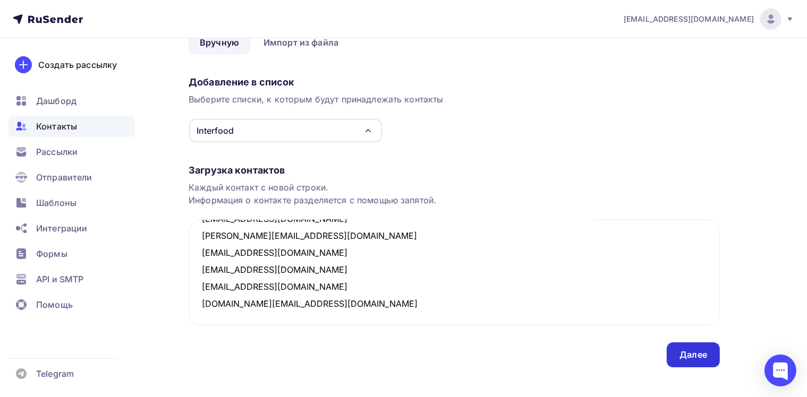
scroll to position [70, 0]
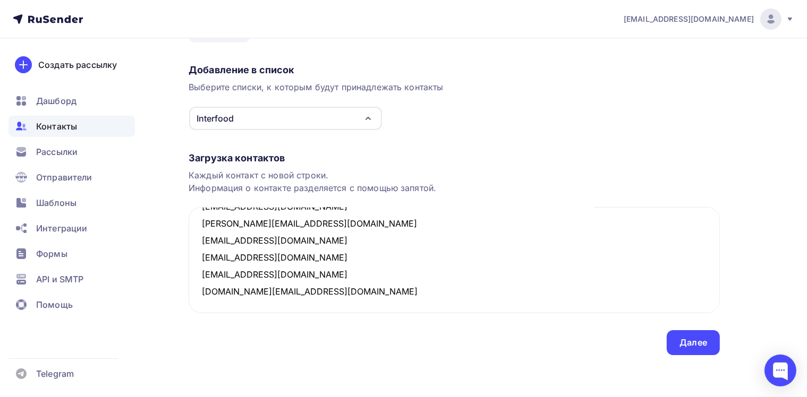
type textarea "[EMAIL_ADDRESS][DOMAIN_NAME] [EMAIL_ADDRESS][DOMAIN_NAME] [DOMAIN_NAME][EMAIL_A…"
drag, startPoint x: 661, startPoint y: 349, endPoint x: 665, endPoint y: 344, distance: 6.4
click at [662, 348] on div "Загрузка контактов Каждый контакт с новой строки. Информация о контакте разделя…" at bounding box center [453, 243] width 531 height 225
click at [682, 340] on div "Далее" at bounding box center [693, 343] width 28 height 12
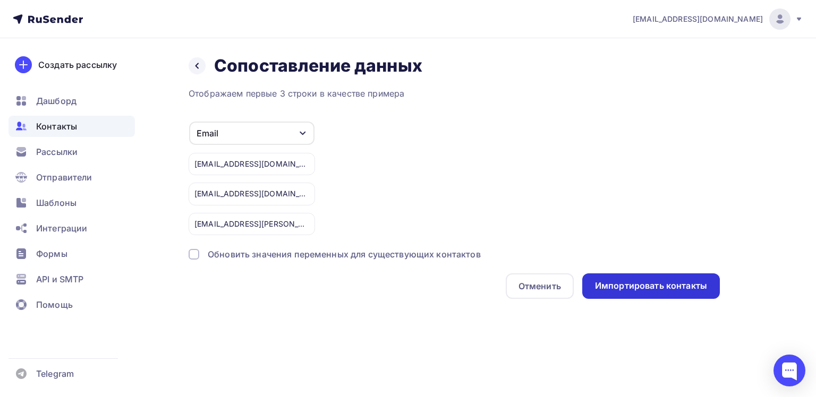
click at [630, 285] on div "Импортировать контакты" at bounding box center [651, 286] width 112 height 12
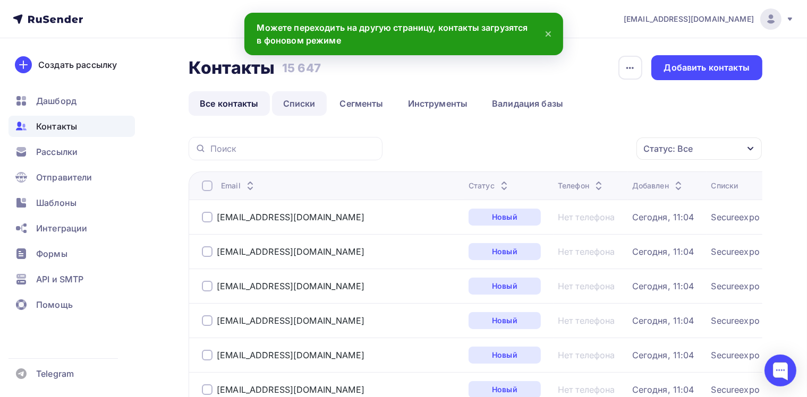
click at [291, 96] on link "Списки" at bounding box center [299, 103] width 55 height 24
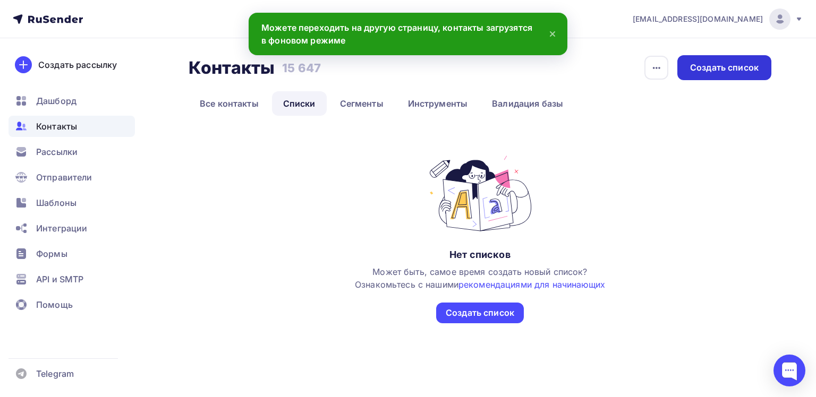
click at [711, 64] on div "Создать список" at bounding box center [724, 68] width 68 height 12
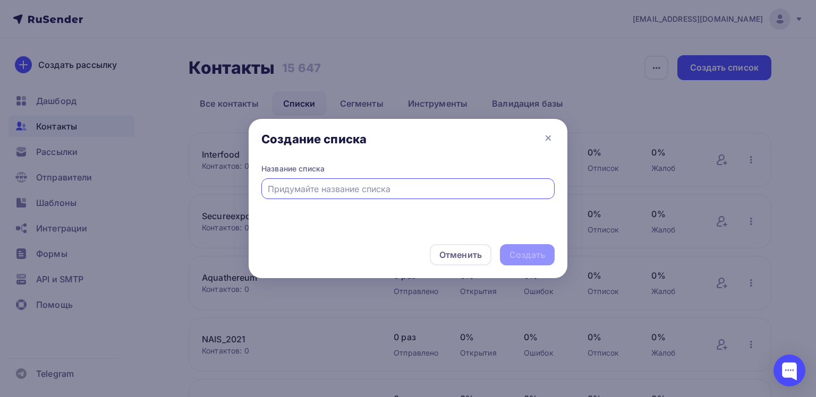
paste input "Логистические и грузоперевозки"
type input "Логистические и грузоперевозки"
click at [521, 259] on div "Создать" at bounding box center [527, 255] width 36 height 12
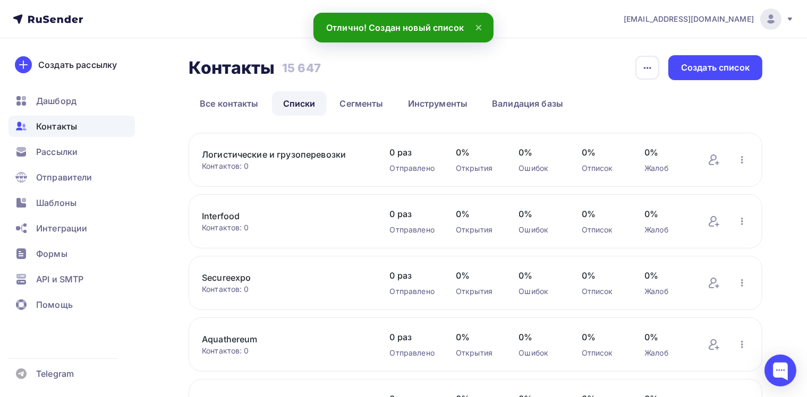
click at [285, 146] on div "Логистические и грузоперевозки Контактов: 0 Добавить контакты Переименовать спи…" at bounding box center [474, 160] width 573 height 54
click at [285, 151] on link "Логистические и грузоперевозки" at bounding box center [285, 154] width 167 height 13
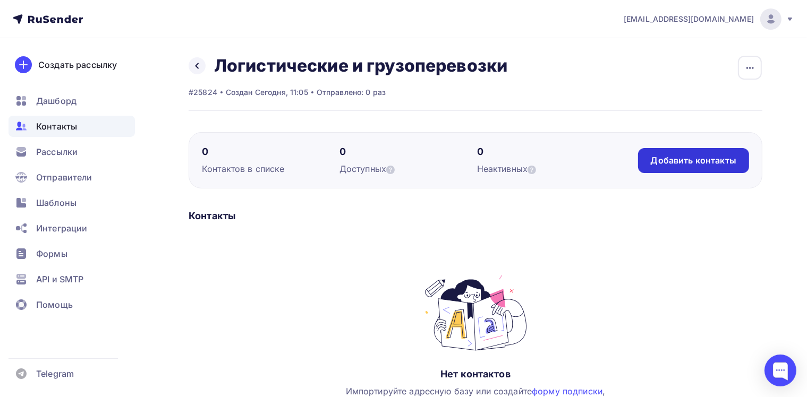
click at [696, 158] on div "Добавить контакты" at bounding box center [692, 161] width 85 height 12
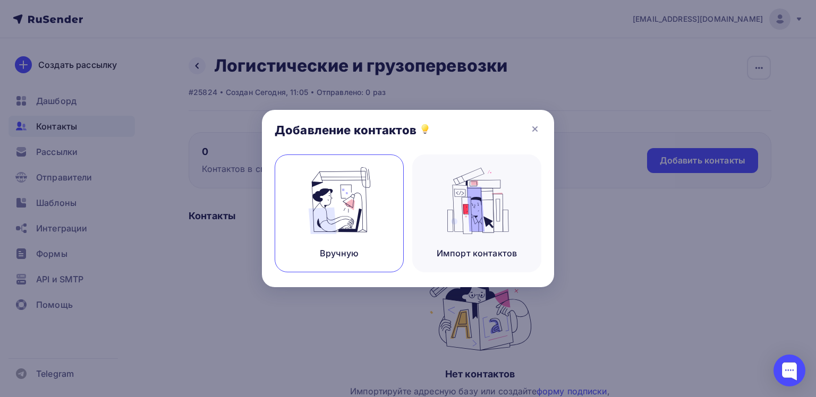
click at [384, 205] on div "Вручную" at bounding box center [338, 214] width 129 height 118
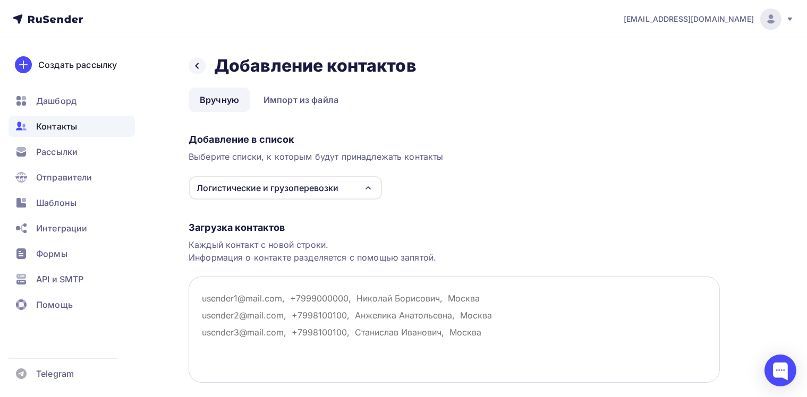
click at [252, 297] on textarea at bounding box center [453, 330] width 531 height 106
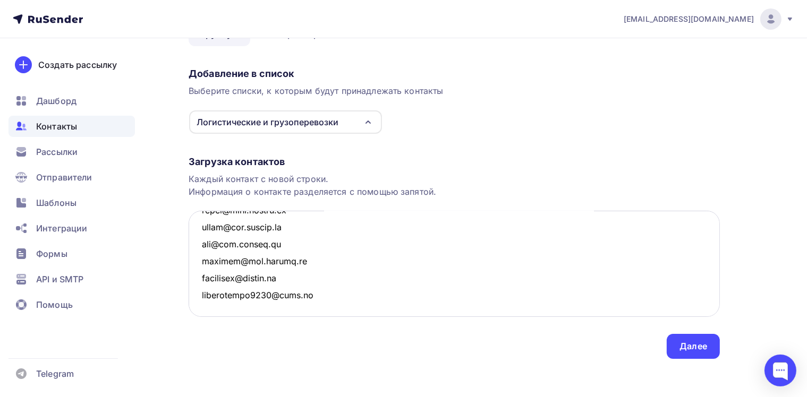
scroll to position [70, 0]
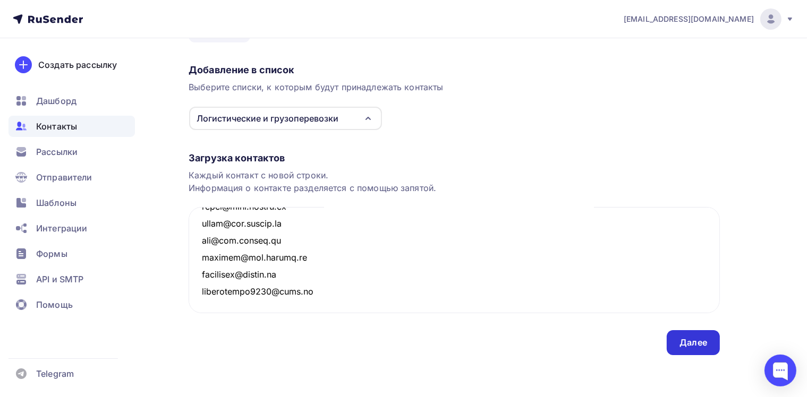
type textarea "[EMAIL_ADDRESS][DOMAIN_NAME] [EMAIL_ADDRESS][DOMAIN_NAME] [EMAIL_ADDRESS][DOMAI…"
click at [703, 347] on div "Далее" at bounding box center [693, 343] width 28 height 12
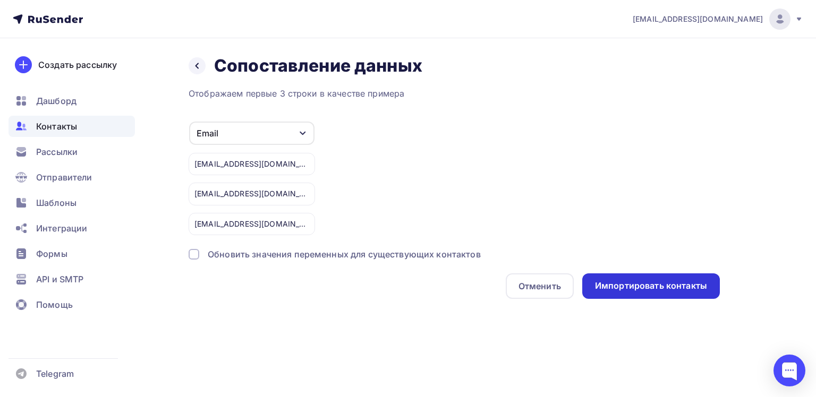
click at [628, 278] on div "Импортировать контакты" at bounding box center [651, 285] width 138 height 25
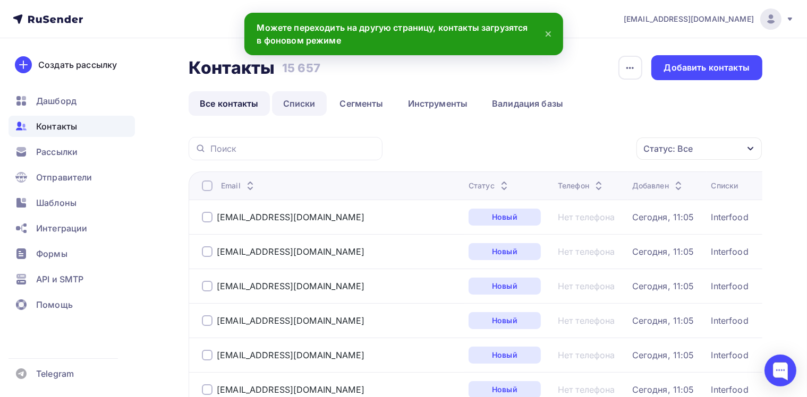
click at [294, 100] on link "Списки" at bounding box center [299, 103] width 55 height 24
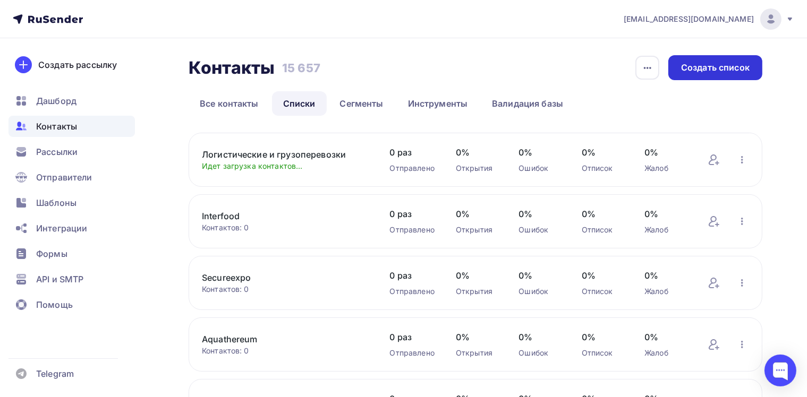
click at [696, 79] on div "Контакты Контакты 15 657 15 657 История импорта Создать список Все контакты Спи…" at bounding box center [474, 85] width 573 height 61
click at [700, 67] on div "Создать список" at bounding box center [715, 68] width 68 height 12
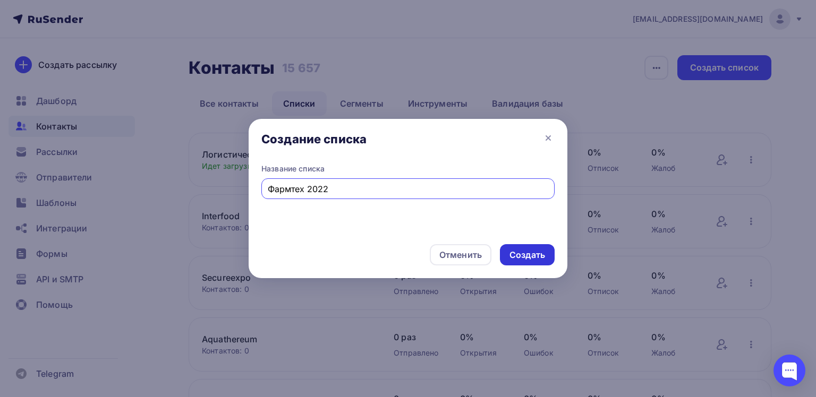
type input "Фармтех 2022"
drag, startPoint x: 531, startPoint y: 262, endPoint x: 522, endPoint y: 257, distance: 9.7
click at [531, 261] on div "Создать" at bounding box center [527, 254] width 55 height 21
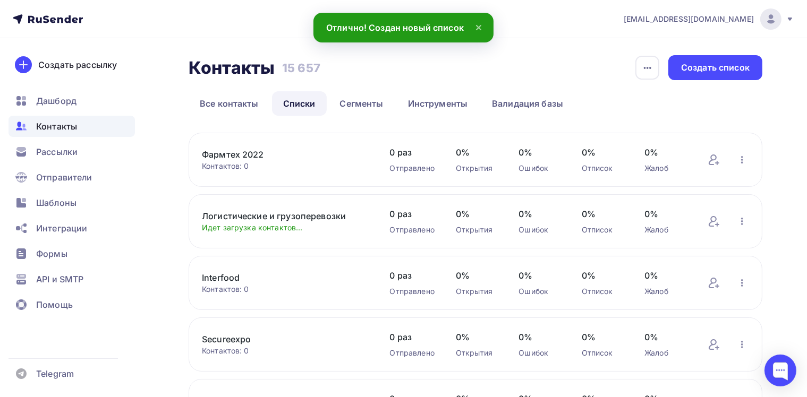
click at [229, 160] on link "Фармтех 2022" at bounding box center [285, 154] width 167 height 13
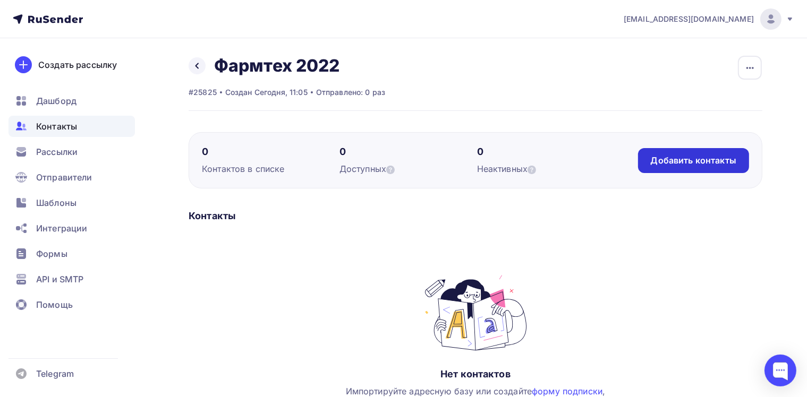
click at [701, 157] on div "Добавить контакты" at bounding box center [692, 161] width 85 height 12
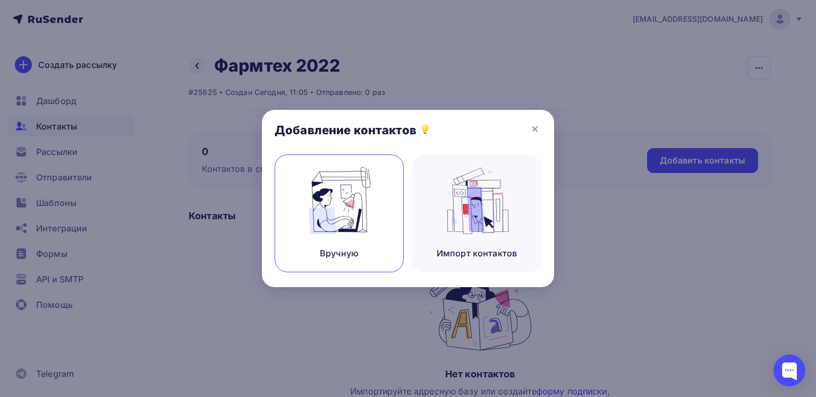
click at [362, 198] on img at bounding box center [339, 200] width 71 height 67
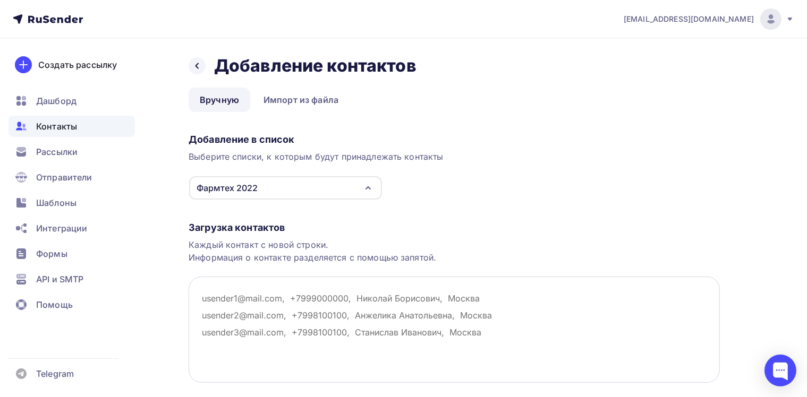
click at [253, 312] on textarea at bounding box center [453, 330] width 531 height 106
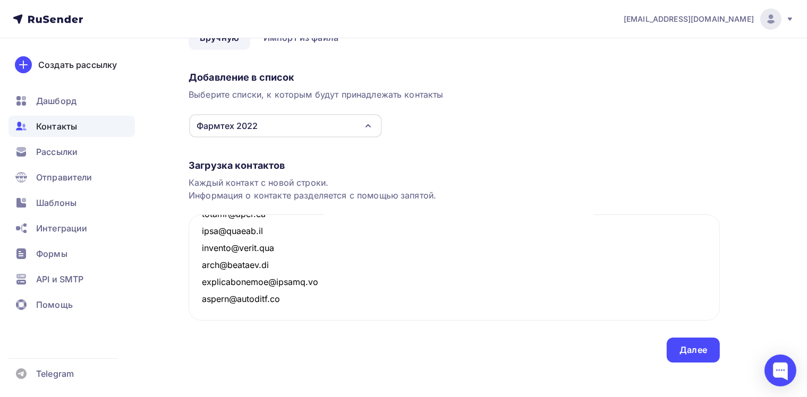
scroll to position [70, 0]
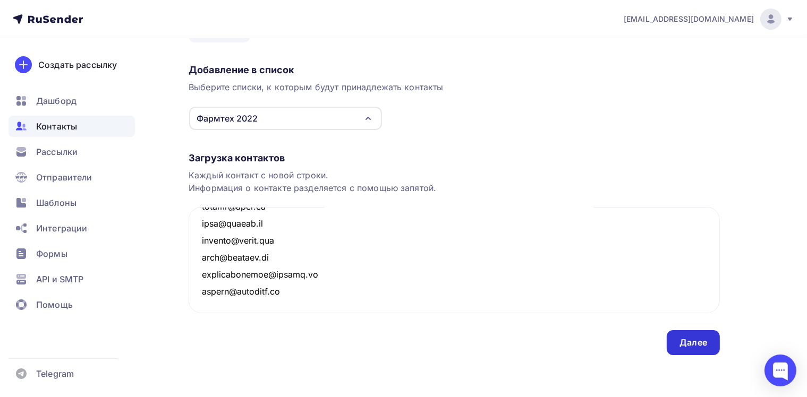
type textarea "[EMAIL_ADDRESS][DOMAIN_NAME] [EMAIL_ADDRESS][DOMAIN_NAME] [DOMAIN_NAME][EMAIL_A…"
click at [680, 345] on div "Далее" at bounding box center [693, 343] width 28 height 12
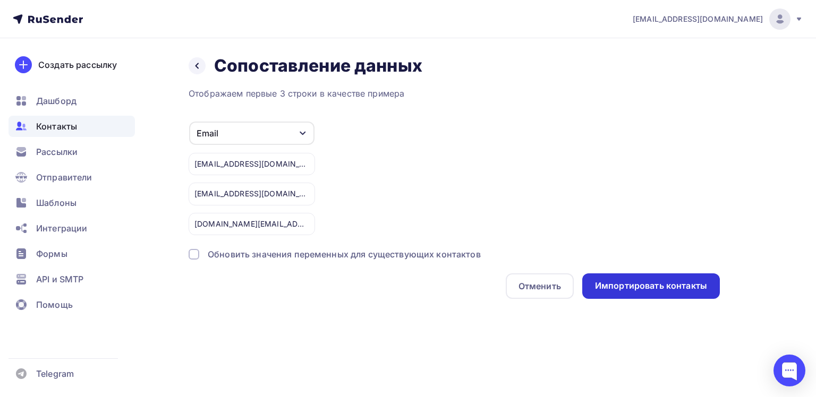
click at [622, 282] on div "Импортировать контакты" at bounding box center [651, 286] width 112 height 12
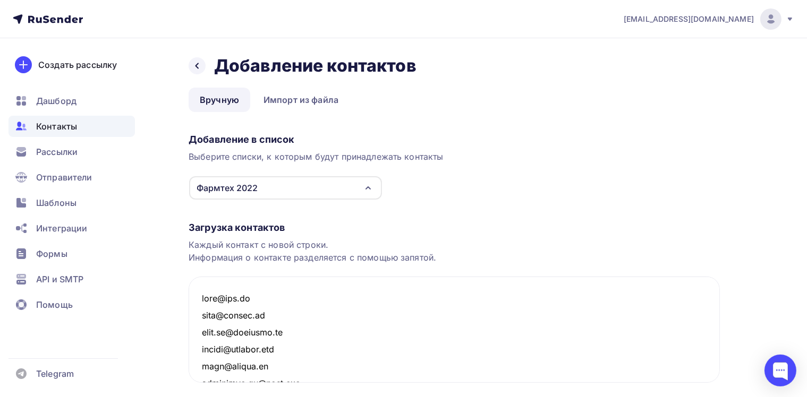
scroll to position [1126, 0]
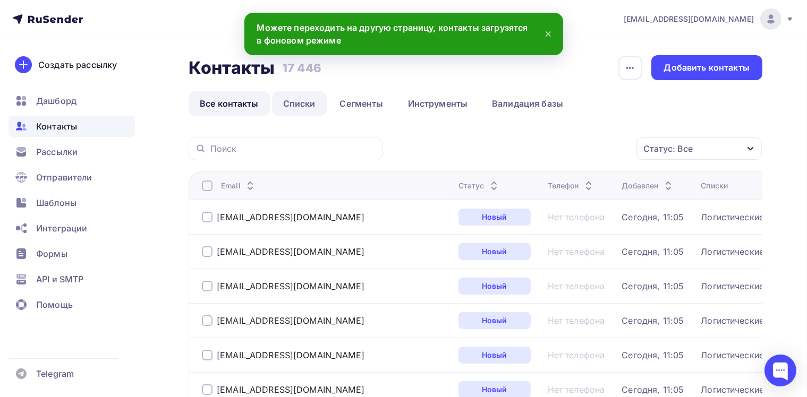
click at [313, 100] on link "Списки" at bounding box center [299, 103] width 55 height 24
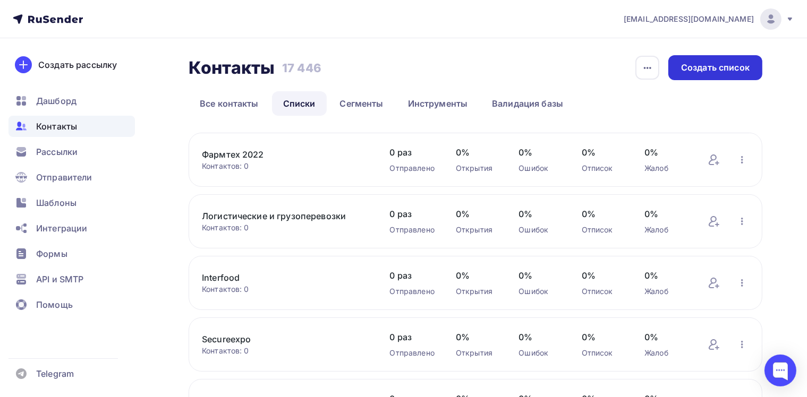
click at [695, 67] on div "Создать список" at bounding box center [715, 68] width 68 height 12
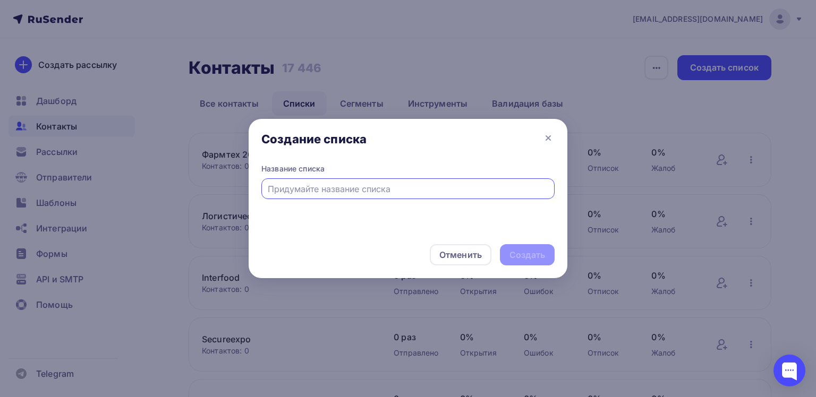
paste input "Ни разу не читал"
type input "Ни разу не читал"
click at [499, 248] on div "Отменить Создать" at bounding box center [407, 254] width 319 height 47
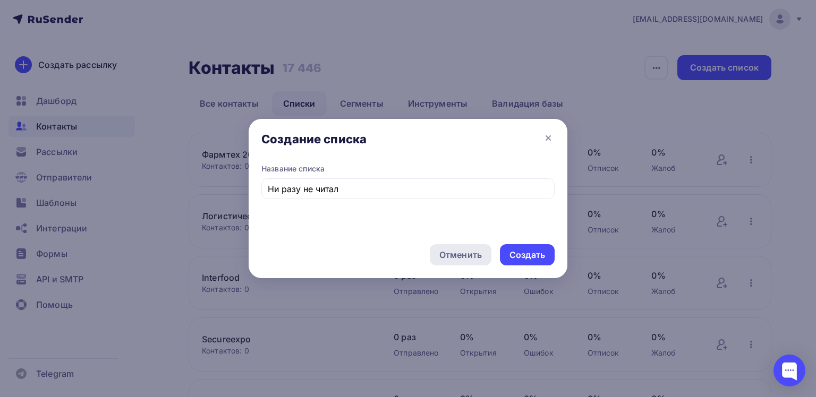
drag, startPoint x: 506, startPoint y: 248, endPoint x: 448, endPoint y: 244, distance: 58.0
click at [507, 247] on div "Создать" at bounding box center [527, 254] width 55 height 21
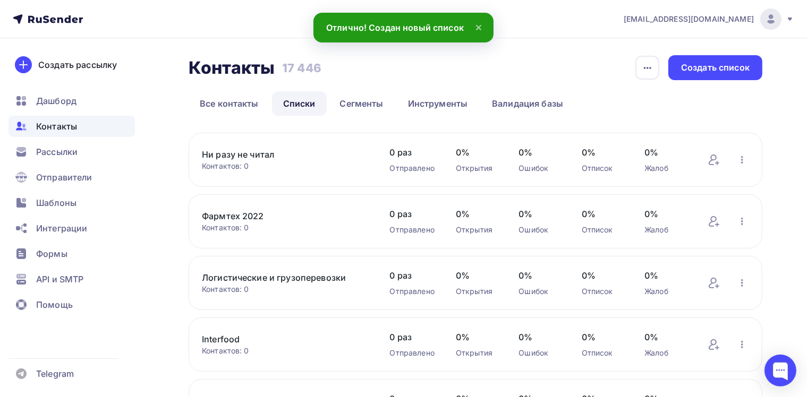
click at [268, 152] on link "Ни разу не читал" at bounding box center [285, 154] width 167 height 13
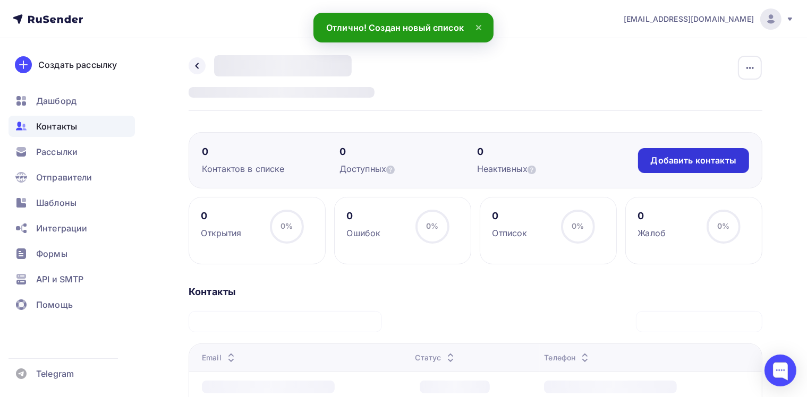
click at [696, 160] on div "Добавить контакты" at bounding box center [692, 161] width 85 height 12
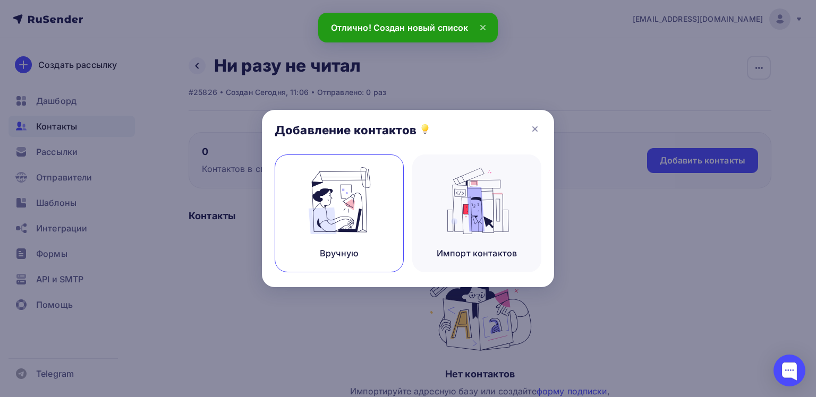
click at [363, 244] on div "Вручную" at bounding box center [338, 214] width 129 height 118
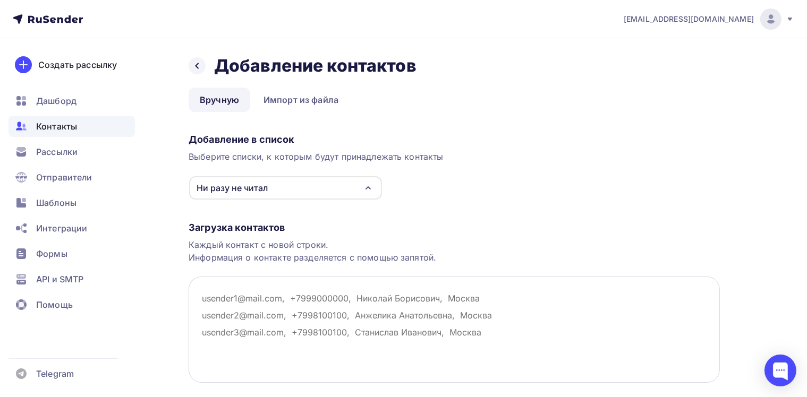
click at [252, 296] on textarea at bounding box center [453, 330] width 531 height 106
paste textarea "[EMAIL_ADDRESS][DOMAIN_NAME] [EMAIL_ADDRESS][DOMAIN_NAME] [EMAIL_ADDRESS][DOMAI…"
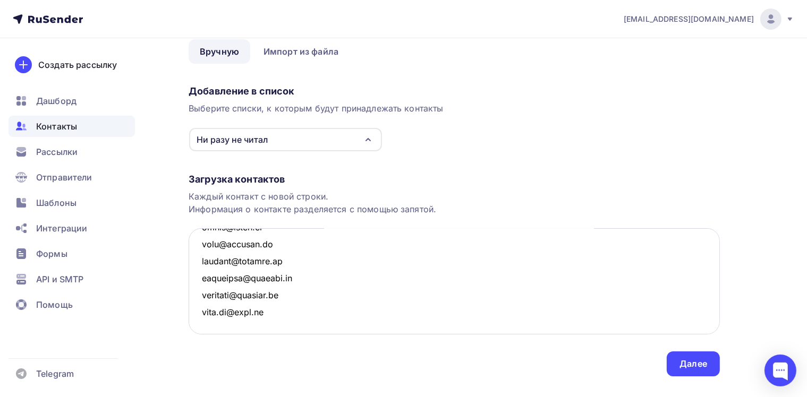
scroll to position [70, 0]
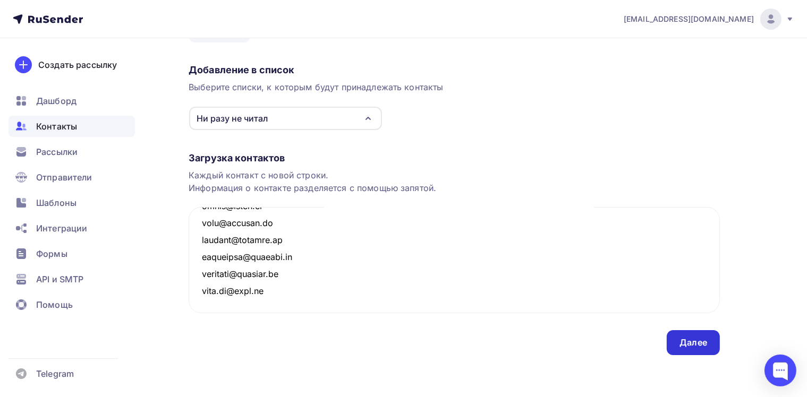
type textarea "[EMAIL_ADDRESS][DOMAIN_NAME] [EMAIL_ADDRESS][DOMAIN_NAME] [EMAIL_ADDRESS][DOMAI…"
click at [694, 338] on div "Далее" at bounding box center [693, 343] width 28 height 12
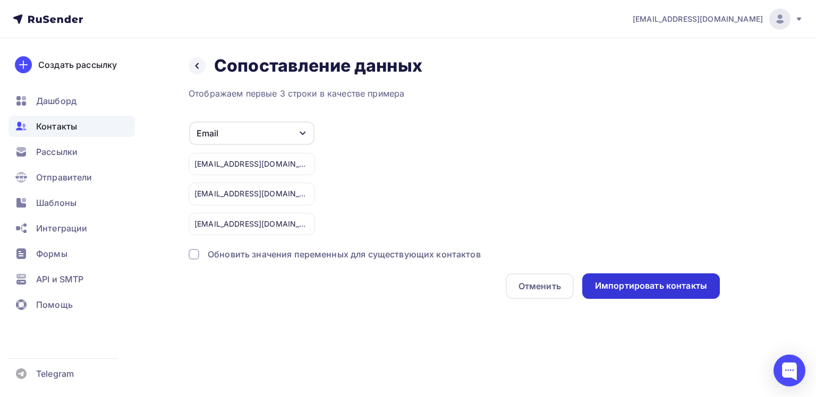
click at [628, 285] on div "Импортировать контакты" at bounding box center [651, 286] width 112 height 12
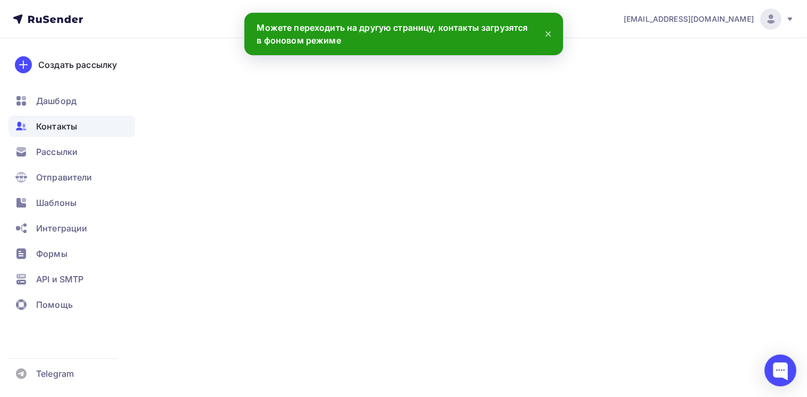
scroll to position [50585, 0]
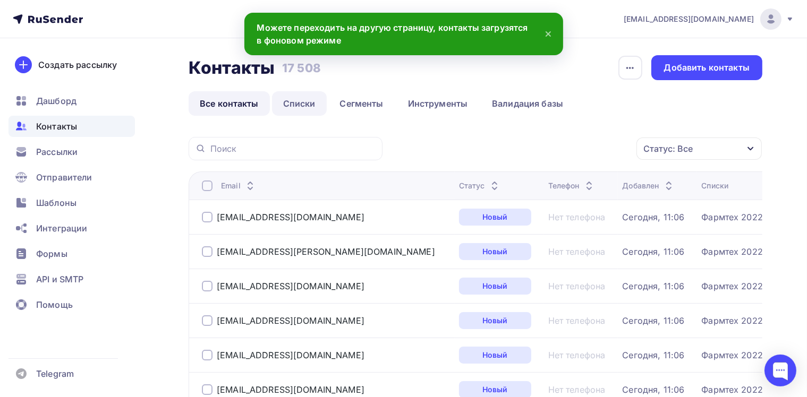
click at [308, 108] on link "Списки" at bounding box center [299, 103] width 55 height 24
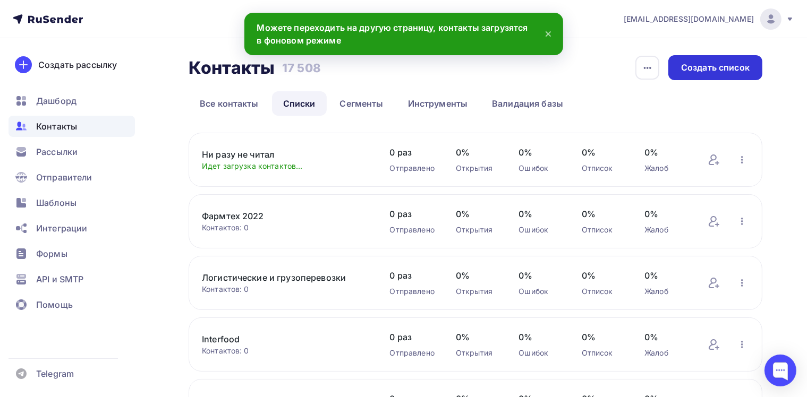
click at [705, 70] on div "Создать список" at bounding box center [715, 68] width 68 height 12
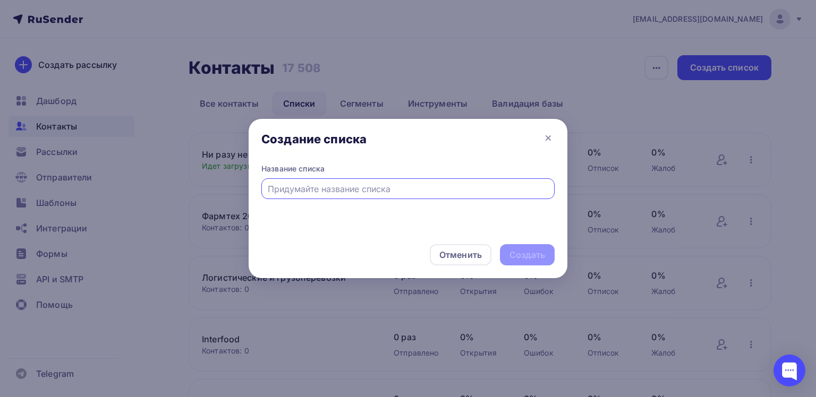
paste input "Оборудование"
type input "Оборудование"
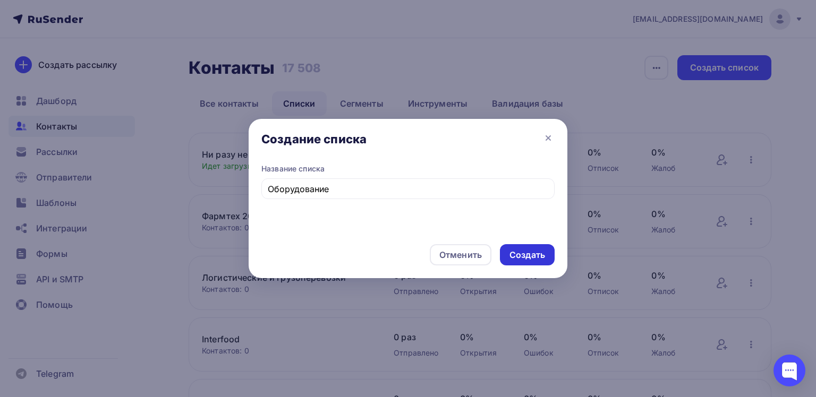
click at [533, 249] on div "Создать" at bounding box center [527, 255] width 36 height 12
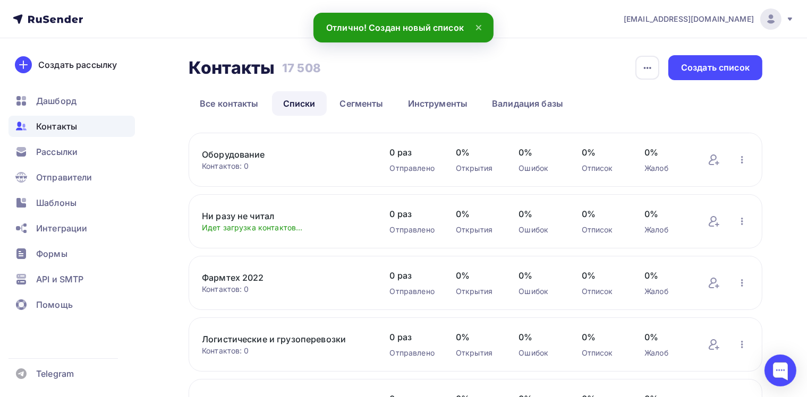
click at [225, 149] on link "Оборудование" at bounding box center [285, 154] width 167 height 13
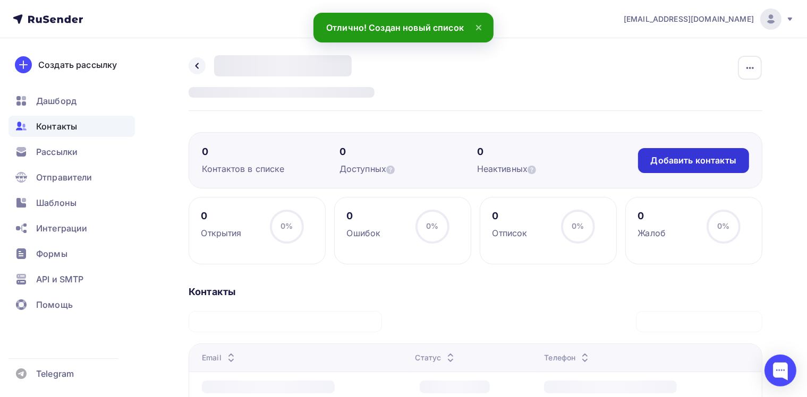
click at [654, 157] on div "Добавить контакты" at bounding box center [692, 161] width 85 height 12
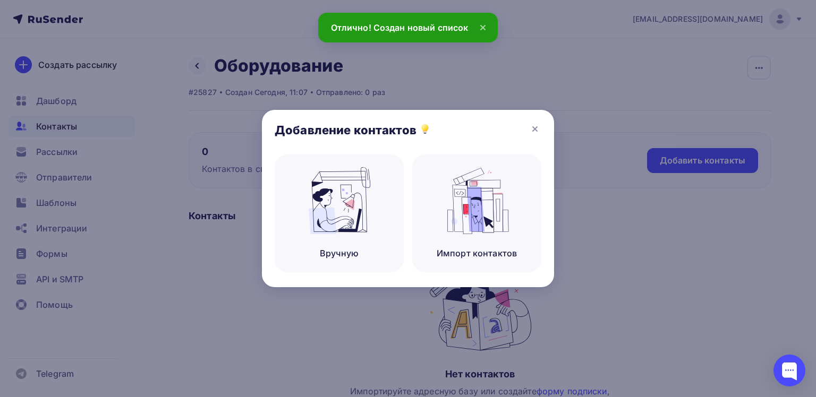
drag, startPoint x: 327, startPoint y: 224, endPoint x: 324, endPoint y: 291, distance: 67.5
click at [327, 223] on img at bounding box center [339, 200] width 71 height 67
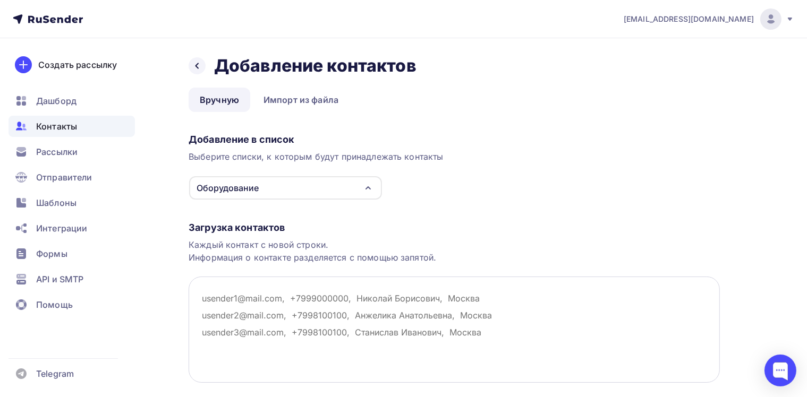
click at [240, 299] on textarea at bounding box center [453, 330] width 531 height 106
paste textarea "[EMAIL_ADDRESS][DOMAIN_NAME] [EMAIL_ADDRESS][DOMAIN_NAME] [EMAIL_ADDRESS][DOMAI…"
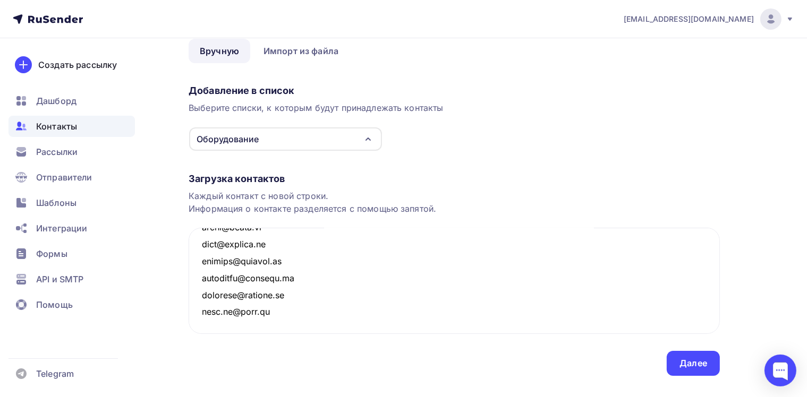
scroll to position [70, 0]
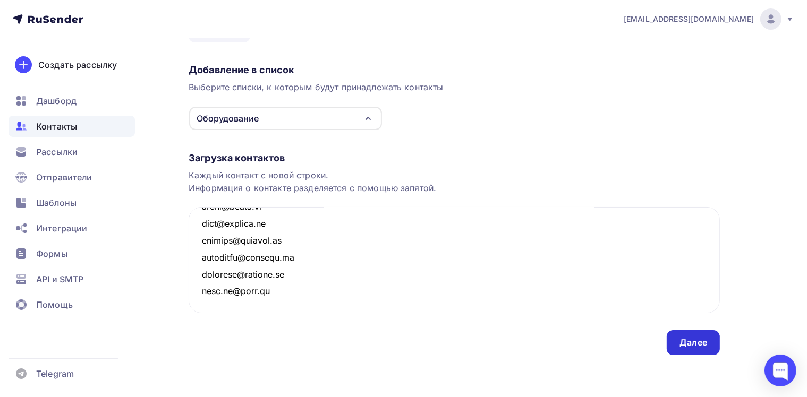
type textarea "[EMAIL_ADDRESS][DOMAIN_NAME] [EMAIL_ADDRESS][DOMAIN_NAME] [EMAIL_ADDRESS][DOMAI…"
click at [703, 339] on div "Далее" at bounding box center [693, 343] width 28 height 12
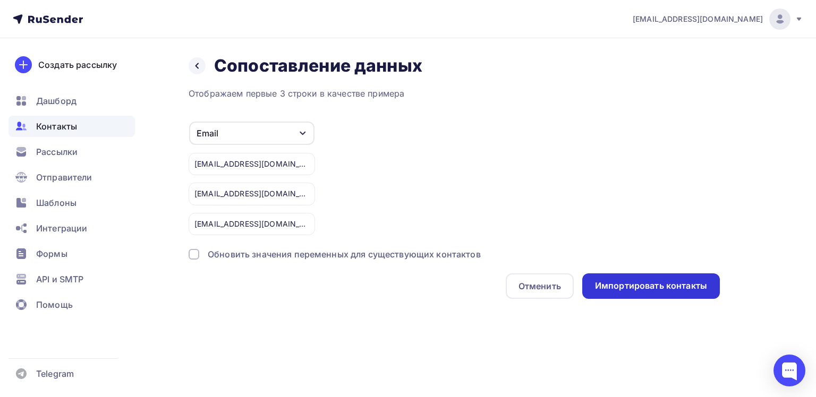
click at [624, 283] on div "Импортировать контакты" at bounding box center [651, 286] width 112 height 12
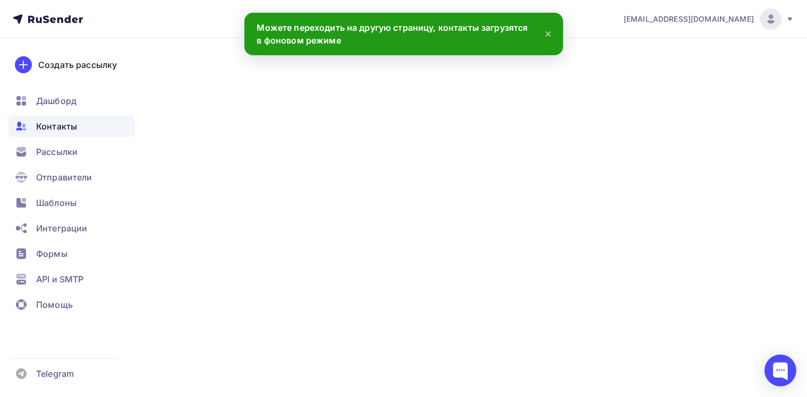
scroll to position [54442, 0]
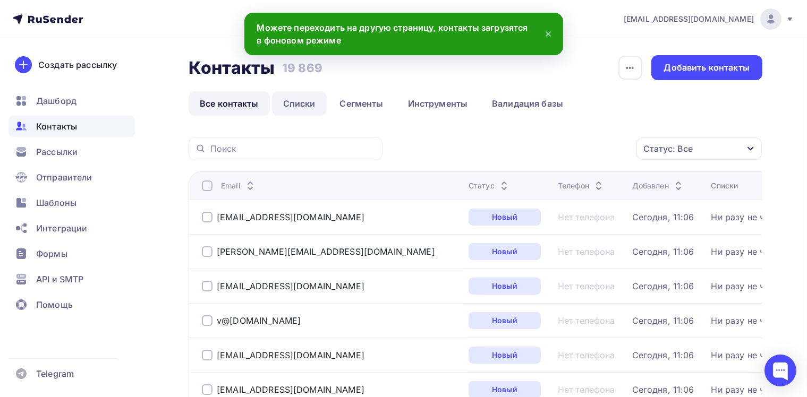
click at [297, 102] on link "Списки" at bounding box center [299, 103] width 55 height 24
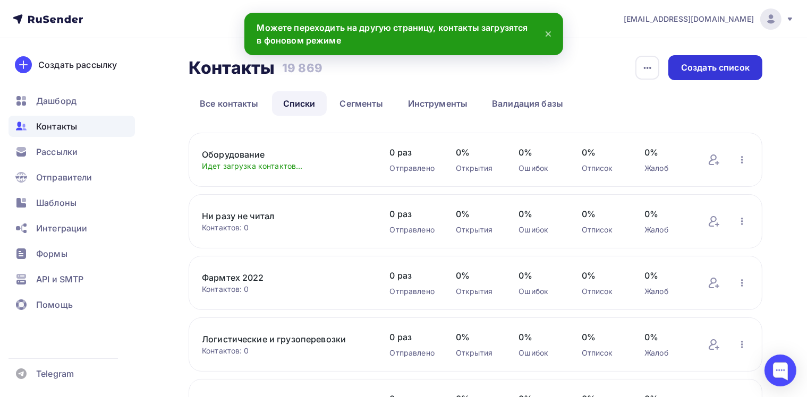
click at [706, 72] on div "Создать список" at bounding box center [715, 68] width 68 height 12
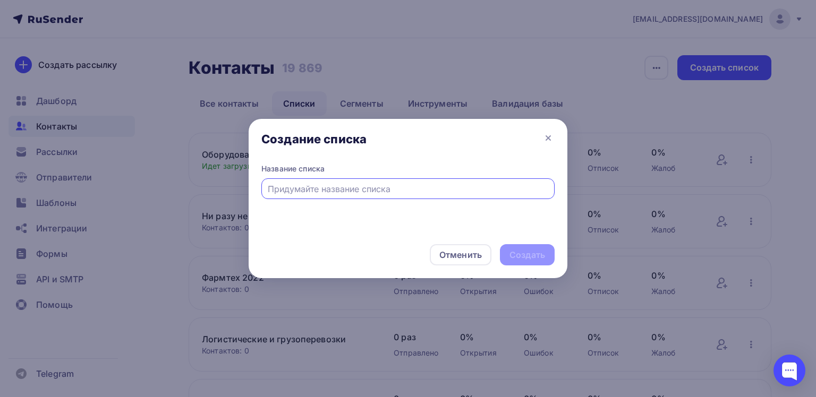
paste input "Фарм и медицинские компании"
type input "Фарм и медицинские компании"
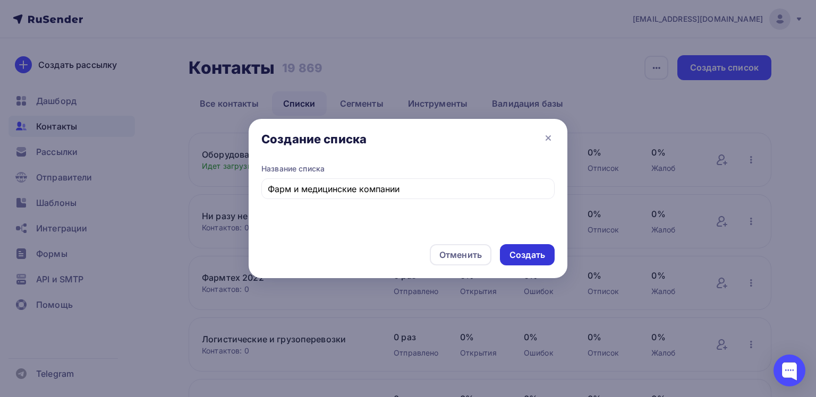
click at [502, 252] on div "Создать" at bounding box center [527, 254] width 55 height 21
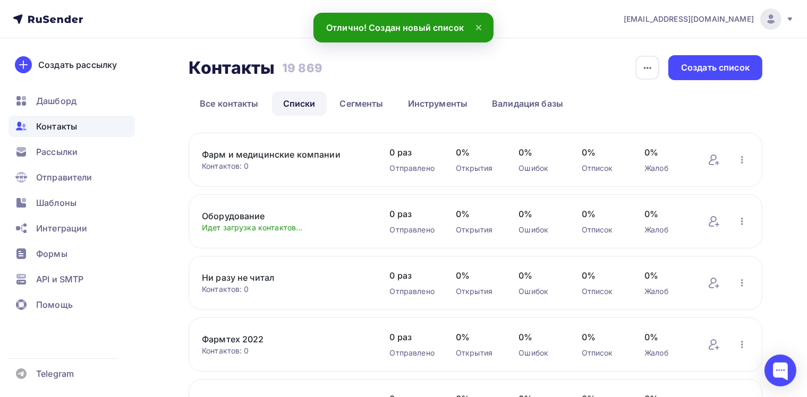
click at [256, 155] on link "Фарм и медицинские компании" at bounding box center [285, 154] width 167 height 13
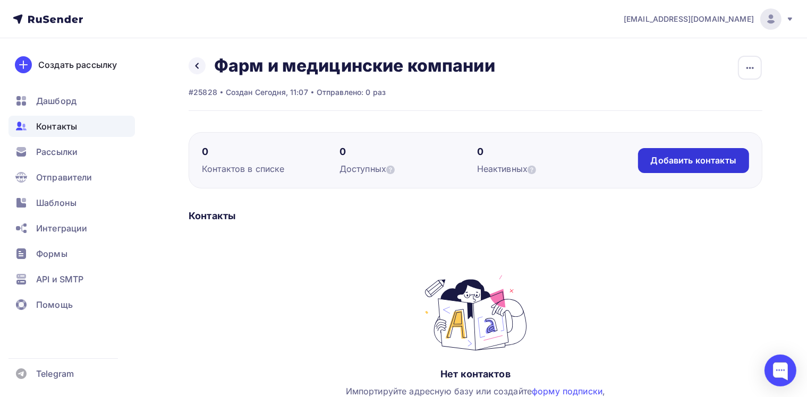
click at [731, 159] on div "Добавить контакты" at bounding box center [692, 161] width 85 height 12
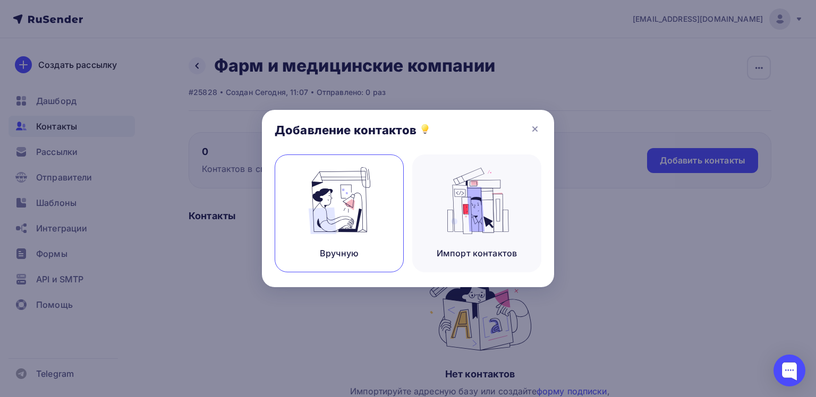
click at [379, 210] on div "Вручную" at bounding box center [338, 214] width 129 height 118
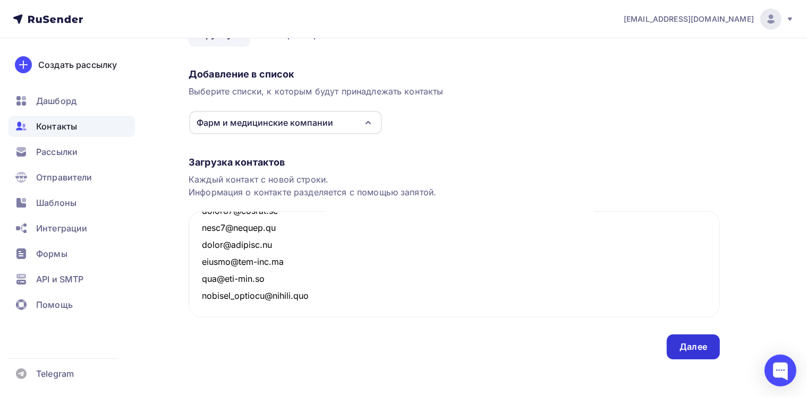
scroll to position [70, 0]
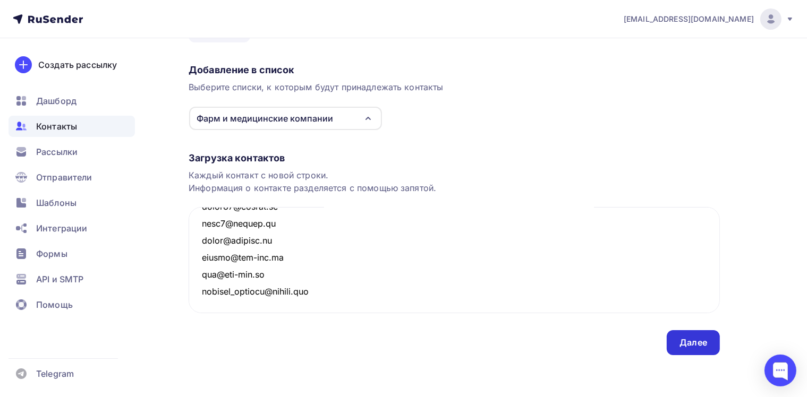
type textarea "[EMAIL_ADDRESS][DOMAIN_NAME] [EMAIL_ADDRESS][DOMAIN_NAME] [EMAIL_ADDRESS][DOMAI…"
click at [707, 332] on div "Далее" at bounding box center [692, 342] width 53 height 25
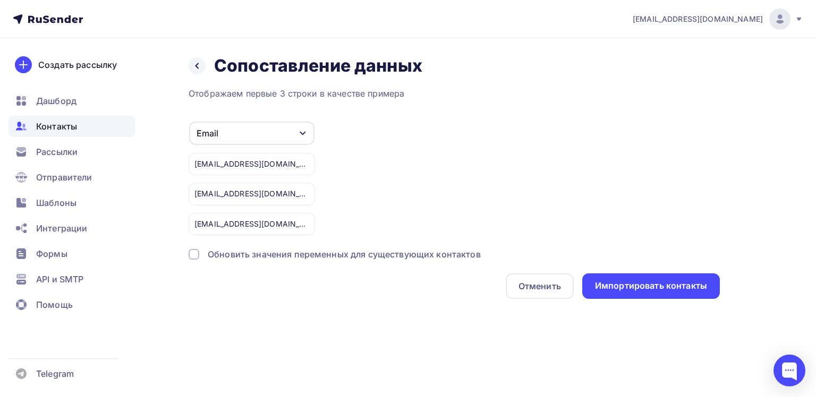
click at [641, 297] on div "Назад Сопоставление данных Сопоставление данных Отображаем первые 3 строки в ка…" at bounding box center [408, 189] width 816 height 303
click at [636, 285] on div "Импортировать контакты" at bounding box center [651, 286] width 112 height 12
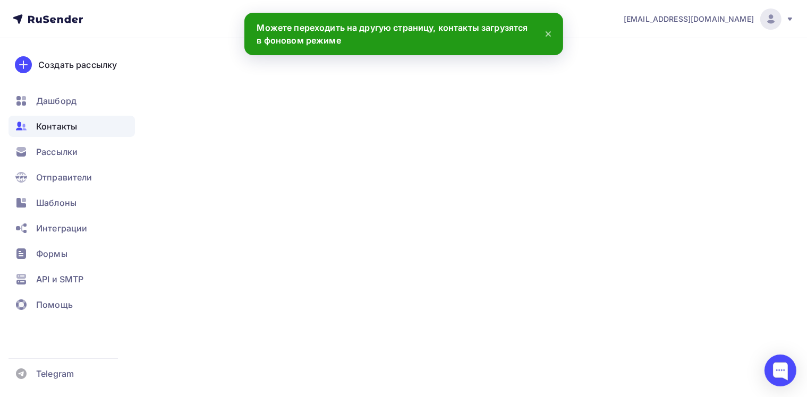
scroll to position [79383, 0]
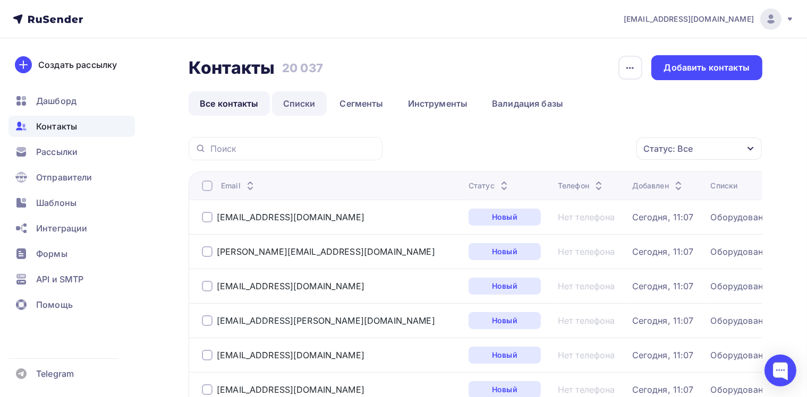
click at [312, 110] on link "Списки" at bounding box center [299, 103] width 55 height 24
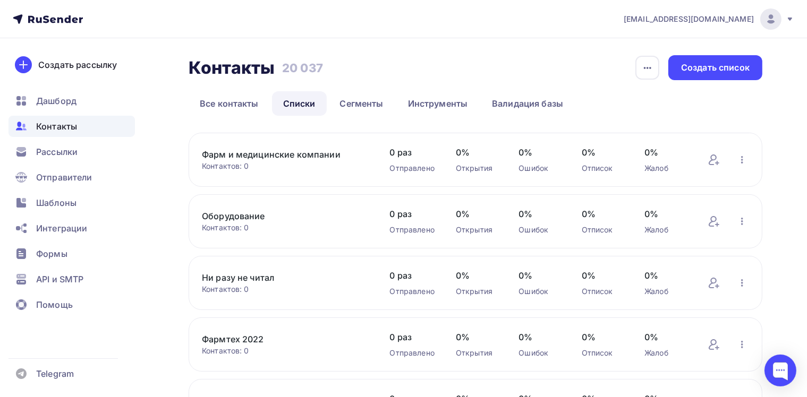
click at [245, 154] on link "Фарм и медицинские компании" at bounding box center [285, 154] width 167 height 13
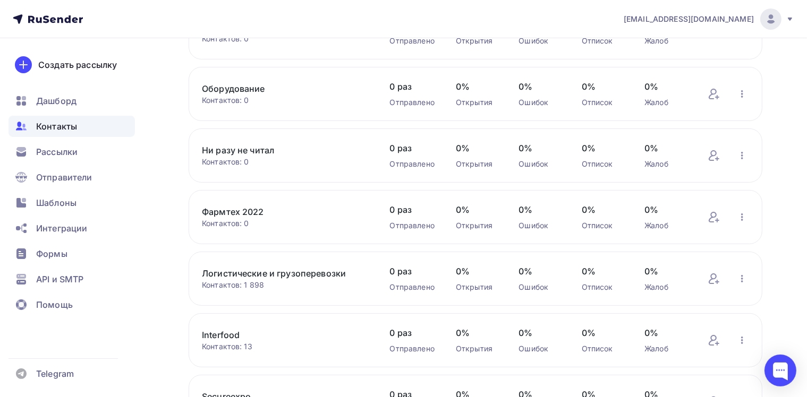
scroll to position [424, 0]
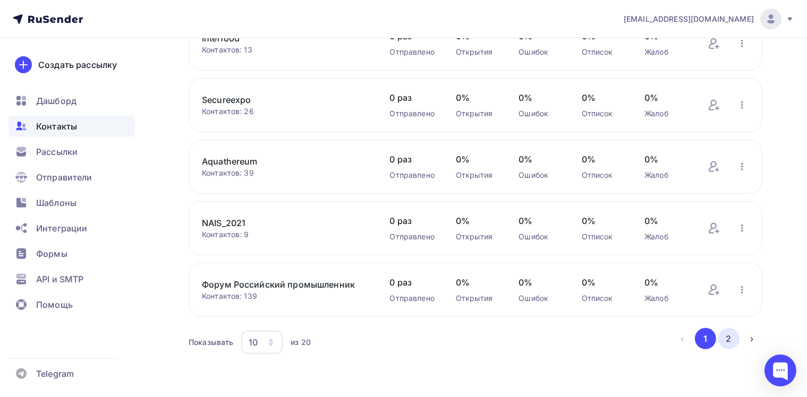
click at [726, 339] on button "2" at bounding box center [728, 338] width 21 height 21
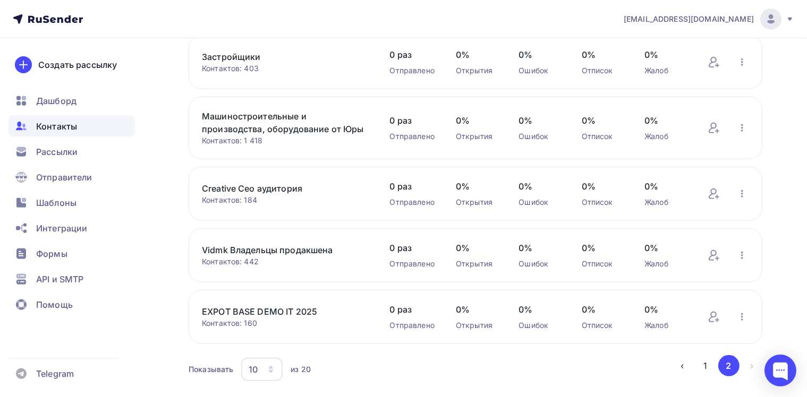
scroll to position [441, 0]
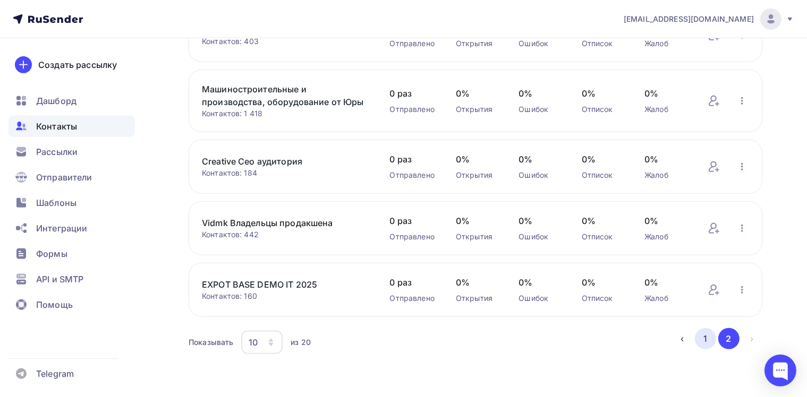
click at [709, 336] on button "1" at bounding box center [704, 338] width 21 height 21
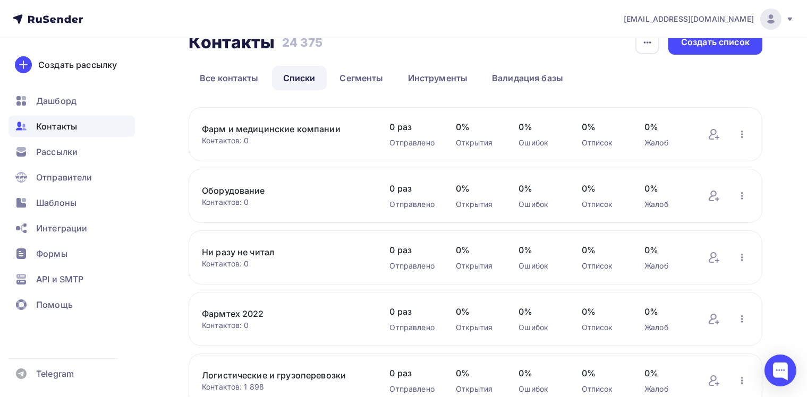
scroll to position [0, 0]
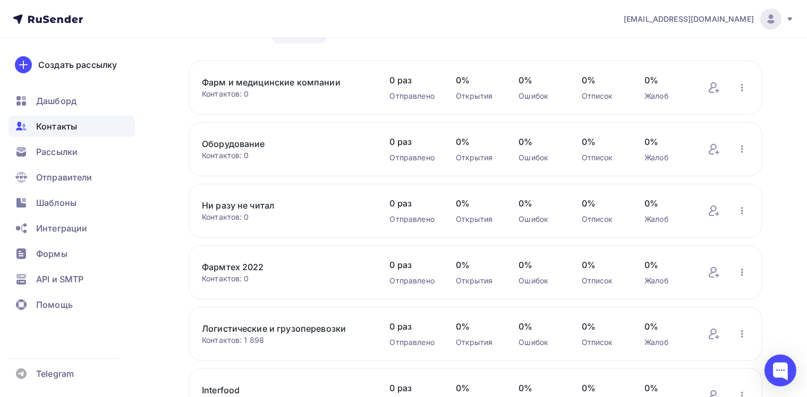
scroll to position [53, 0]
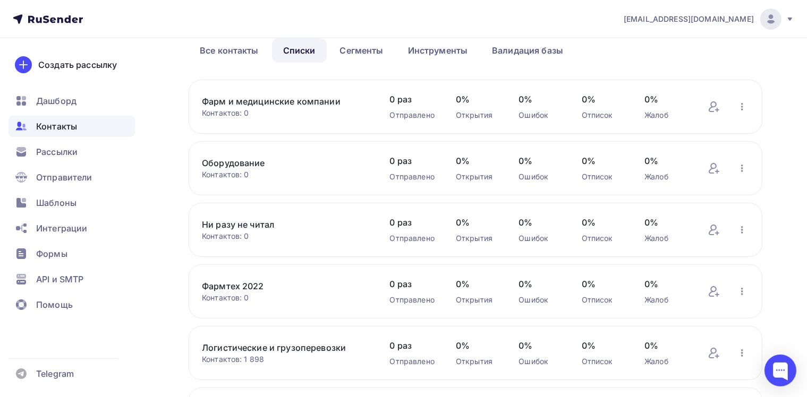
click at [260, 106] on link "Фарм и медицинские компании" at bounding box center [285, 101] width 167 height 13
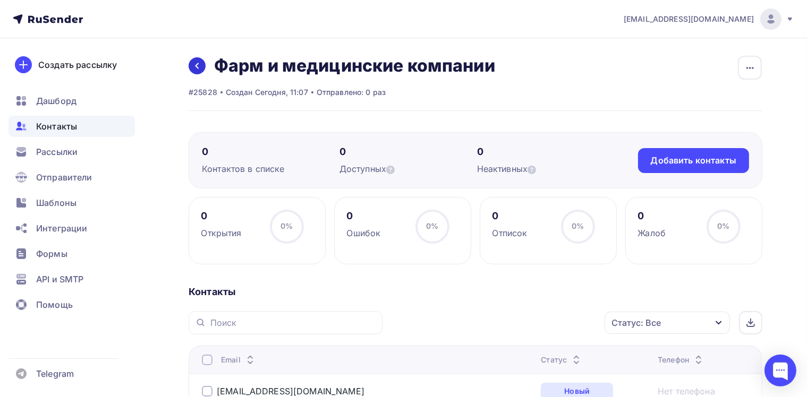
click at [199, 62] on icon at bounding box center [197, 66] width 8 height 8
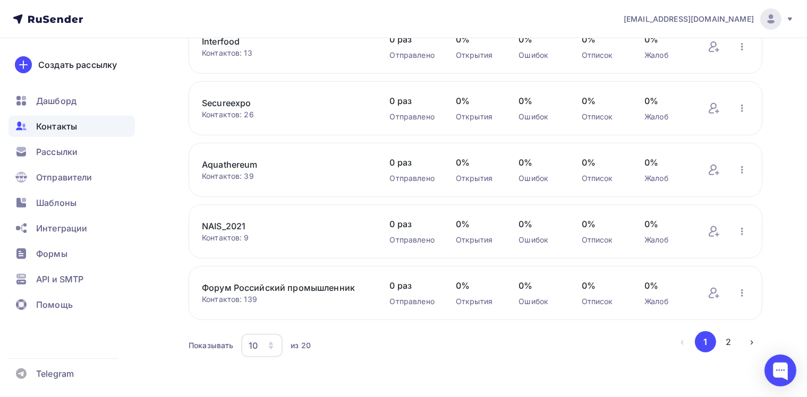
scroll to position [424, 0]
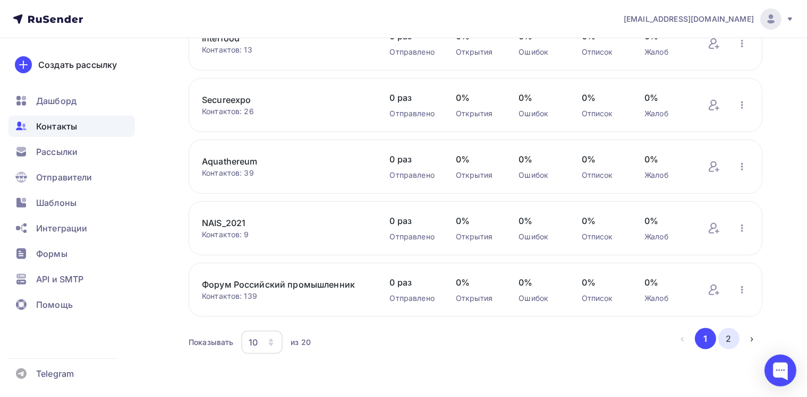
click at [735, 333] on button "2" at bounding box center [728, 338] width 21 height 21
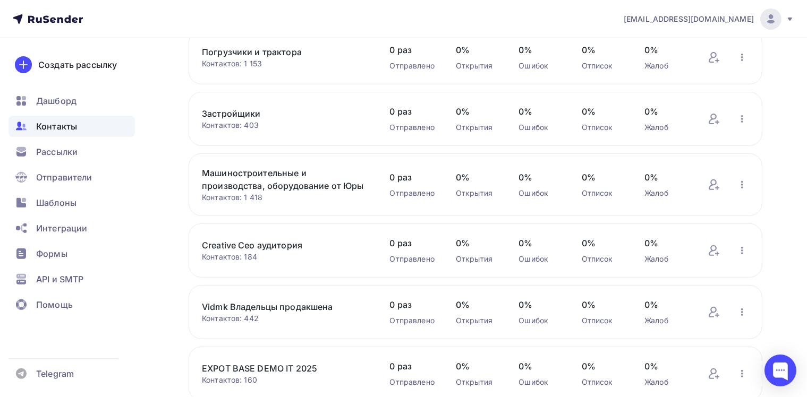
scroll to position [441, 0]
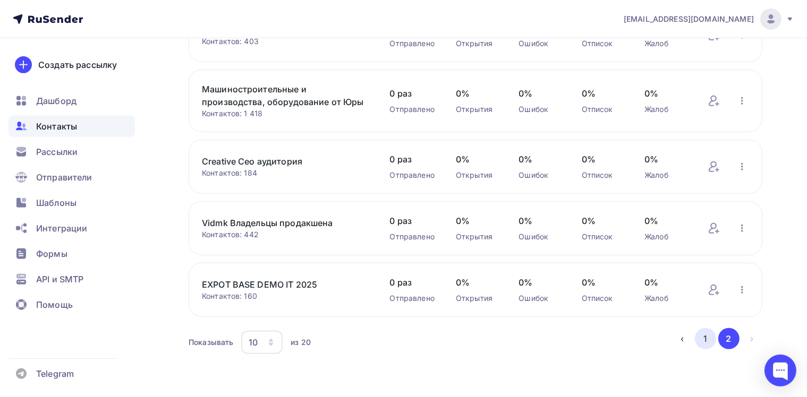
click at [715, 335] on button "1" at bounding box center [704, 338] width 21 height 21
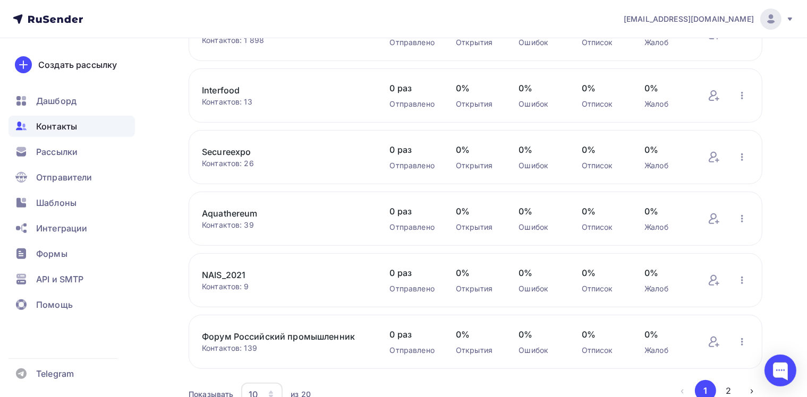
scroll to position [424, 0]
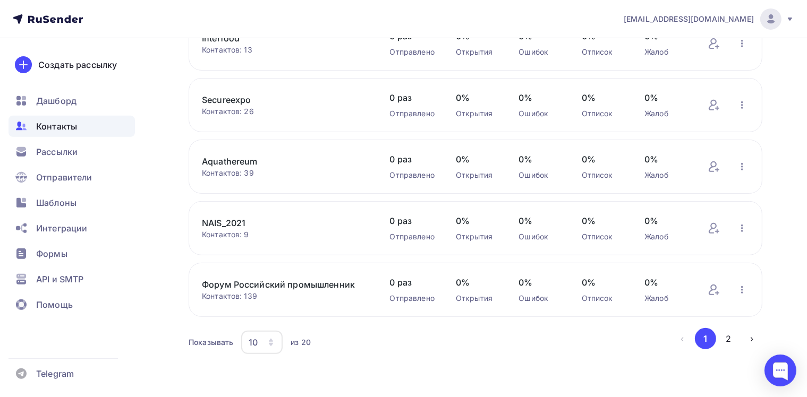
drag, startPoint x: 725, startPoint y: 332, endPoint x: 599, endPoint y: 280, distance: 136.0
click at [724, 332] on button "2" at bounding box center [728, 338] width 21 height 21
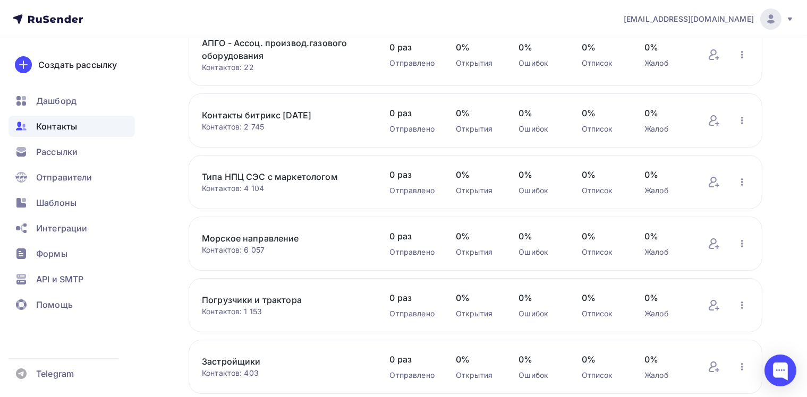
scroll to position [0, 0]
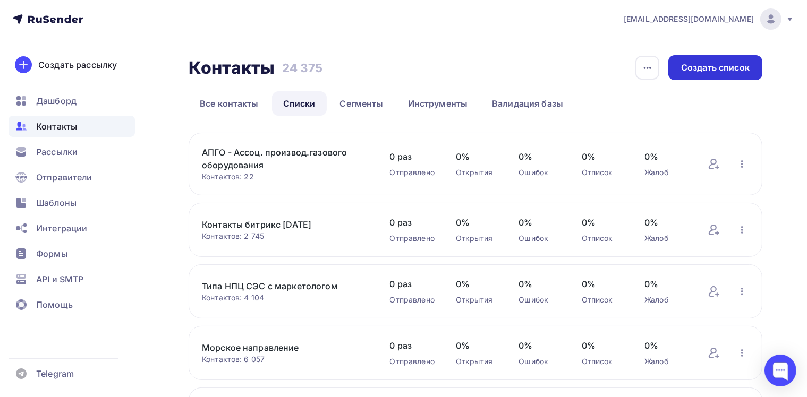
click at [725, 66] on div "Создать список" at bounding box center [715, 68] width 68 height 12
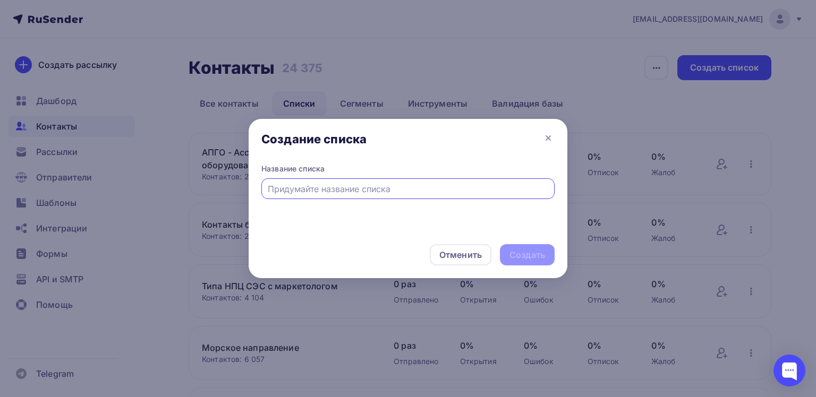
click at [346, 194] on input "text" at bounding box center [408, 189] width 281 height 13
drag, startPoint x: 271, startPoint y: 188, endPoint x: 265, endPoint y: 191, distance: 6.7
click at [265, 191] on div "Еастя и Лёшк" at bounding box center [407, 188] width 293 height 21
click at [321, 190] on input "Настя и Лёшк" at bounding box center [408, 189] width 281 height 13
type input "Настя и Лёша"
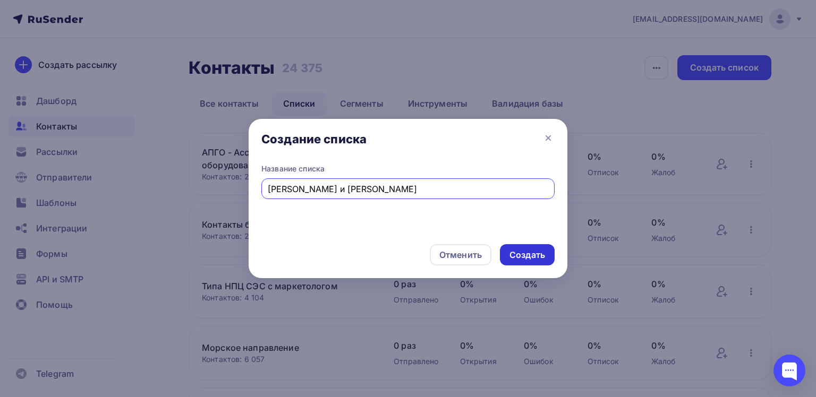
click at [517, 265] on div "Создать" at bounding box center [527, 254] width 55 height 21
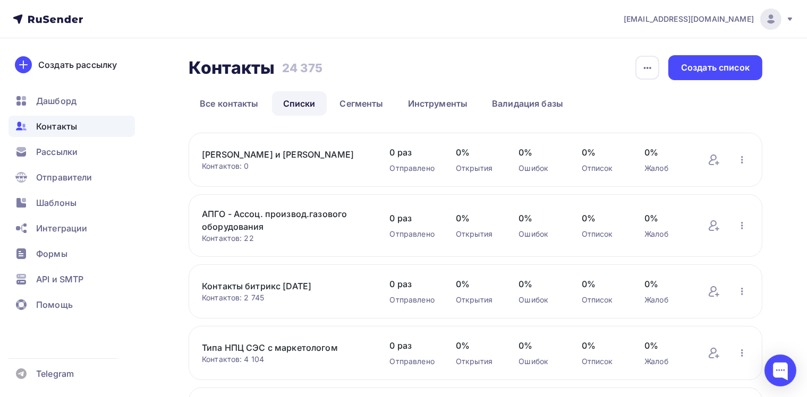
click at [237, 153] on link "Настя и Лёша" at bounding box center [285, 154] width 167 height 13
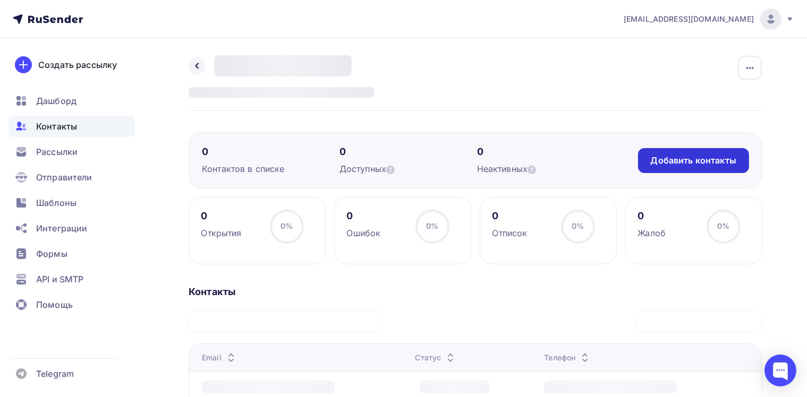
click at [690, 172] on div "Добавить контакты" at bounding box center [693, 160] width 111 height 25
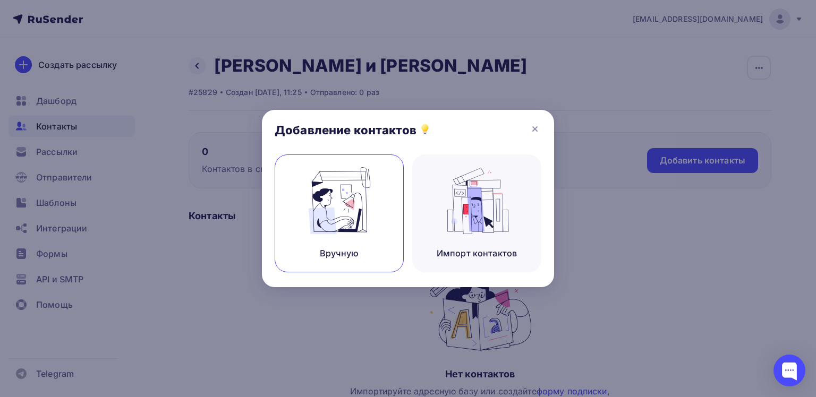
click at [363, 239] on div "Вручную" at bounding box center [338, 214] width 129 height 118
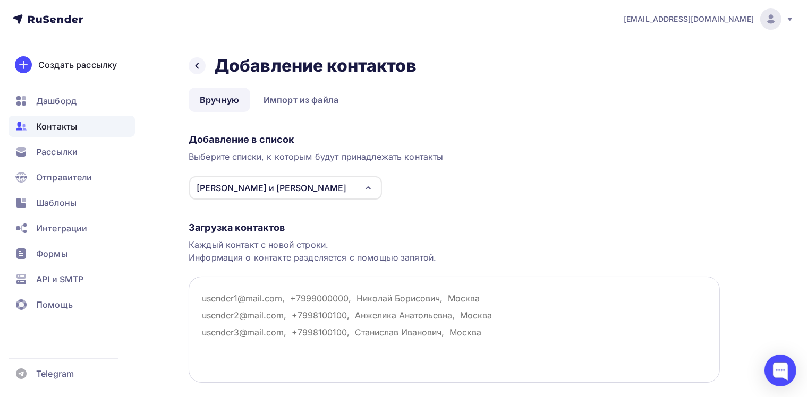
click at [259, 299] on textarea at bounding box center [453, 330] width 531 height 106
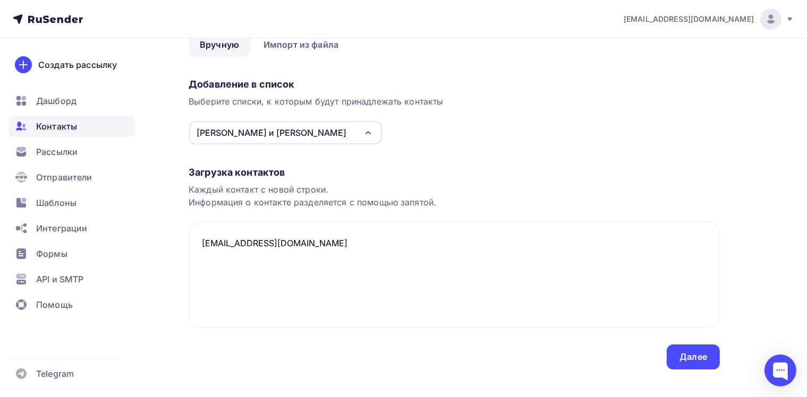
scroll to position [70, 0]
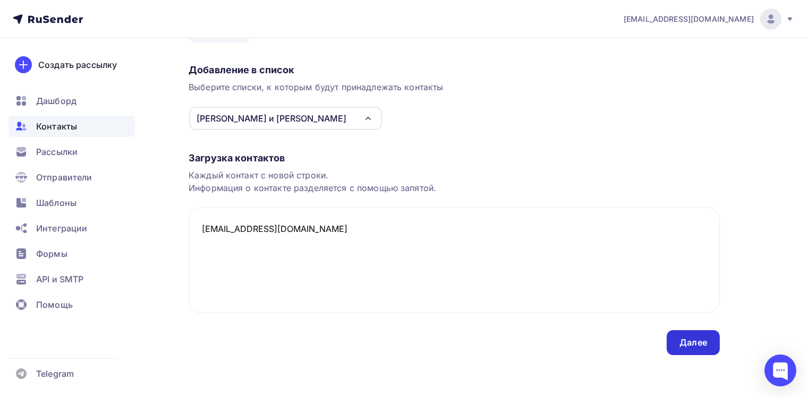
type textarea "asia_vaflia@mail.ru"
click at [711, 340] on div "Далее" at bounding box center [692, 342] width 53 height 25
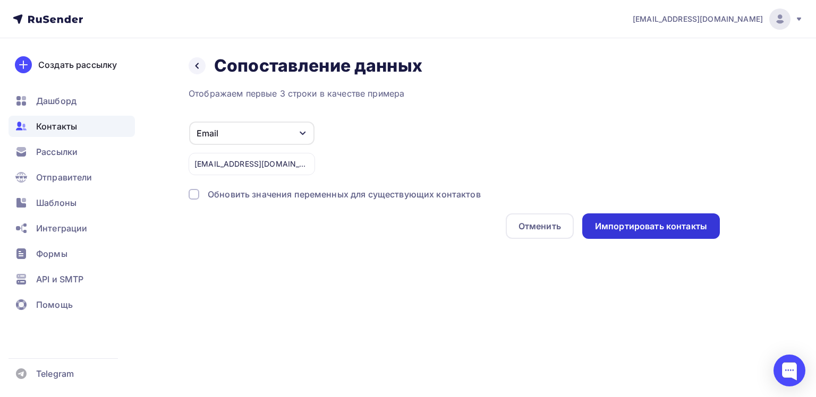
click at [631, 220] on div "Импортировать контакты" at bounding box center [651, 226] width 112 height 12
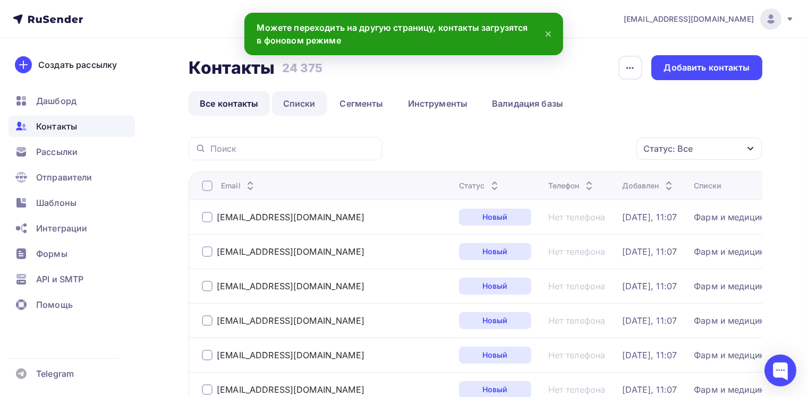
click at [321, 105] on link "Списки" at bounding box center [299, 103] width 55 height 24
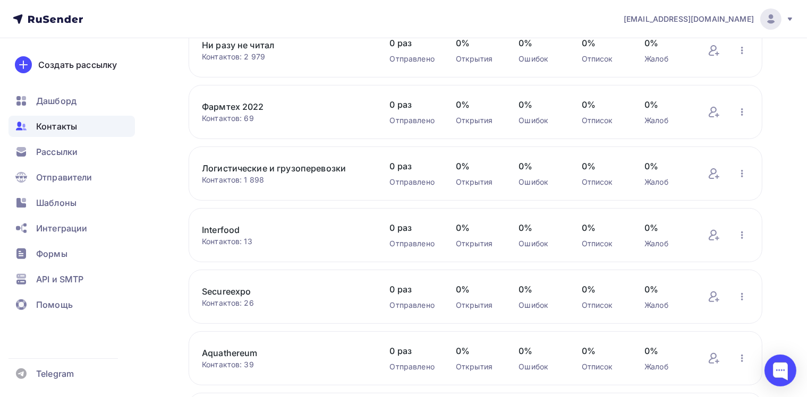
scroll to position [424, 0]
